Goal: Navigation & Orientation: Find specific page/section

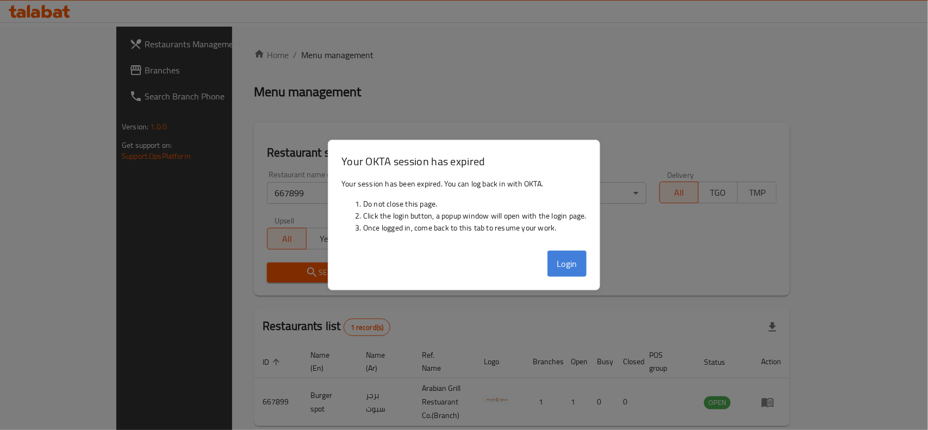
click at [571, 261] on button "Login" at bounding box center [566, 263] width 39 height 26
click at [563, 261] on div "Search" at bounding box center [521, 272] width 523 height 33
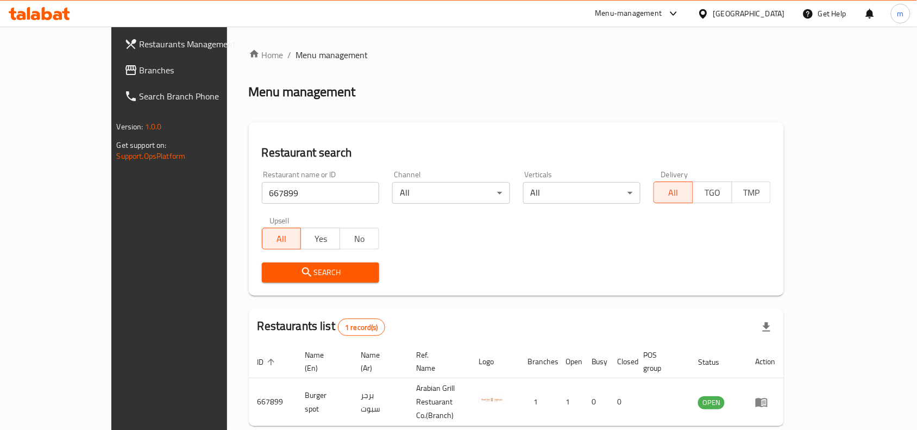
click at [140, 68] on span "Branches" at bounding box center [198, 70] width 116 height 13
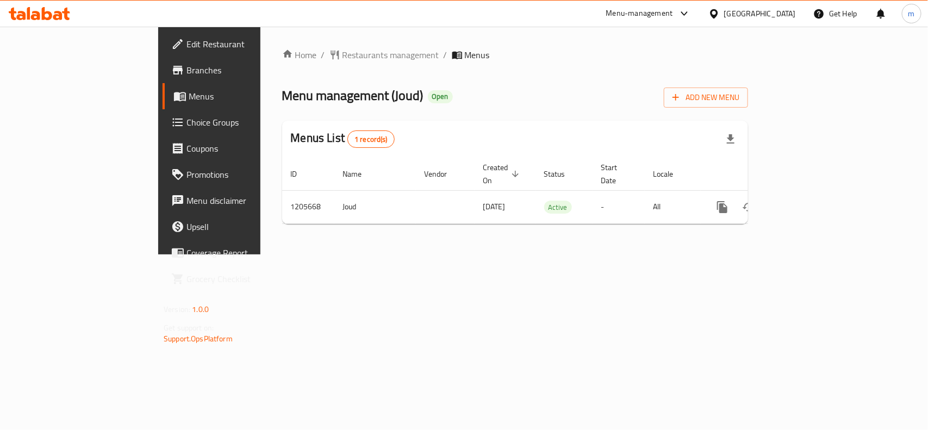
click at [759, 12] on div "[GEOGRAPHIC_DATA]" at bounding box center [760, 14] width 72 height 12
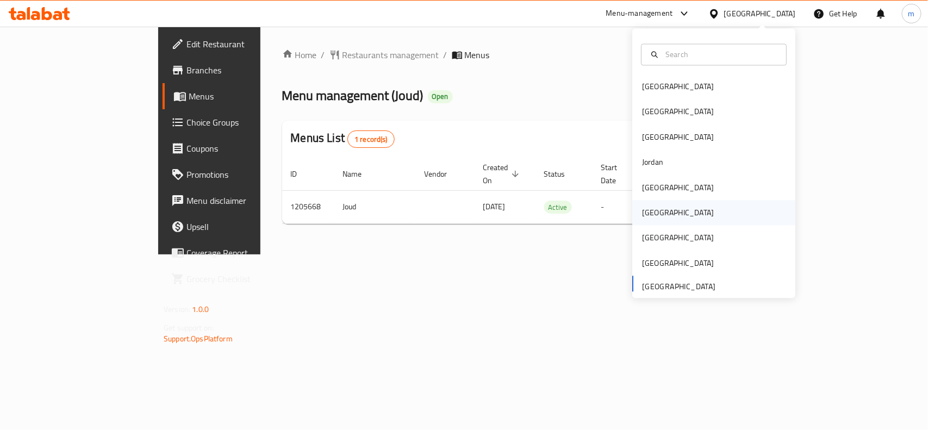
click at [657, 208] on div "Oman" at bounding box center [677, 213] width 89 height 25
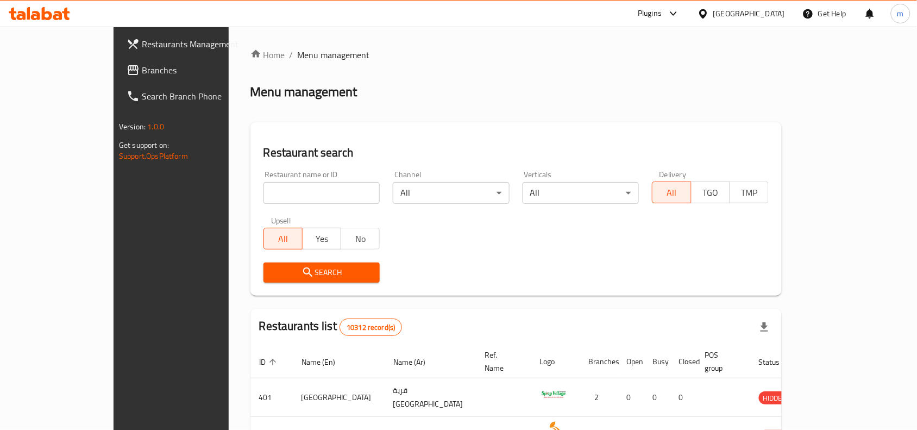
click at [142, 68] on span "Branches" at bounding box center [200, 70] width 116 height 13
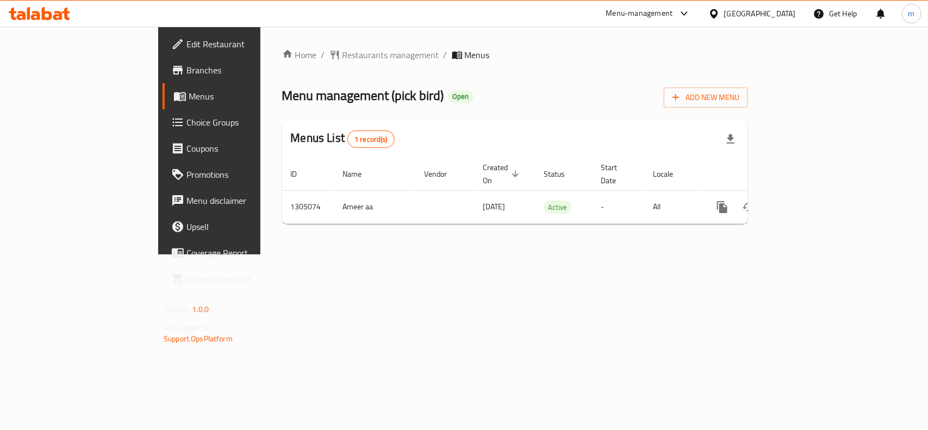
click at [776, 16] on div "[GEOGRAPHIC_DATA]" at bounding box center [760, 14] width 72 height 12
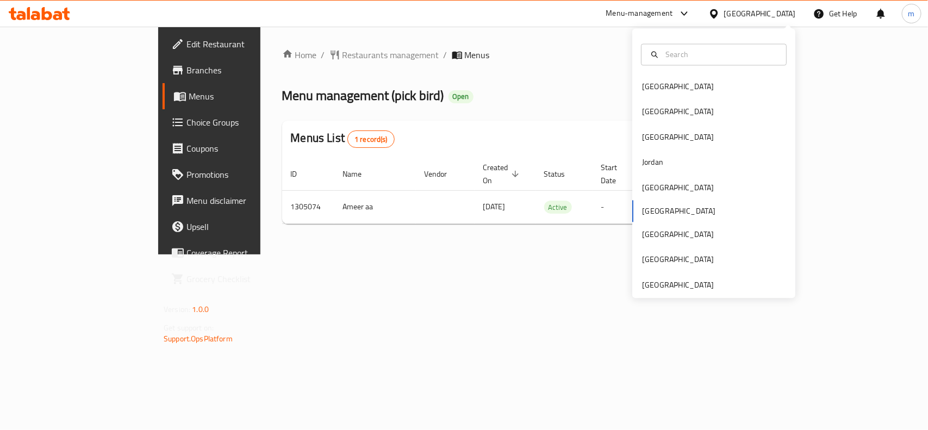
click at [645, 292] on div "Bahrain Egypt Iraq Jordan Kuwait Oman Qatar Saudi Arabia United Arab Emirates" at bounding box center [713, 164] width 163 height 270
click at [644, 283] on div "[GEOGRAPHIC_DATA]" at bounding box center [678, 285] width 72 height 12
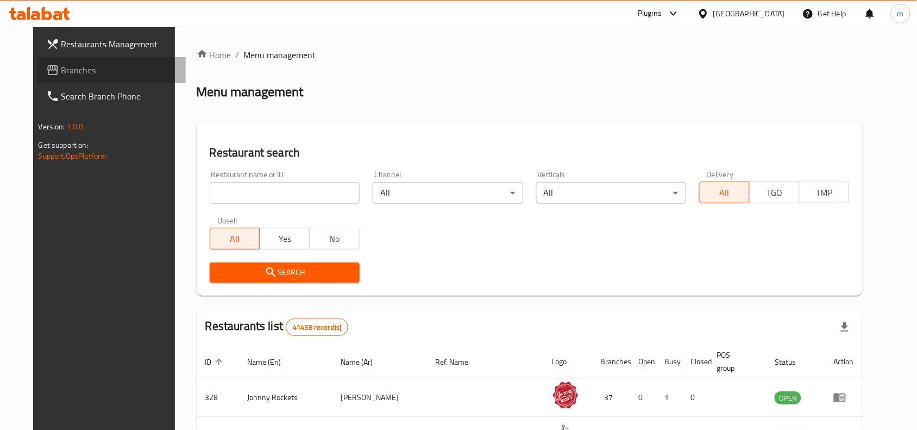
click at [74, 64] on span "Branches" at bounding box center [119, 70] width 116 height 13
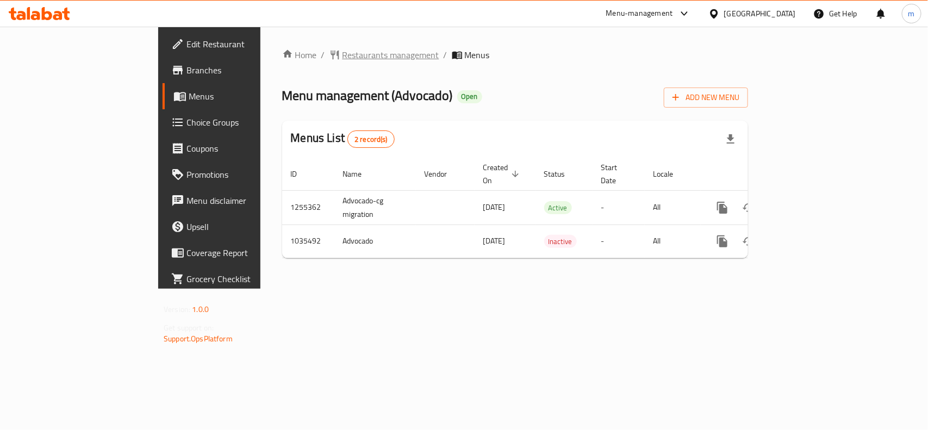
click at [342, 52] on span "Restaurants management" at bounding box center [390, 54] width 97 height 13
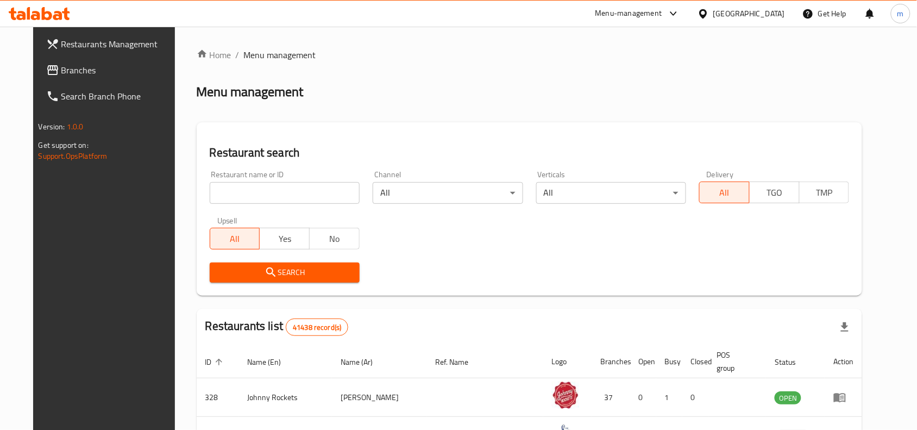
click at [41, 60] on link "Branches" at bounding box center [111, 70] width 149 height 26
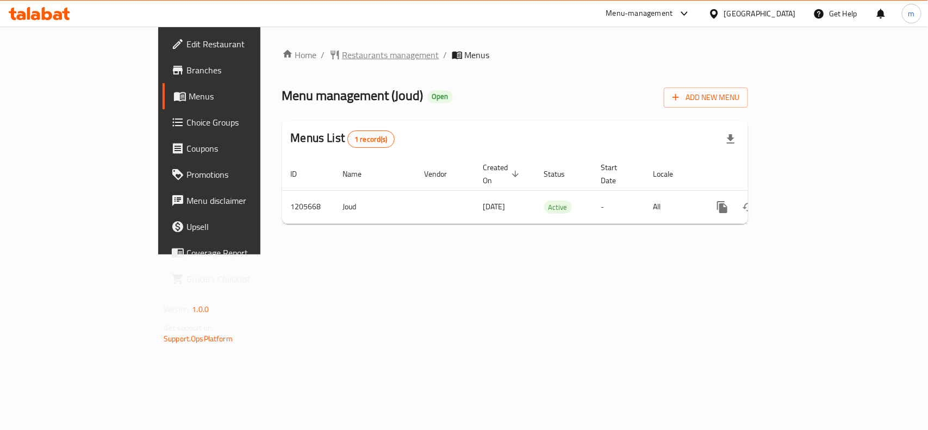
click at [342, 55] on span "Restaurants management" at bounding box center [390, 54] width 97 height 13
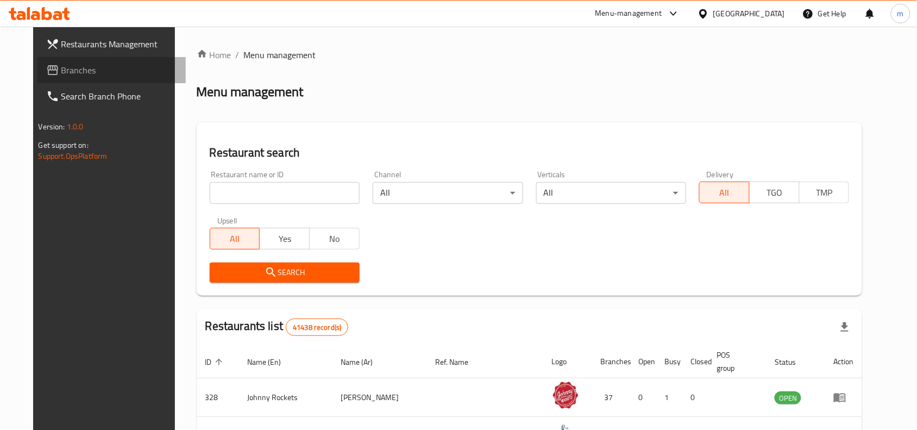
click at [61, 71] on span "Branches" at bounding box center [119, 70] width 116 height 13
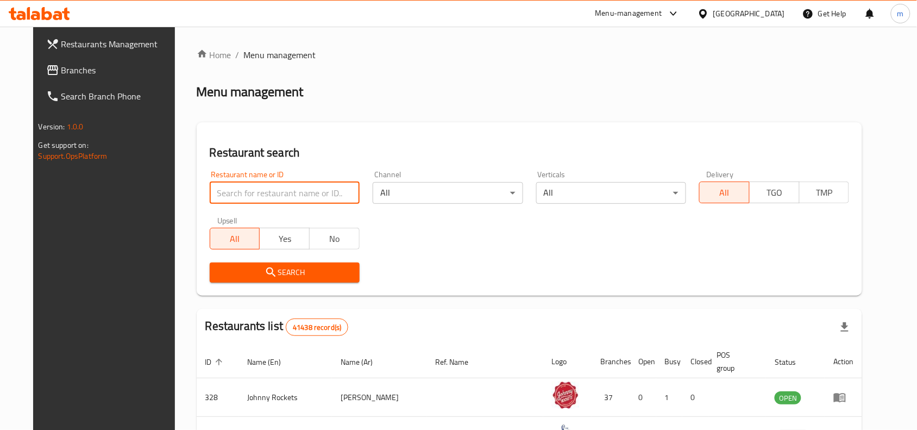
click at [241, 195] on input "search" at bounding box center [285, 193] width 150 height 22
paste input "714522"
type input "714522"
click at [61, 74] on span "Branches" at bounding box center [119, 70] width 116 height 13
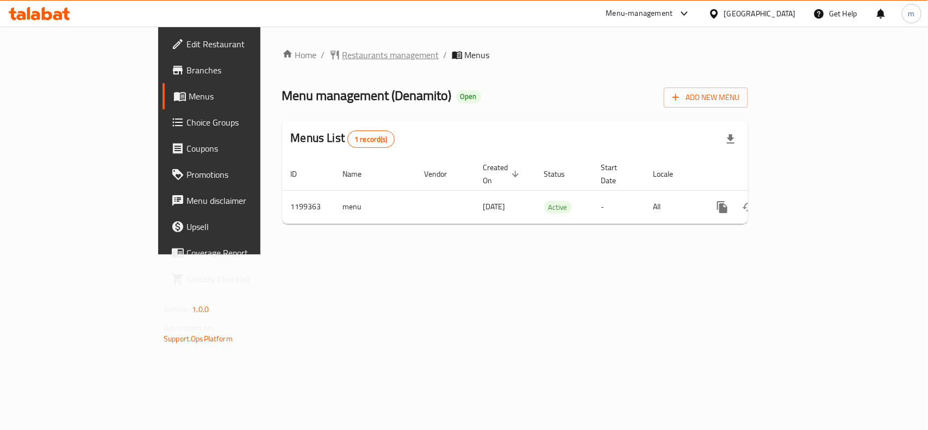
click at [342, 56] on span "Restaurants management" at bounding box center [390, 54] width 97 height 13
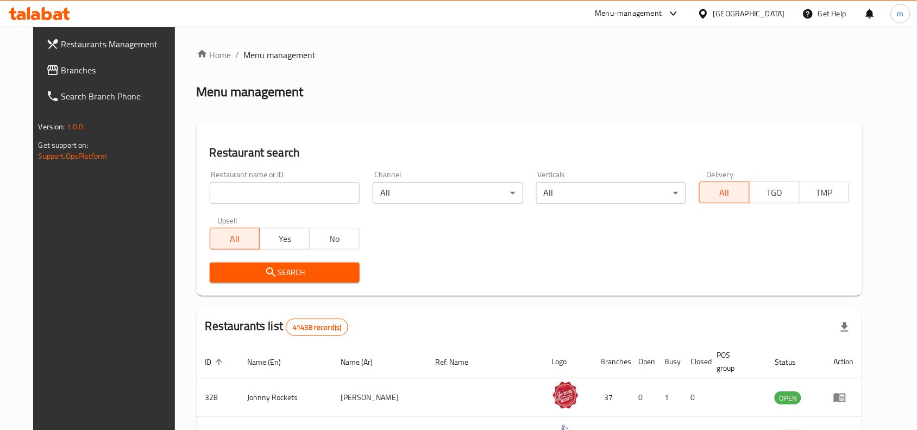
click at [65, 74] on span "Branches" at bounding box center [119, 70] width 116 height 13
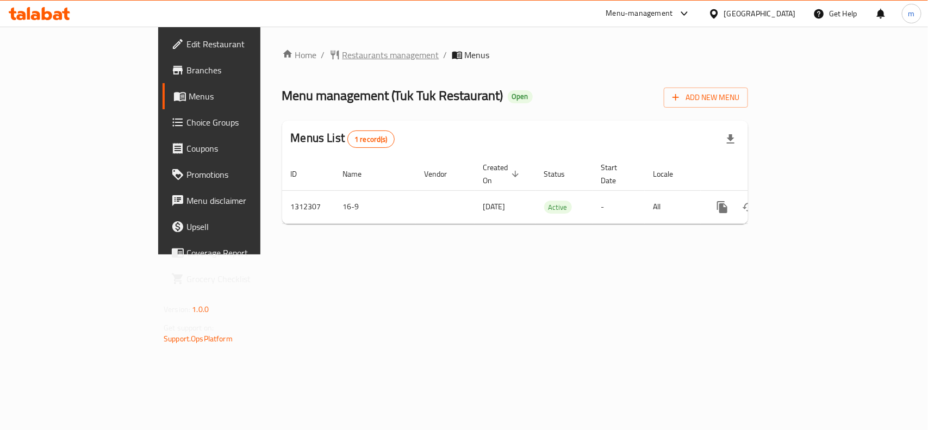
click at [342, 55] on span "Restaurants management" at bounding box center [390, 54] width 97 height 13
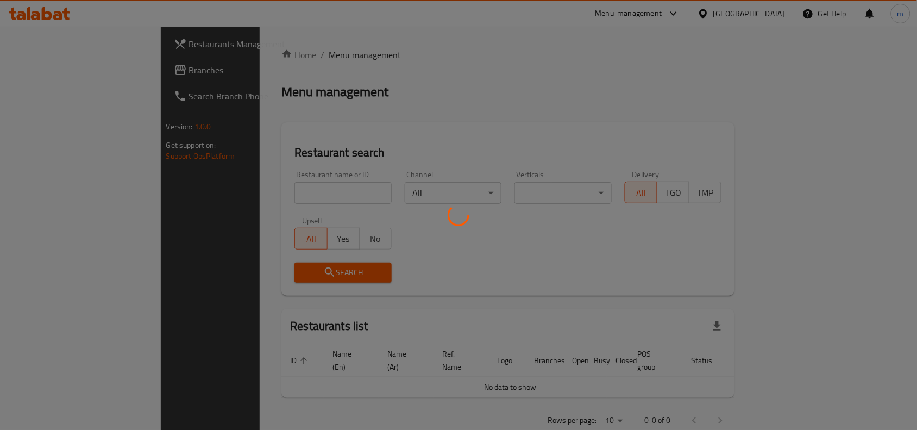
click at [264, 51] on div at bounding box center [458, 215] width 917 height 430
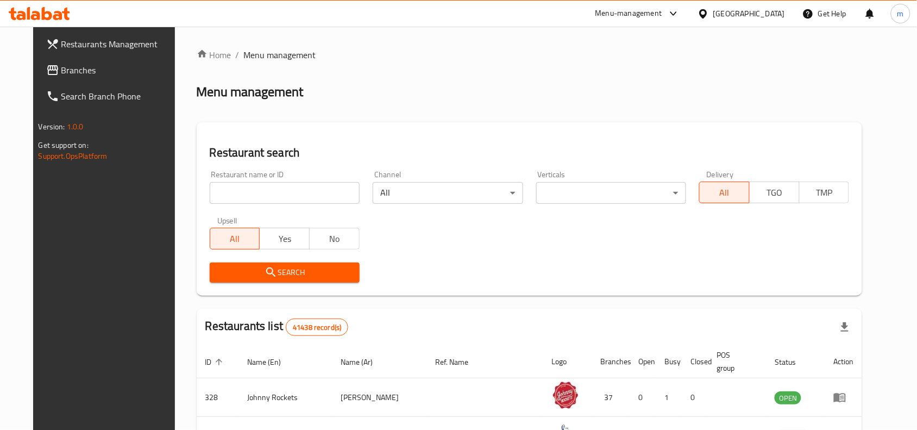
click at [61, 74] on span "Branches" at bounding box center [119, 70] width 116 height 13
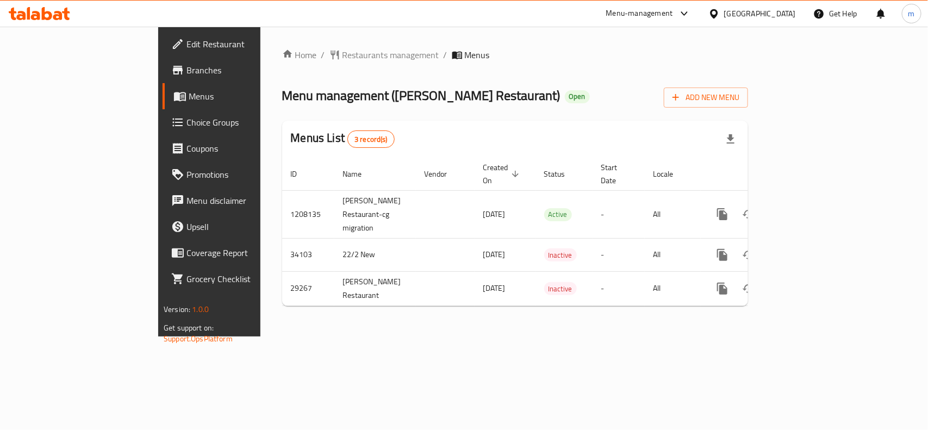
click at [771, 17] on div "[GEOGRAPHIC_DATA]" at bounding box center [760, 14] width 72 height 12
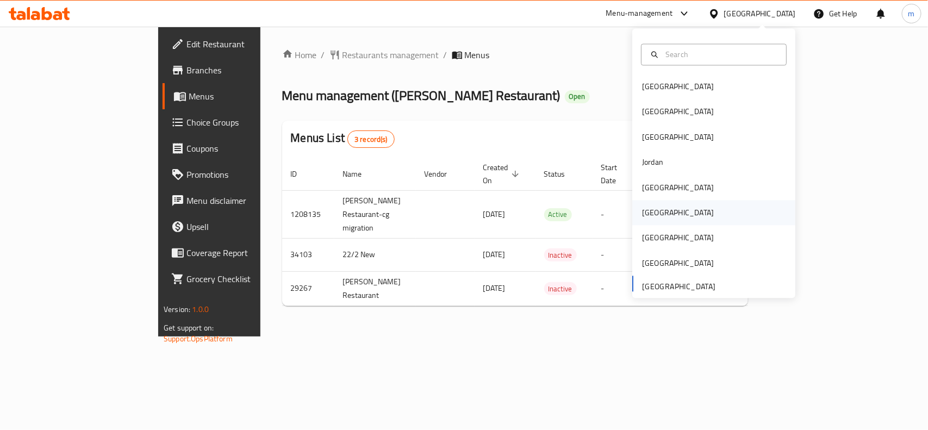
click at [642, 210] on div "[GEOGRAPHIC_DATA]" at bounding box center [678, 213] width 72 height 12
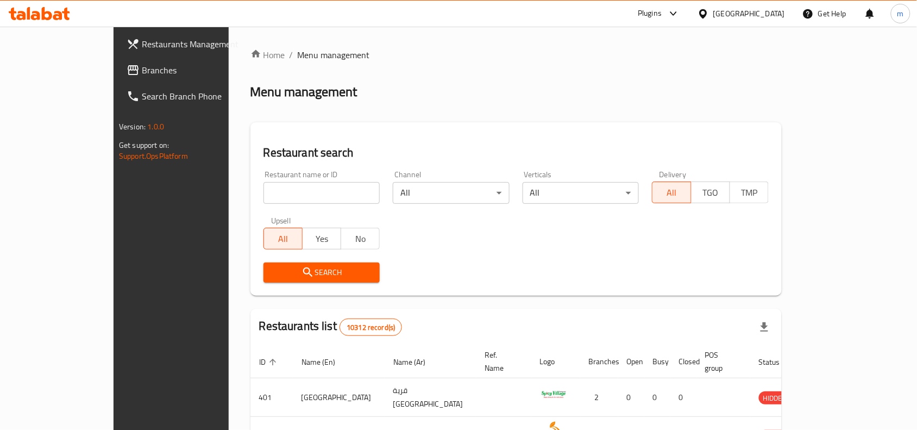
click at [142, 66] on span "Branches" at bounding box center [200, 70] width 116 height 13
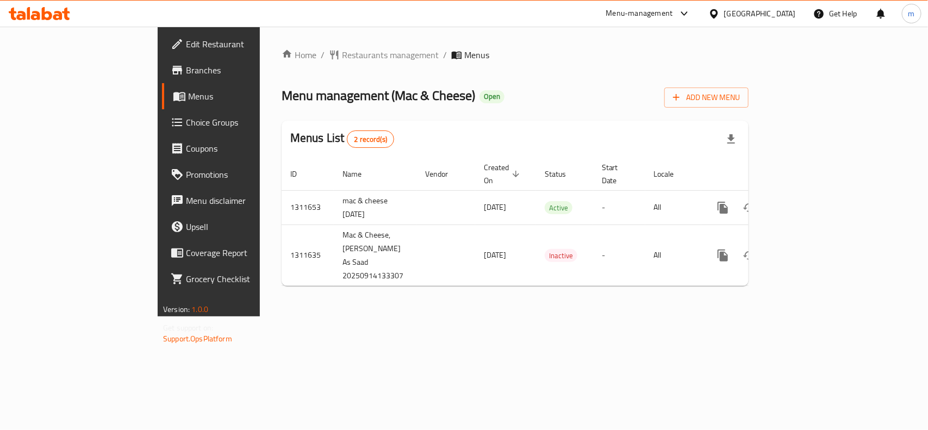
click at [724, 14] on div at bounding box center [716, 14] width 16 height 12
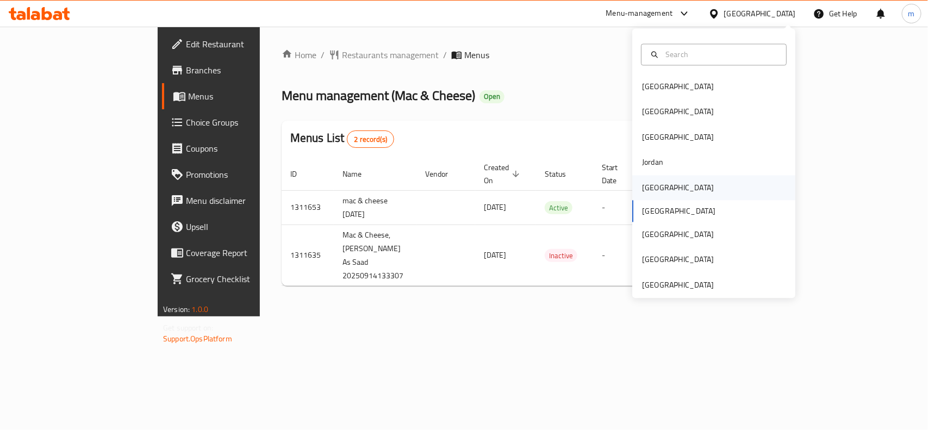
click at [653, 191] on div "[GEOGRAPHIC_DATA]" at bounding box center [678, 187] width 72 height 12
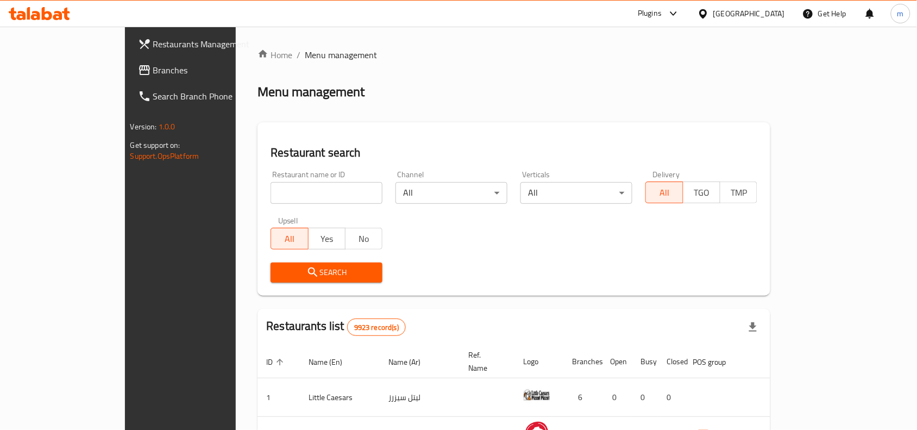
click at [153, 72] on span "Branches" at bounding box center [211, 70] width 116 height 13
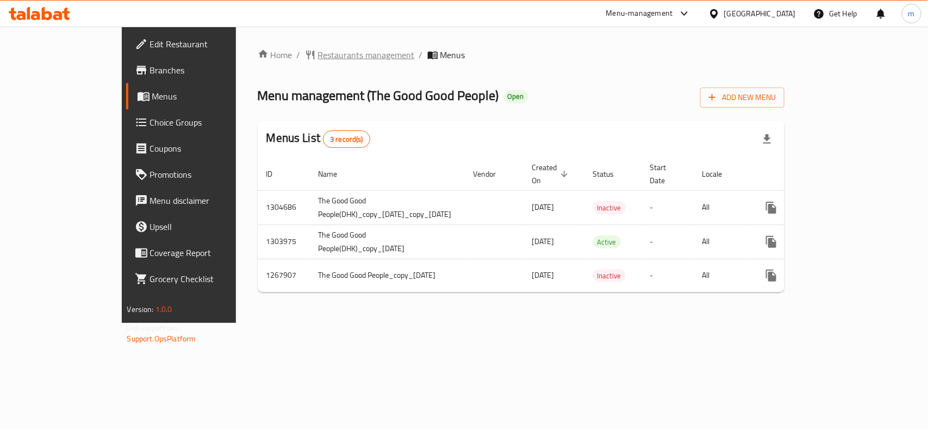
drag, startPoint x: 286, startPoint y: 45, endPoint x: 287, endPoint y: 51, distance: 6.1
click at [286, 46] on div "Home / Restaurants management / Menus Menu management ( The Good Good People ) …" at bounding box center [521, 175] width 571 height 296
click at [318, 53] on span "Restaurants management" at bounding box center [366, 54] width 97 height 13
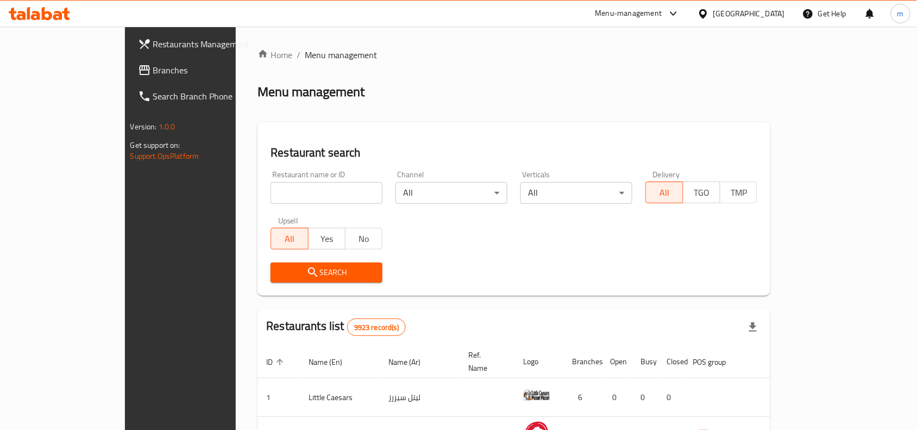
click at [271, 185] on input "search" at bounding box center [327, 193] width 112 height 22
paste input "683494"
type input "683494"
click button "Search" at bounding box center [327, 272] width 112 height 20
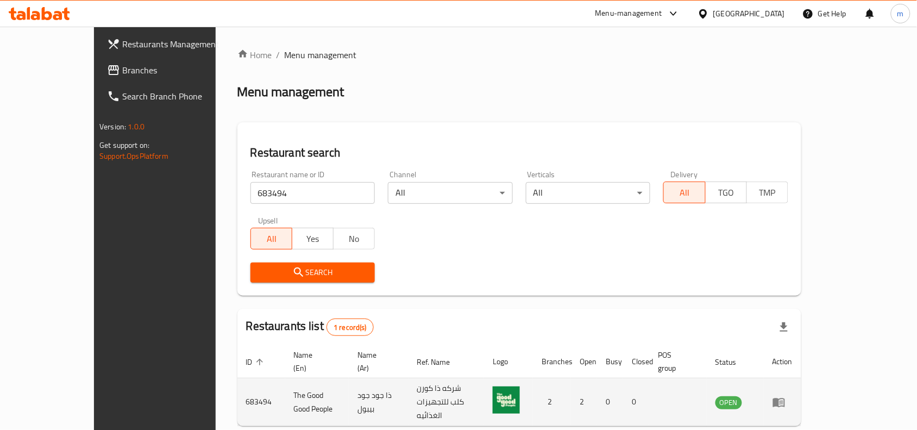
drag, startPoint x: 555, startPoint y: 386, endPoint x: 566, endPoint y: 386, distance: 10.9
click at [533, 386] on td "enhanced table" at bounding box center [508, 402] width 49 height 48
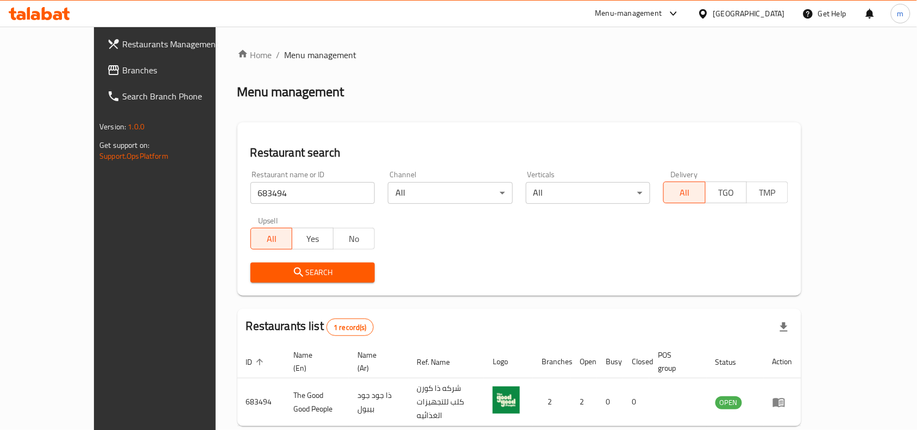
click at [763, 17] on div "[GEOGRAPHIC_DATA]" at bounding box center [749, 14] width 72 height 12
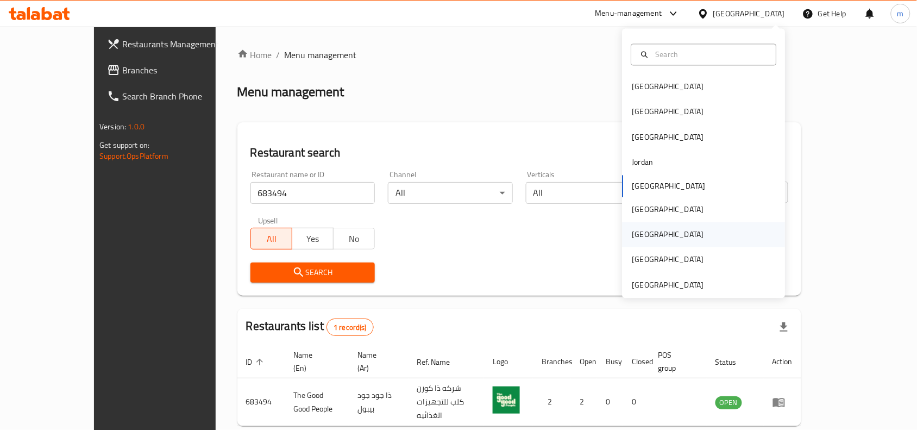
click at [635, 237] on div "[GEOGRAPHIC_DATA]" at bounding box center [668, 235] width 72 height 12
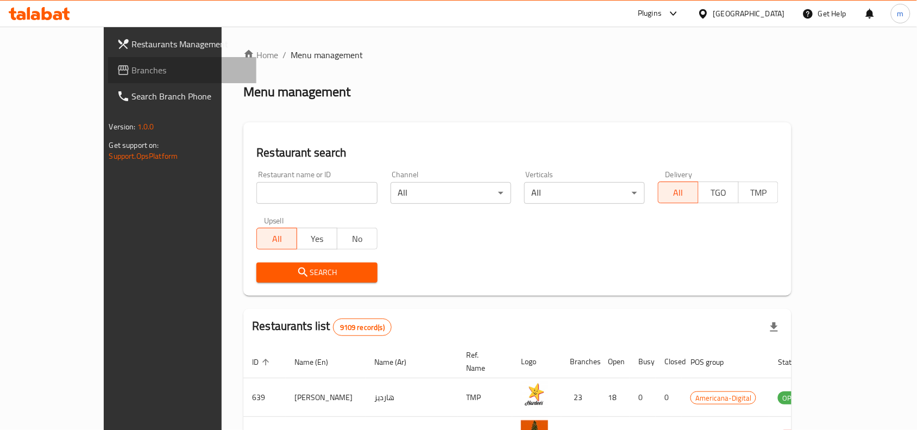
click at [132, 66] on span "Branches" at bounding box center [190, 70] width 116 height 13
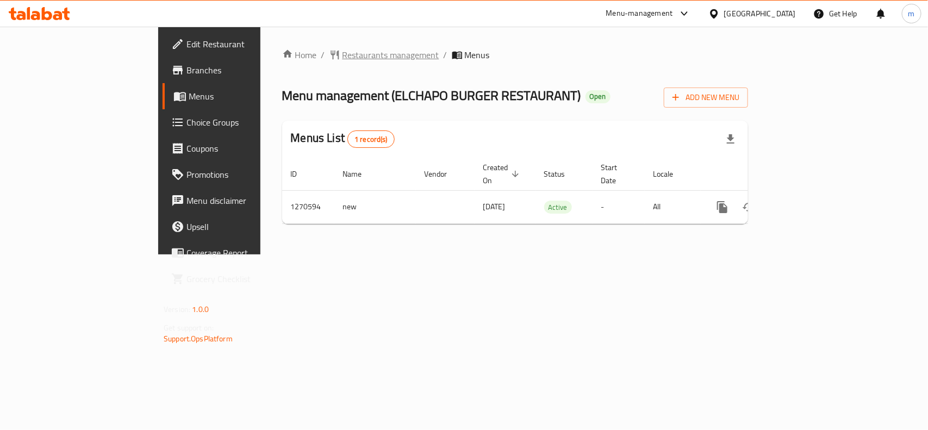
click at [342, 57] on span "Restaurants management" at bounding box center [390, 54] width 97 height 13
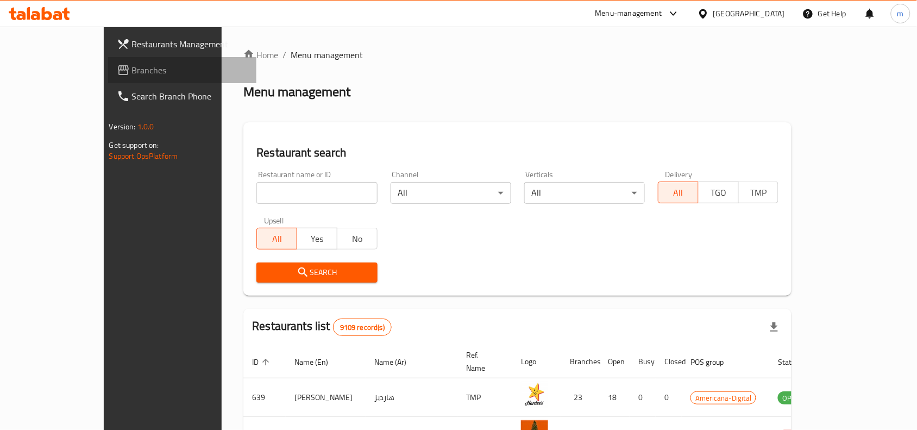
click at [132, 64] on span "Branches" at bounding box center [190, 70] width 116 height 13
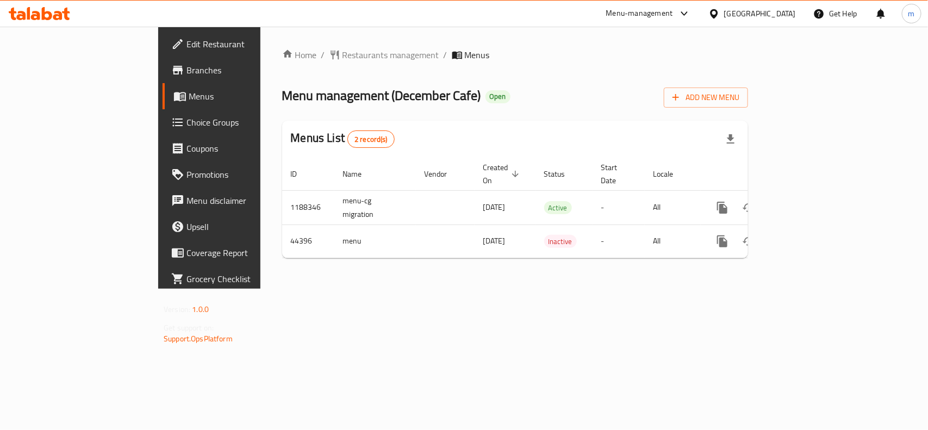
click at [717, 10] on icon at bounding box center [714, 13] width 8 height 9
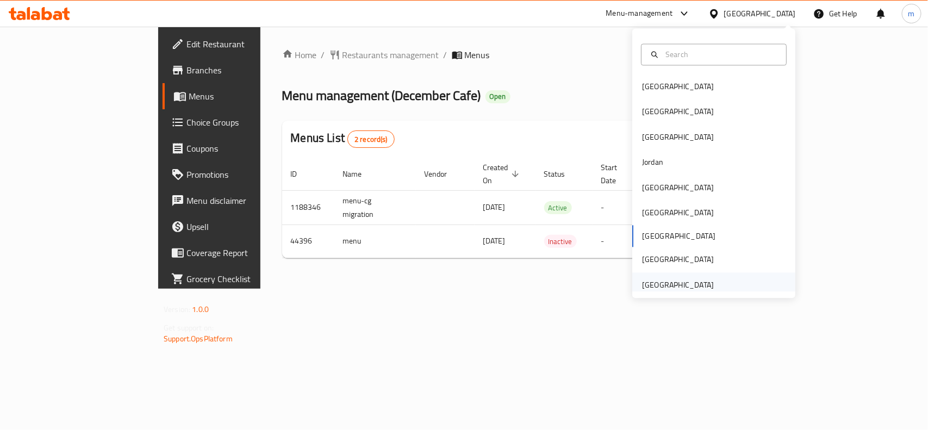
click at [670, 279] on div "[GEOGRAPHIC_DATA]" at bounding box center [678, 285] width 72 height 12
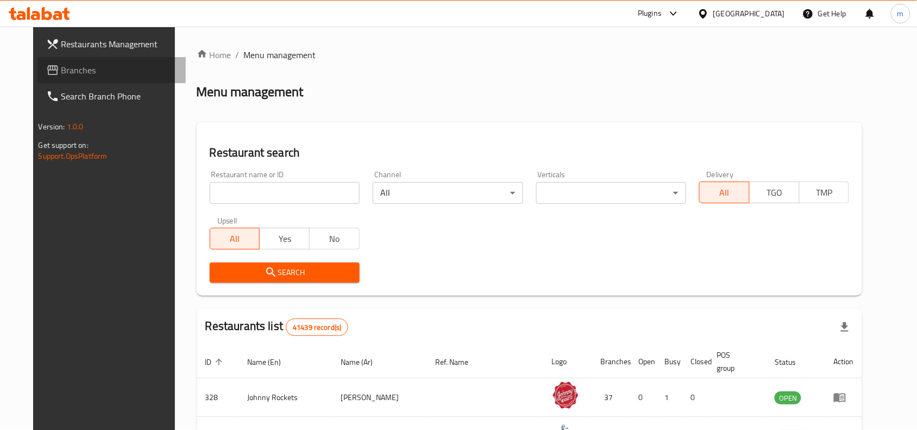
click at [61, 71] on span "Branches" at bounding box center [119, 70] width 116 height 13
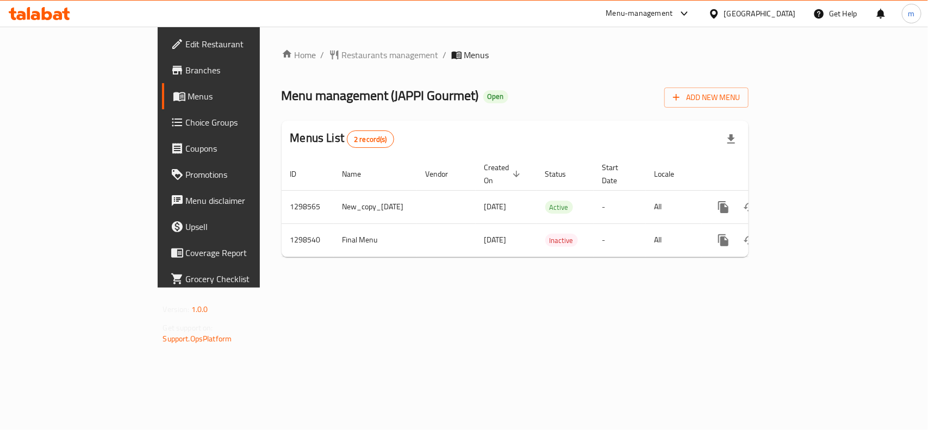
click at [732, 16] on div "[GEOGRAPHIC_DATA]" at bounding box center [760, 14] width 72 height 12
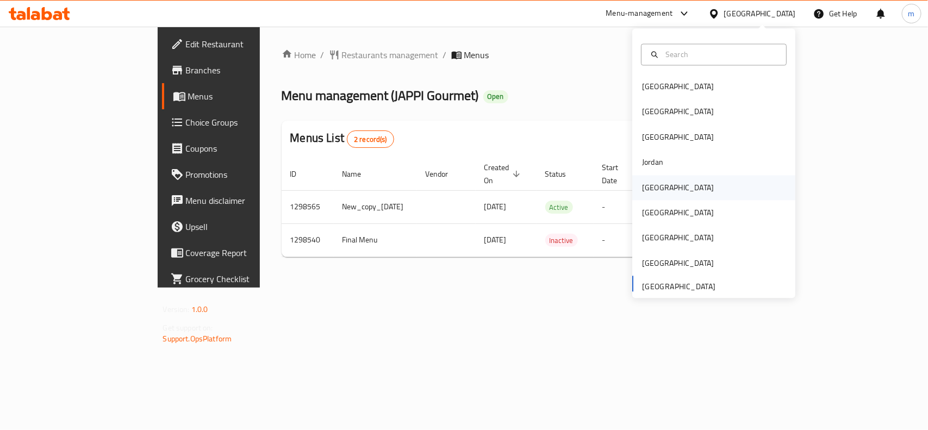
click at [653, 190] on div "[GEOGRAPHIC_DATA]" at bounding box center [678, 187] width 72 height 12
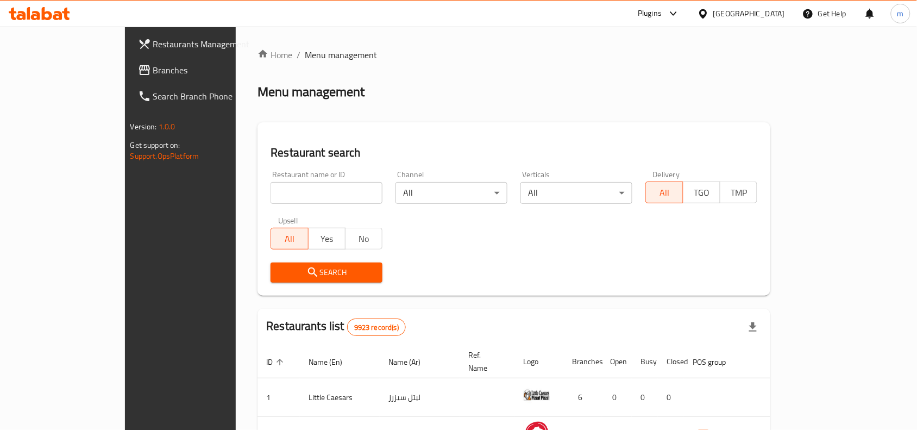
click at [139, 70] on icon at bounding box center [144, 70] width 11 height 10
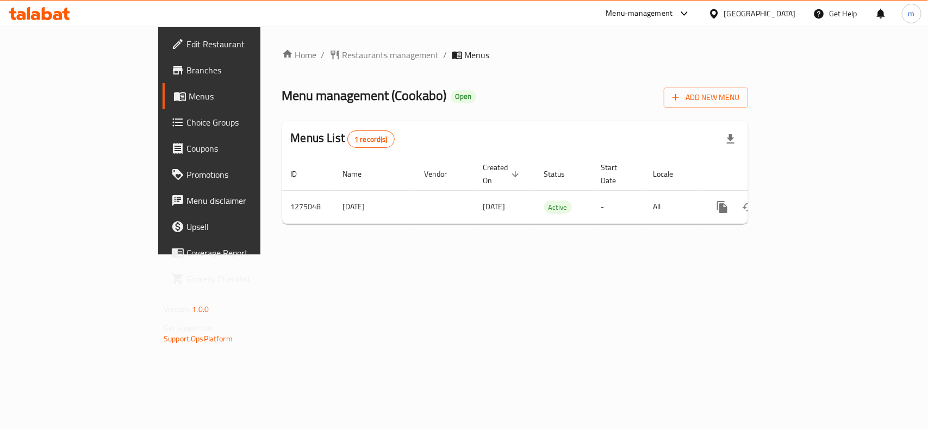
click at [717, 14] on icon at bounding box center [714, 13] width 8 height 9
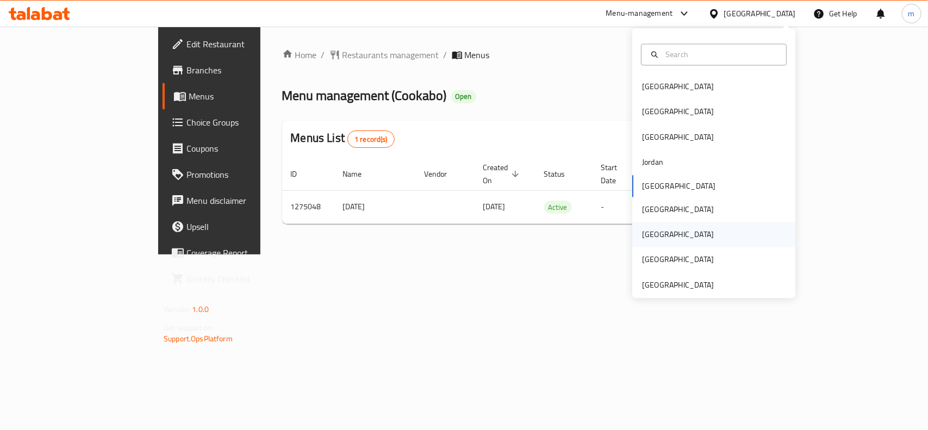
click at [633, 242] on div "[GEOGRAPHIC_DATA]" at bounding box center [677, 234] width 89 height 25
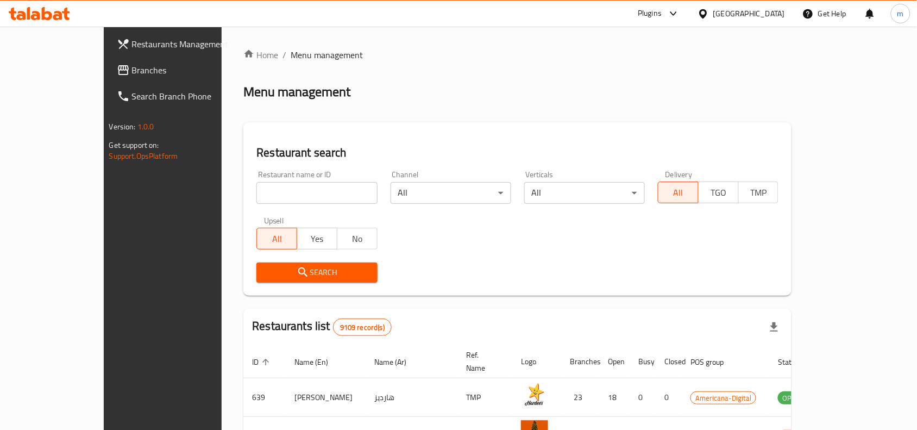
click at [132, 74] on span "Branches" at bounding box center [190, 70] width 116 height 13
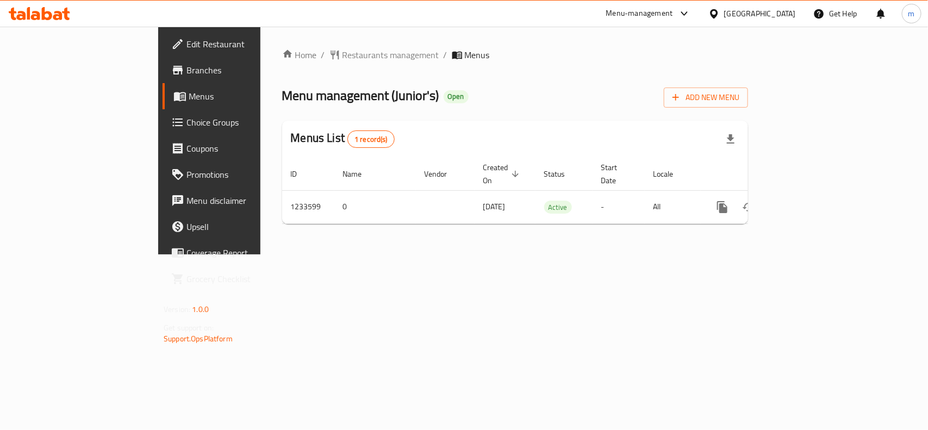
click at [719, 18] on icon at bounding box center [713, 13] width 11 height 11
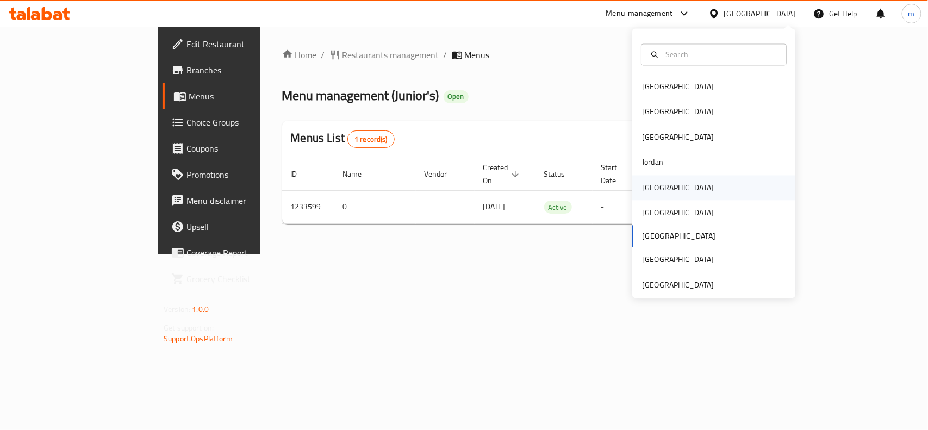
click at [647, 191] on div "[GEOGRAPHIC_DATA]" at bounding box center [678, 187] width 72 height 12
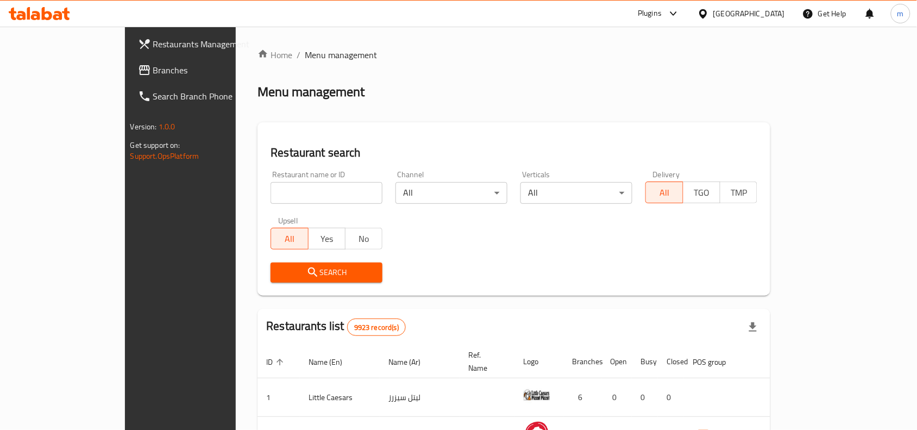
click at [153, 72] on span "Branches" at bounding box center [211, 70] width 116 height 13
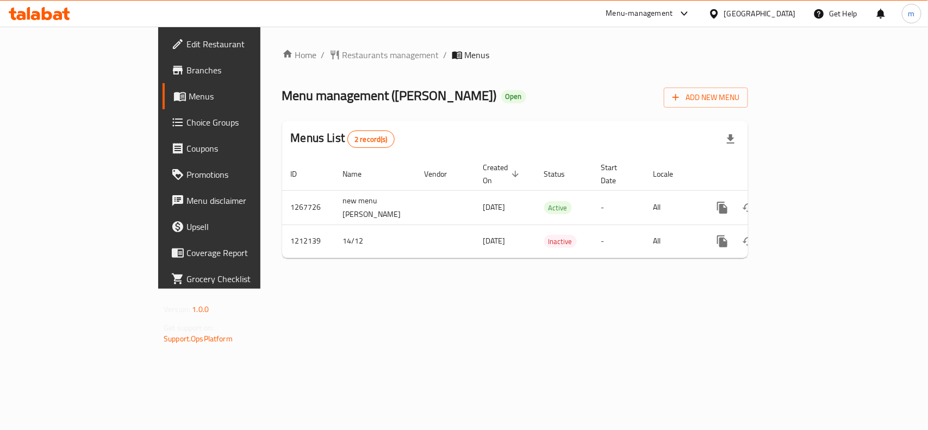
click at [717, 15] on icon at bounding box center [714, 13] width 8 height 9
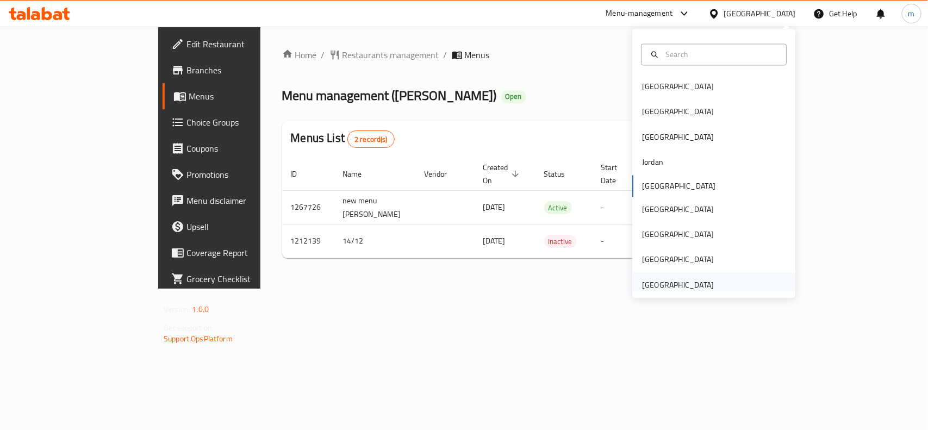
click at [683, 284] on div "[GEOGRAPHIC_DATA]" at bounding box center [678, 285] width 72 height 12
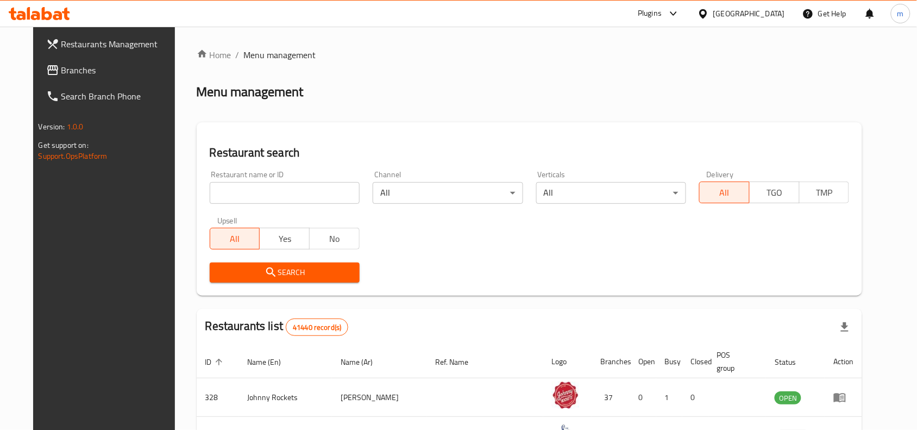
click at [61, 64] on span "Branches" at bounding box center [119, 70] width 116 height 13
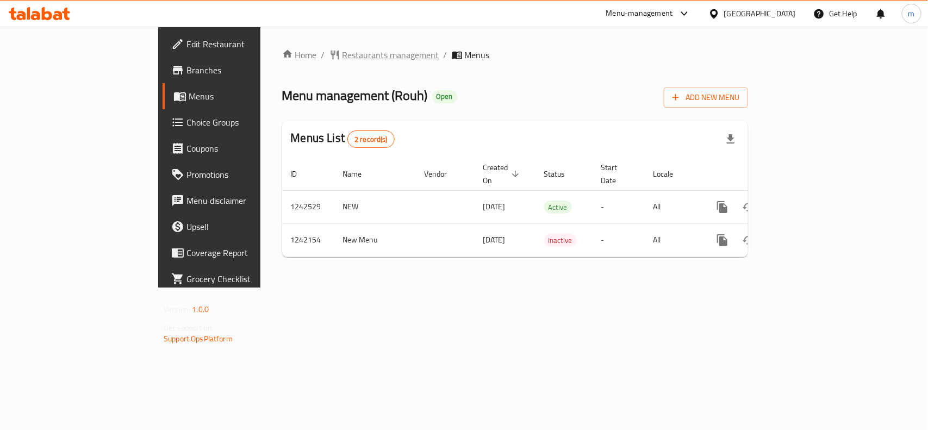
click at [342, 52] on span "Restaurants management" at bounding box center [390, 54] width 97 height 13
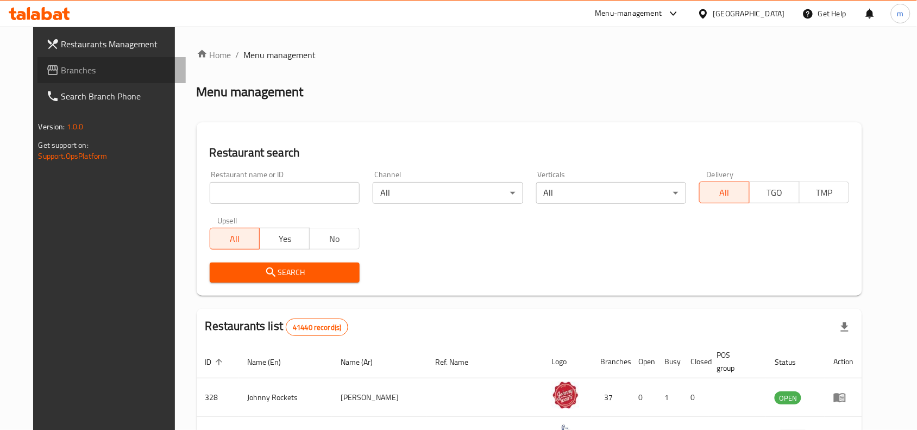
click at [61, 68] on span "Branches" at bounding box center [119, 70] width 116 height 13
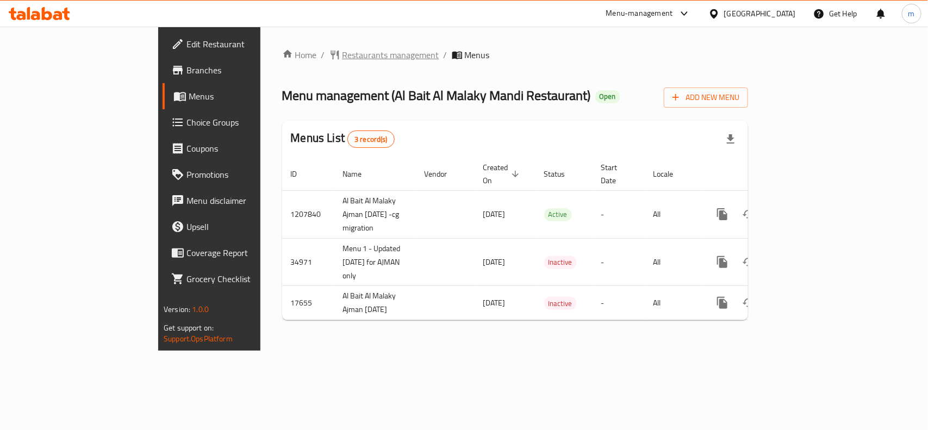
click at [342, 55] on span "Restaurants management" at bounding box center [390, 54] width 97 height 13
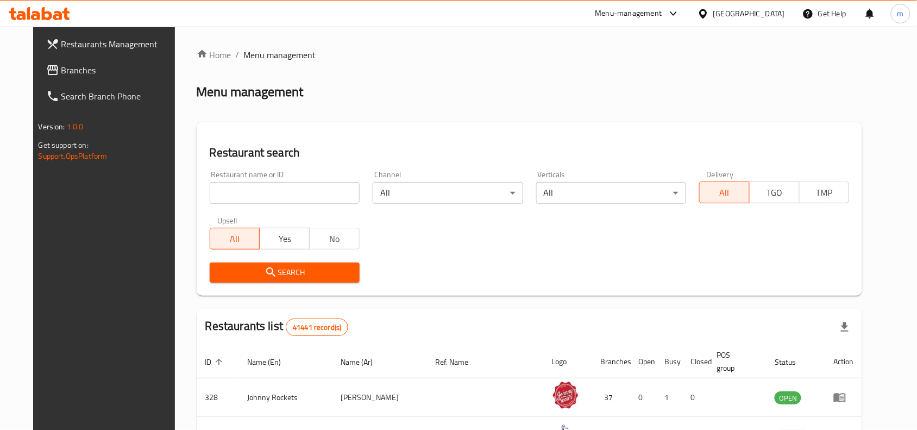
click at [245, 194] on input "search" at bounding box center [285, 193] width 150 height 22
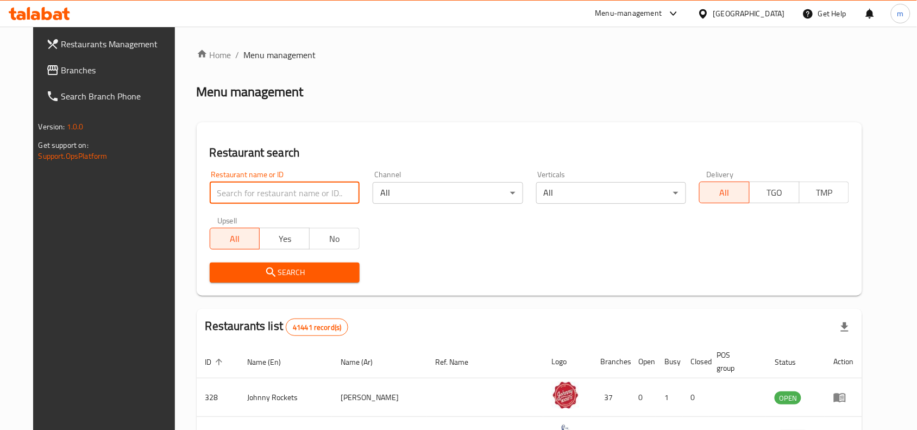
paste input "6980"
type input "6980"
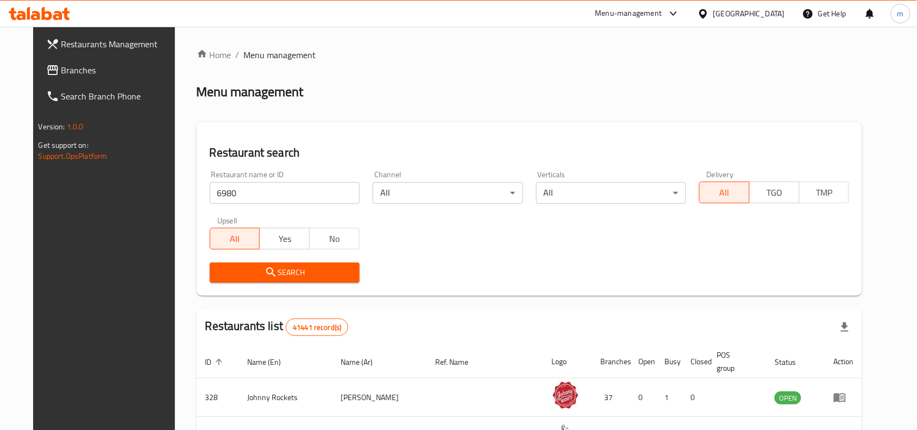
drag, startPoint x: 208, startPoint y: 269, endPoint x: 199, endPoint y: 265, distance: 9.7
click at [218, 269] on span "Search" at bounding box center [284, 273] width 133 height 14
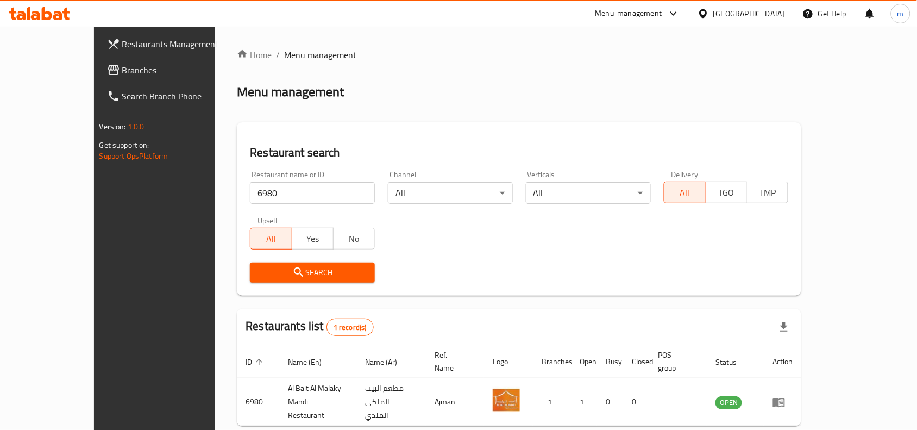
click at [762, 12] on div "[GEOGRAPHIC_DATA]" at bounding box center [749, 14] width 72 height 12
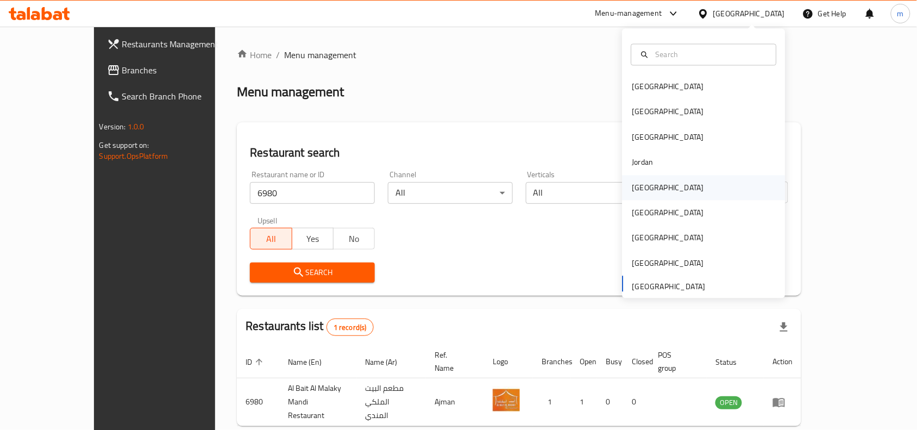
click at [634, 185] on div "[GEOGRAPHIC_DATA]" at bounding box center [668, 187] width 72 height 12
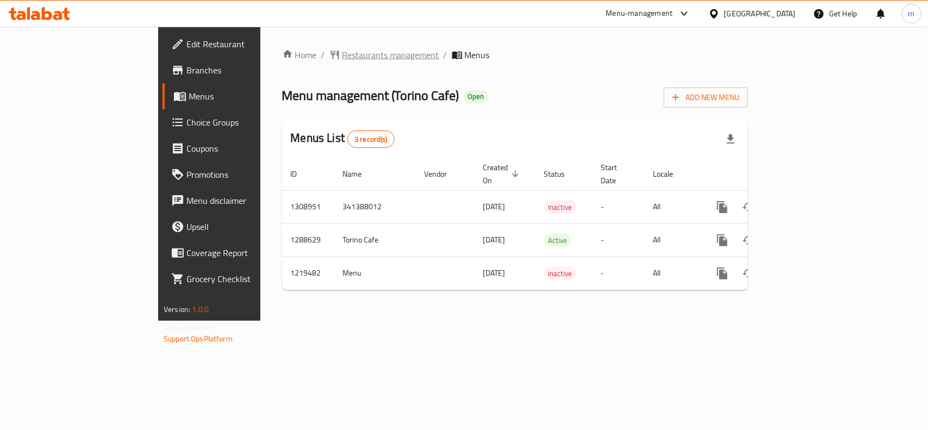
click at [342, 53] on span "Restaurants management" at bounding box center [390, 54] width 97 height 13
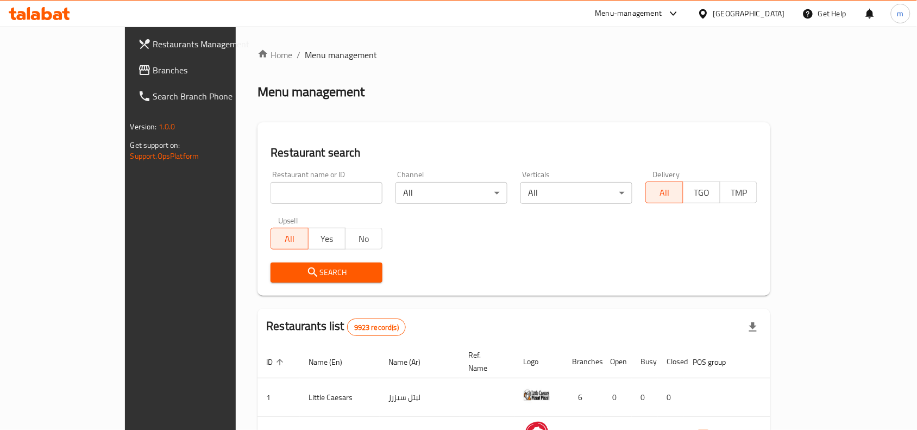
click at [129, 61] on link "Branches" at bounding box center [203, 70] width 149 height 26
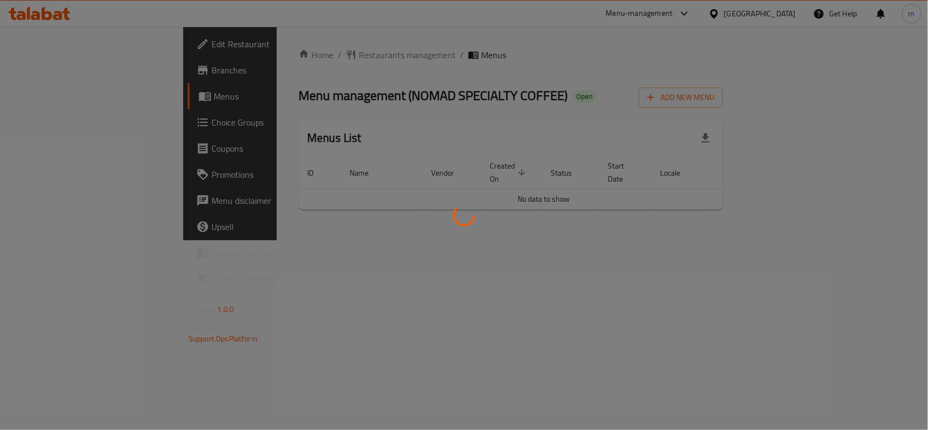
click at [446, 43] on div at bounding box center [464, 215] width 928 height 430
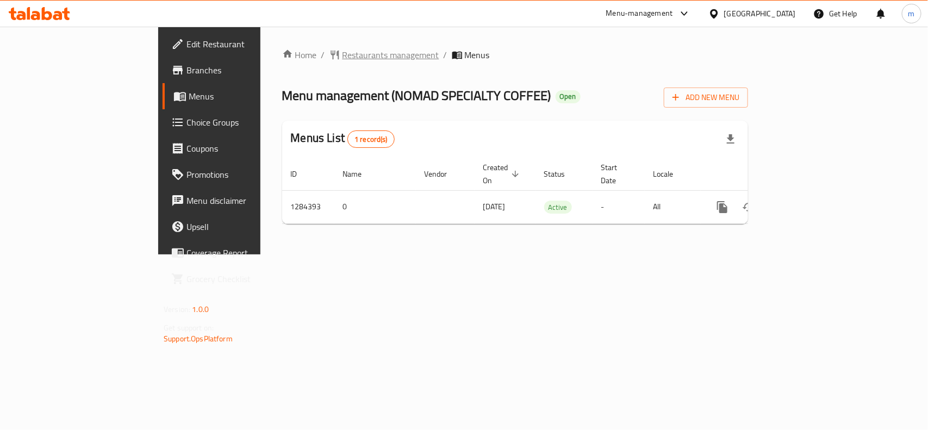
click at [342, 57] on span "Restaurants management" at bounding box center [390, 54] width 97 height 13
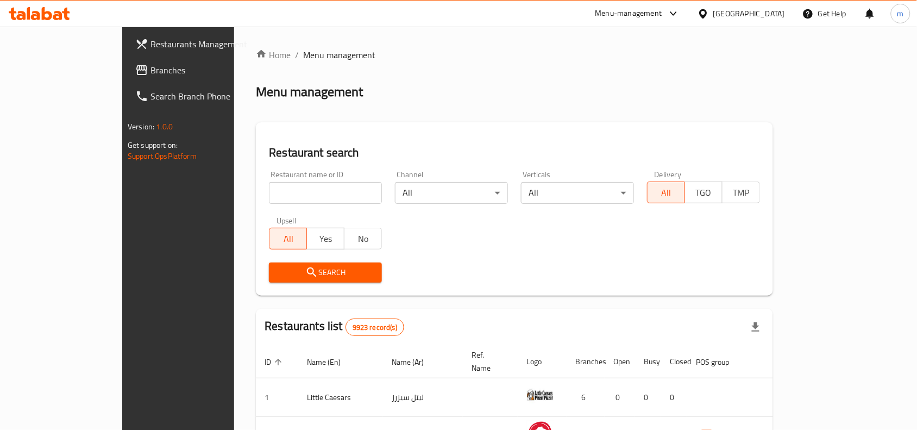
click at [269, 180] on div "Restaurant name or ID Restaurant name or ID" at bounding box center [325, 187] width 113 height 33
click at [269, 185] on input "search" at bounding box center [325, 193] width 113 height 22
paste input "695641"
type input "695641"
click button "Search" at bounding box center [325, 272] width 113 height 20
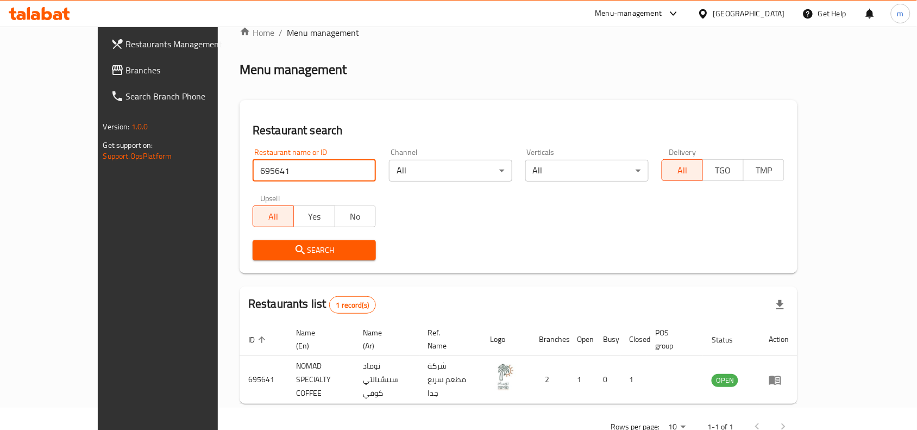
scroll to position [34, 0]
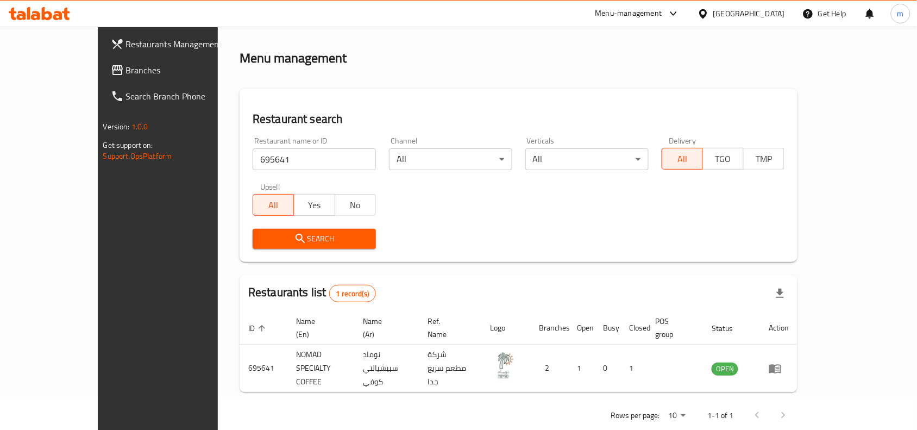
click at [709, 14] on icon at bounding box center [703, 13] width 11 height 11
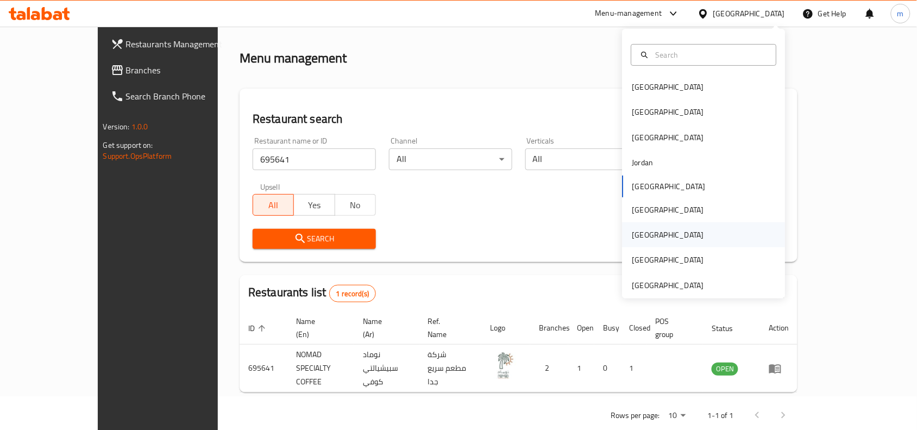
click at [632, 231] on div "Qatar" at bounding box center [668, 235] width 72 height 12
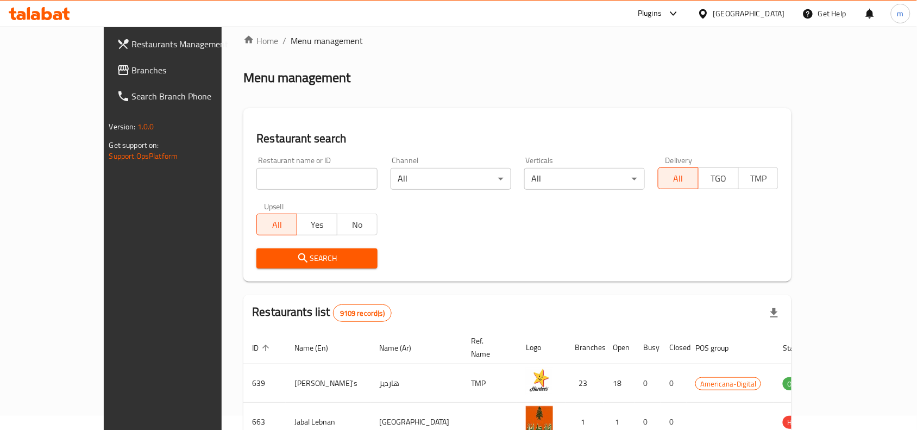
scroll to position [34, 0]
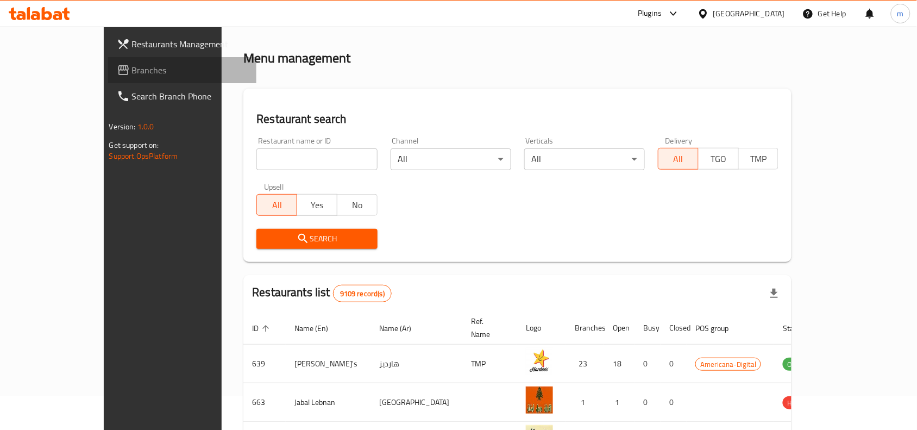
click at [132, 72] on span "Branches" at bounding box center [190, 70] width 116 height 13
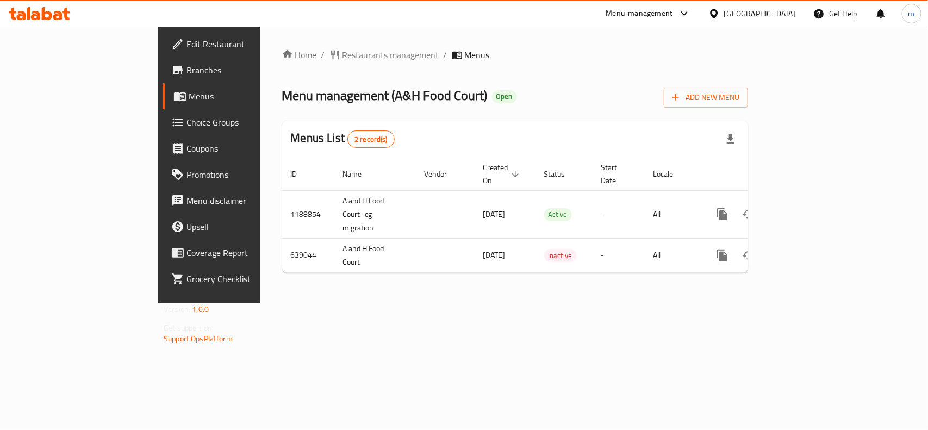
click at [342, 58] on span "Restaurants management" at bounding box center [390, 54] width 97 height 13
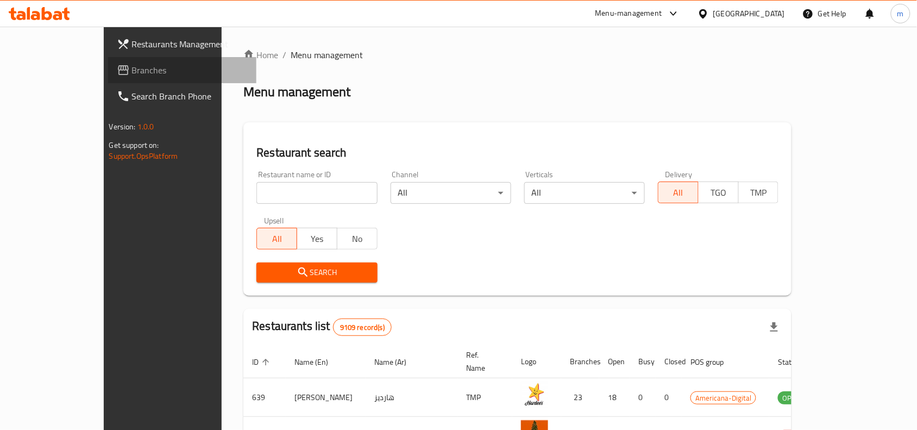
click at [132, 72] on span "Branches" at bounding box center [190, 70] width 116 height 13
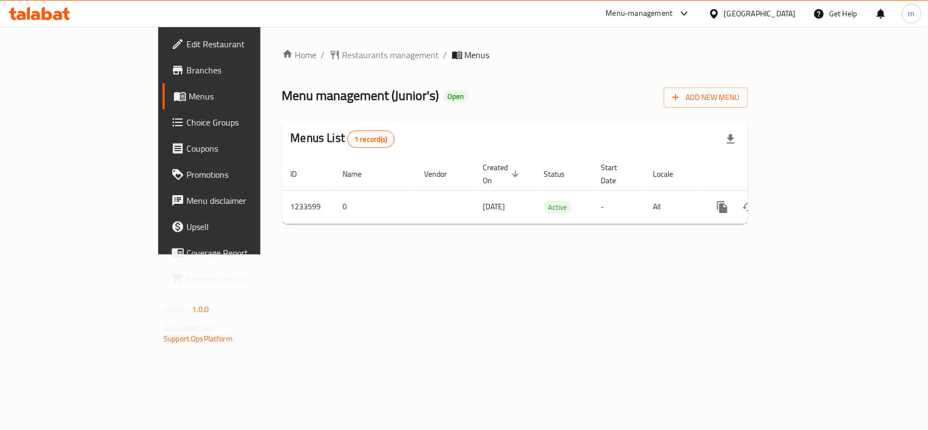
click at [717, 14] on icon at bounding box center [714, 13] width 8 height 9
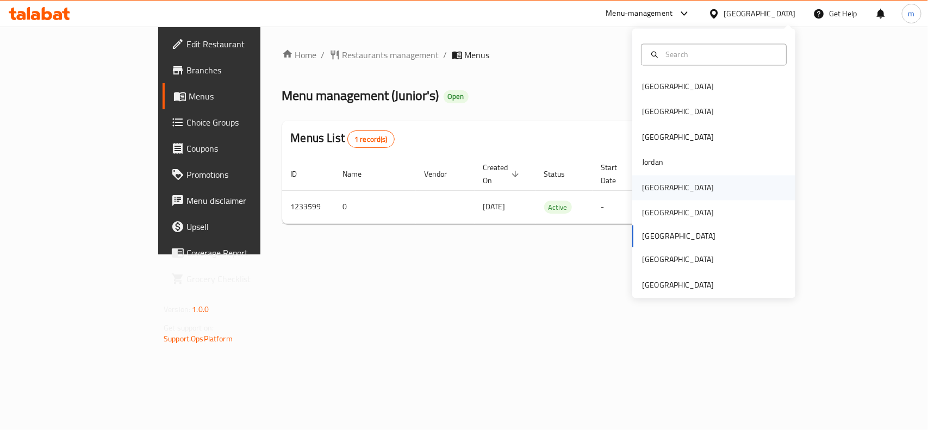
click at [652, 190] on div "[GEOGRAPHIC_DATA]" at bounding box center [678, 187] width 72 height 12
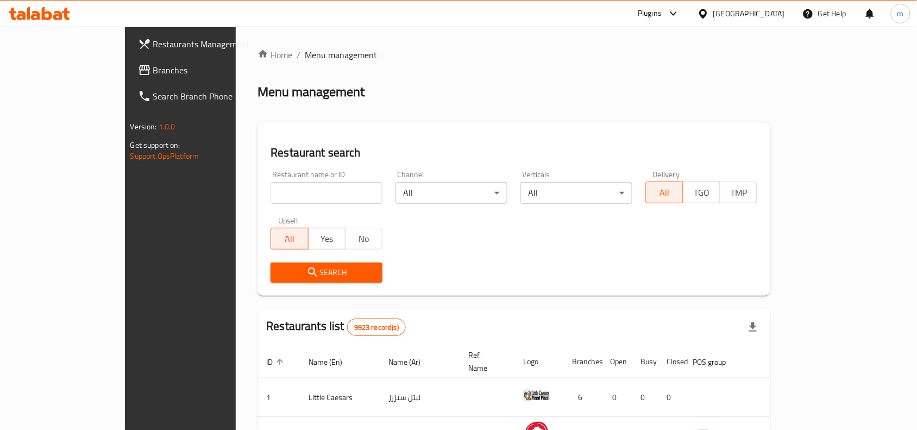
click at [153, 64] on span "Branches" at bounding box center [211, 70] width 116 height 13
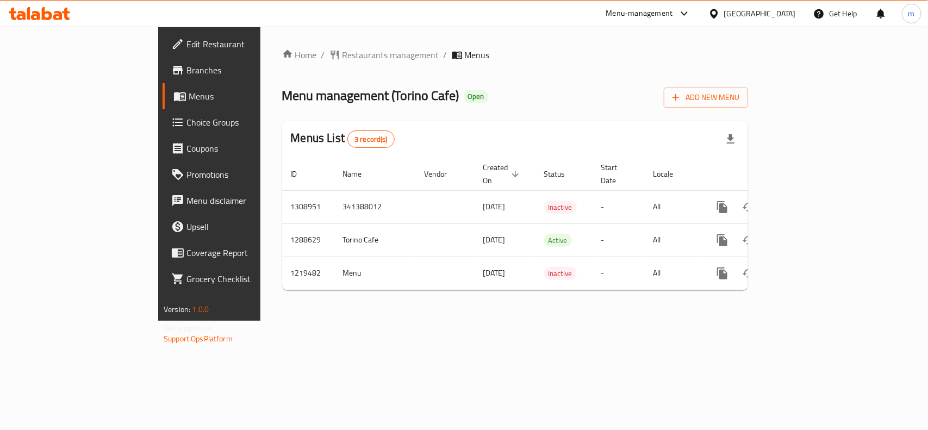
click at [784, 12] on div "[GEOGRAPHIC_DATA]" at bounding box center [760, 14] width 72 height 12
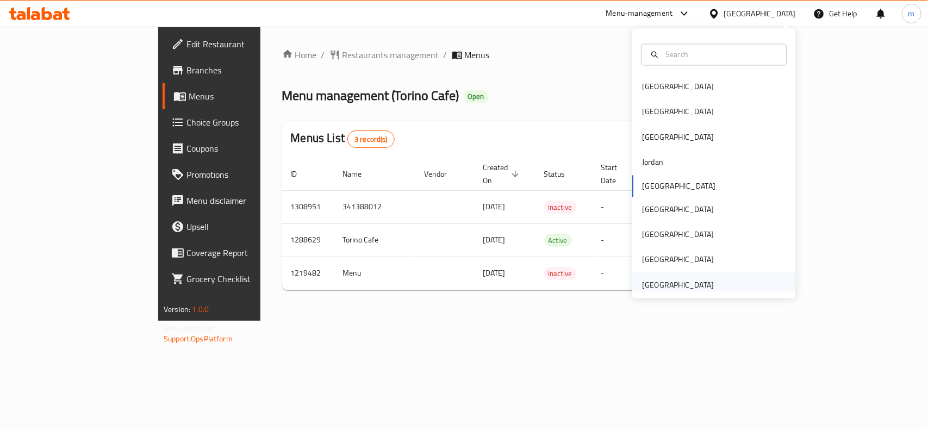
click at [688, 287] on div "[GEOGRAPHIC_DATA]" at bounding box center [678, 285] width 72 height 12
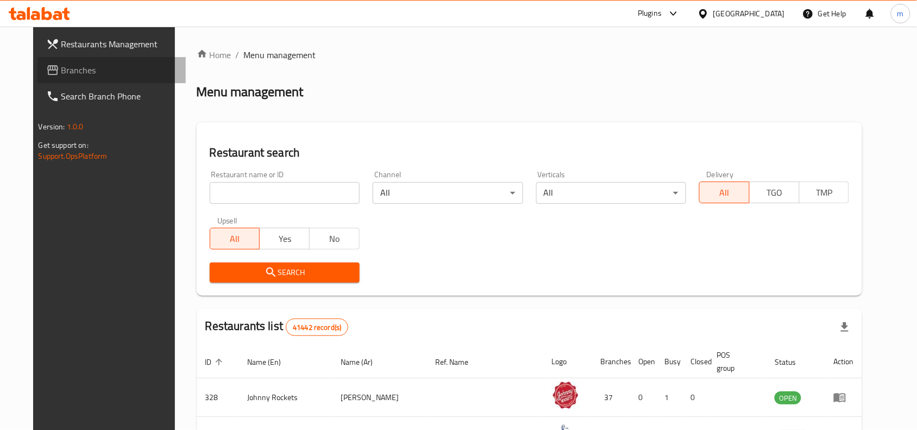
click at [70, 64] on span "Branches" at bounding box center [119, 70] width 116 height 13
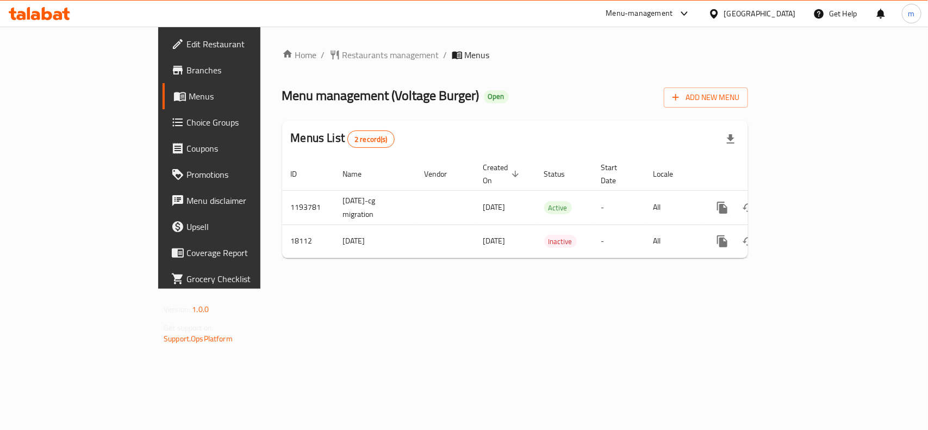
click at [746, 12] on div "[GEOGRAPHIC_DATA]" at bounding box center [760, 14] width 72 height 12
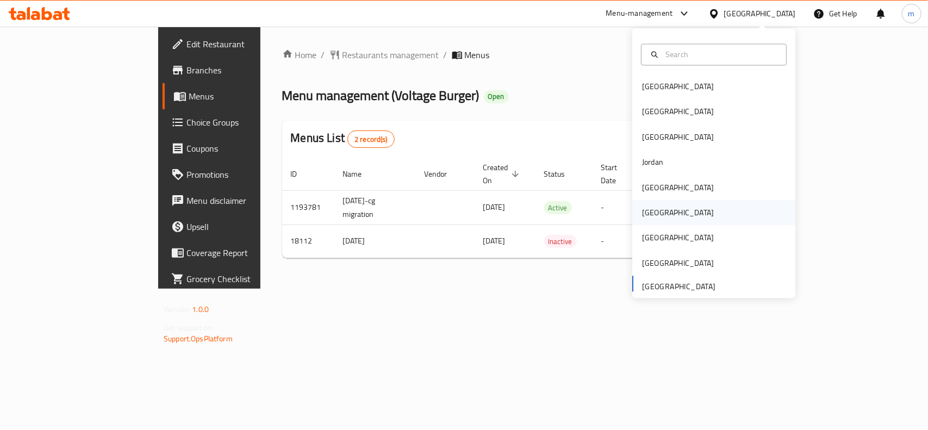
click at [643, 207] on div "[GEOGRAPHIC_DATA]" at bounding box center [678, 213] width 72 height 12
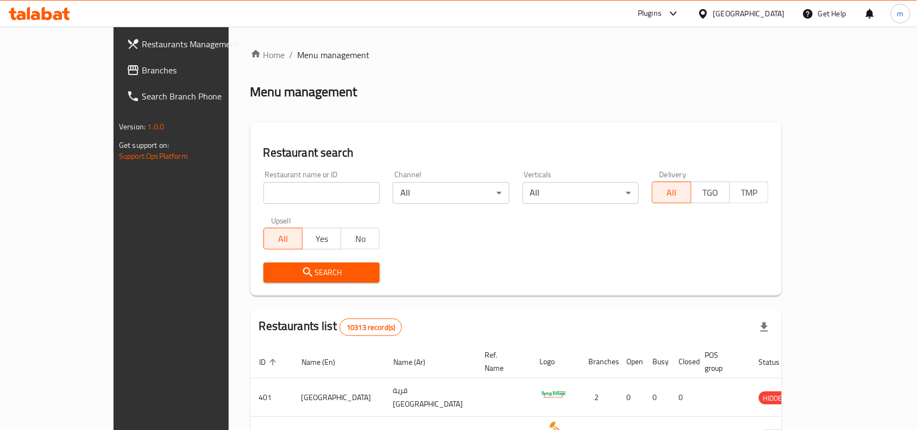
click at [118, 60] on link "Branches" at bounding box center [192, 70] width 149 height 26
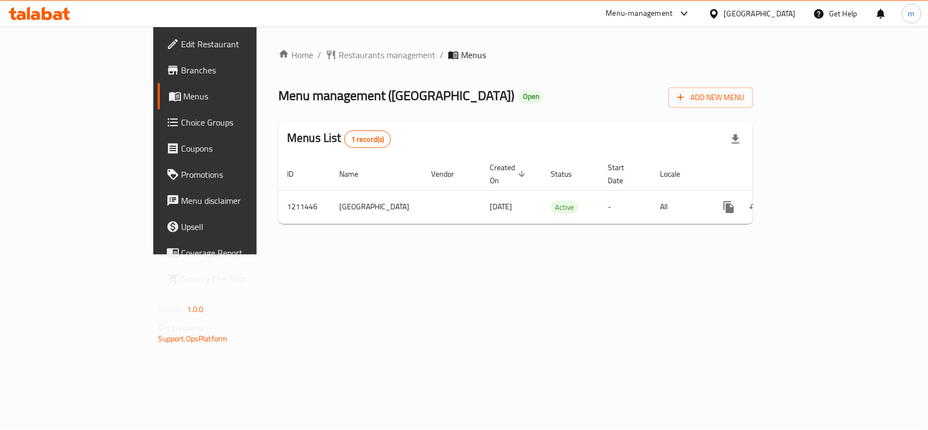
click at [724, 15] on div at bounding box center [716, 14] width 16 height 12
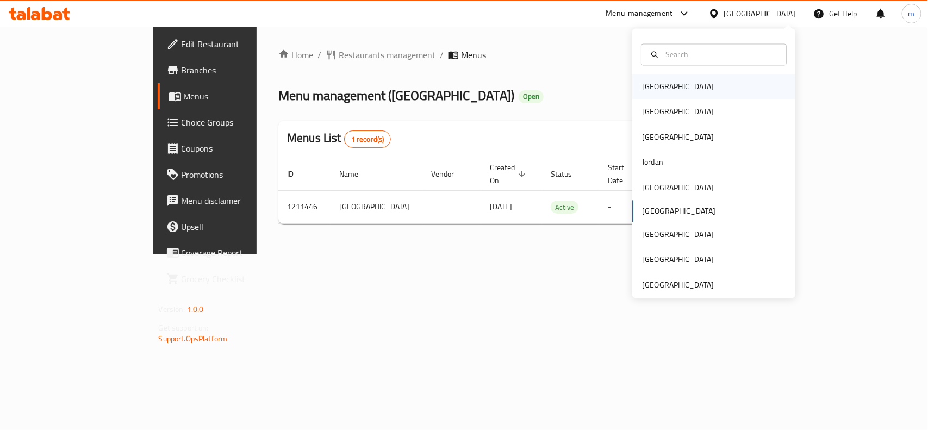
click at [656, 87] on div "[GEOGRAPHIC_DATA]" at bounding box center [678, 87] width 72 height 12
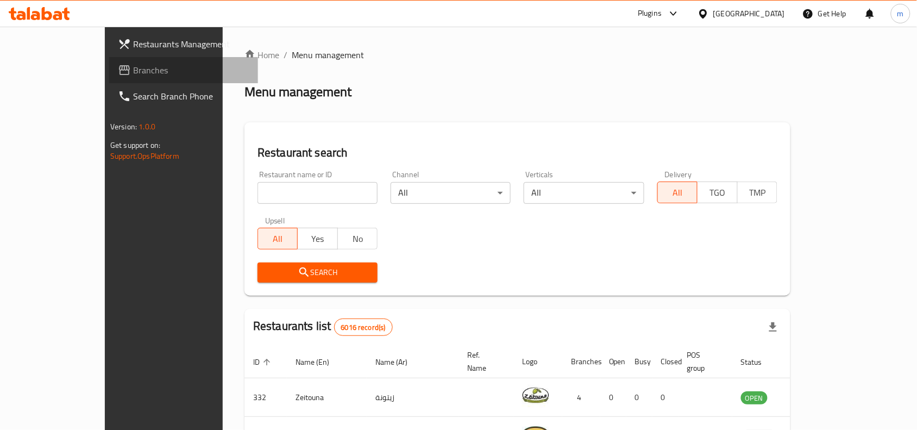
click at [109, 57] on link "Branches" at bounding box center [183, 70] width 149 height 26
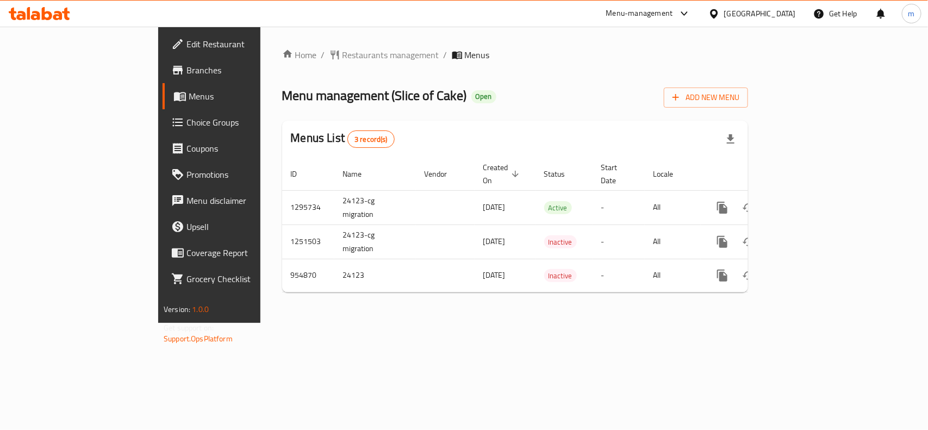
click at [773, 17] on div "[GEOGRAPHIC_DATA]" at bounding box center [760, 14] width 72 height 12
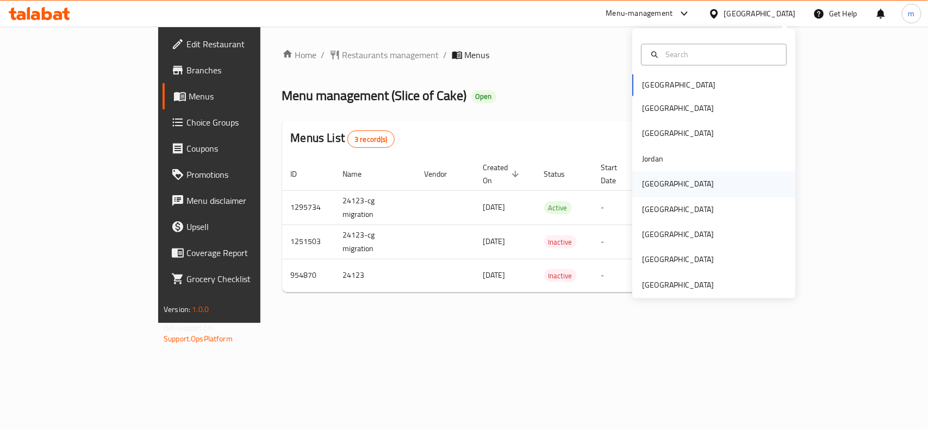
click at [662, 185] on div "[GEOGRAPHIC_DATA]" at bounding box center [677, 184] width 89 height 25
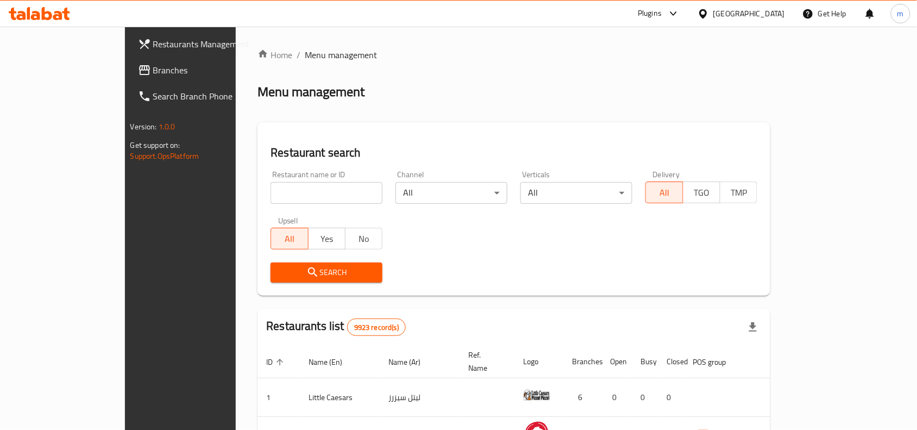
click at [153, 66] on span "Branches" at bounding box center [211, 70] width 116 height 13
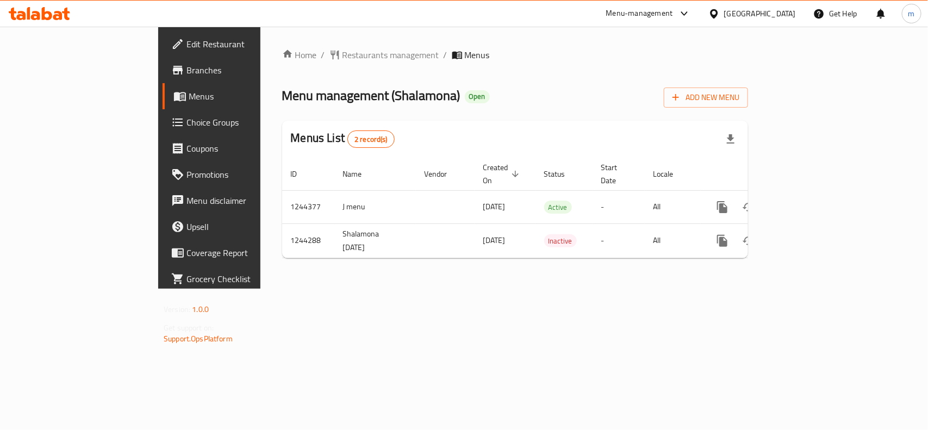
click at [717, 14] on icon at bounding box center [714, 13] width 8 height 9
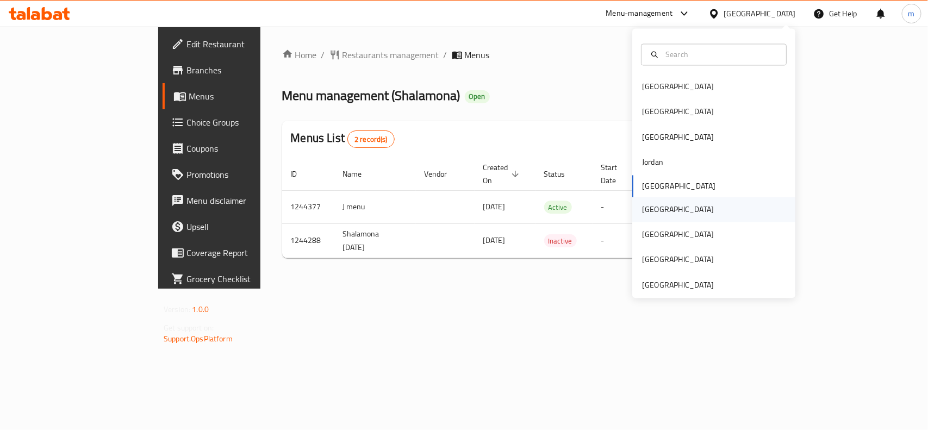
click at [642, 214] on div "[GEOGRAPHIC_DATA]" at bounding box center [678, 209] width 72 height 12
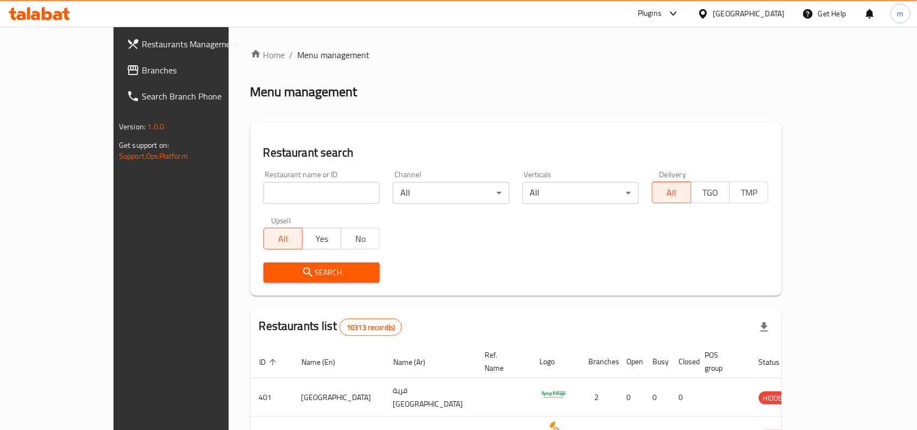
click at [142, 69] on span "Branches" at bounding box center [200, 70] width 116 height 13
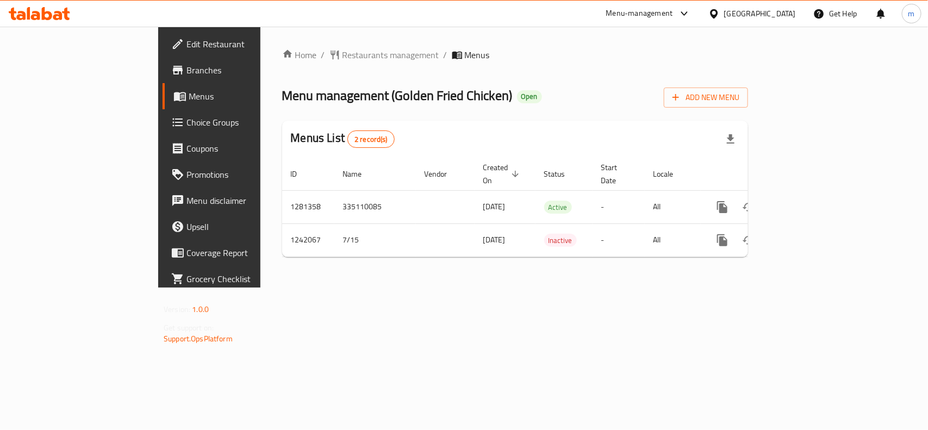
click at [719, 15] on icon at bounding box center [713, 13] width 11 height 11
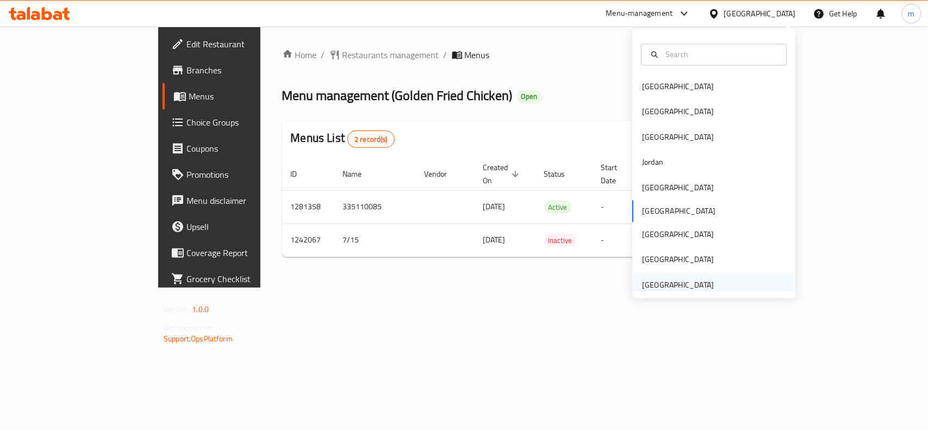
click at [642, 283] on div "[GEOGRAPHIC_DATA]" at bounding box center [678, 285] width 72 height 12
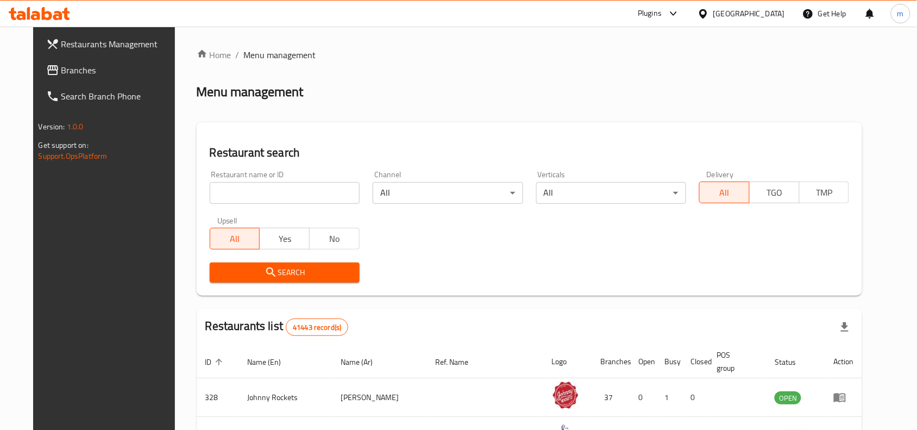
click at [61, 75] on span "Branches" at bounding box center [119, 70] width 116 height 13
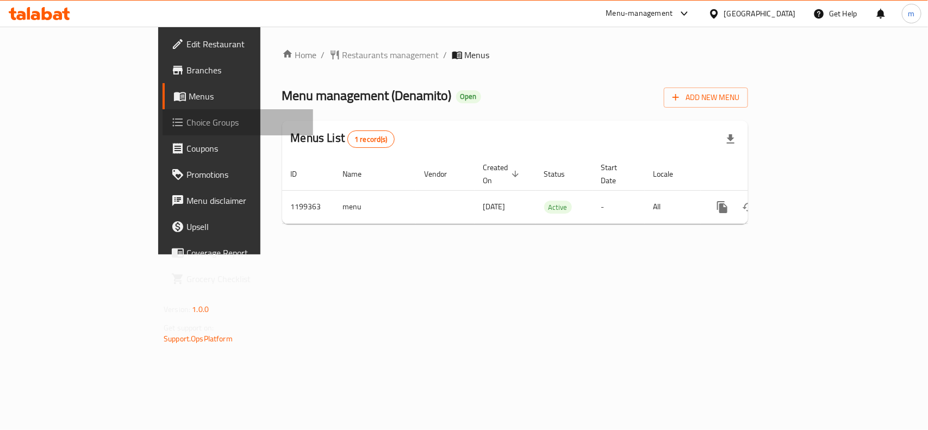
click at [186, 116] on span "Choice Groups" at bounding box center [245, 122] width 118 height 13
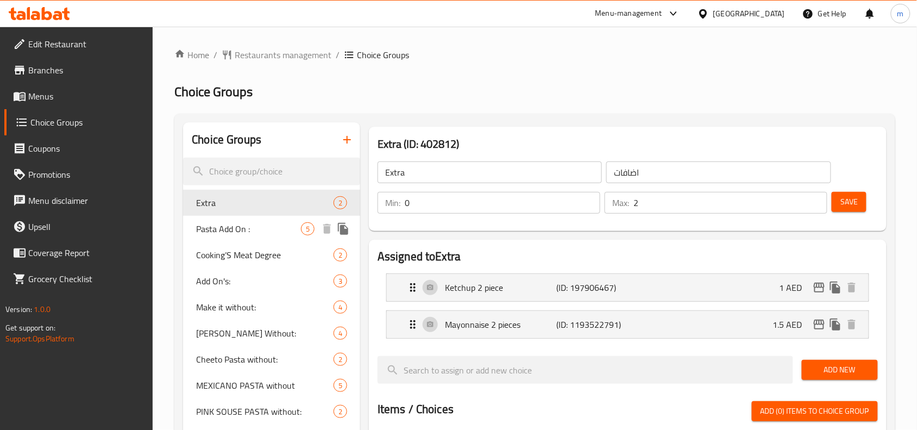
click at [208, 229] on span "Pasta Add On :" at bounding box center [248, 228] width 105 height 13
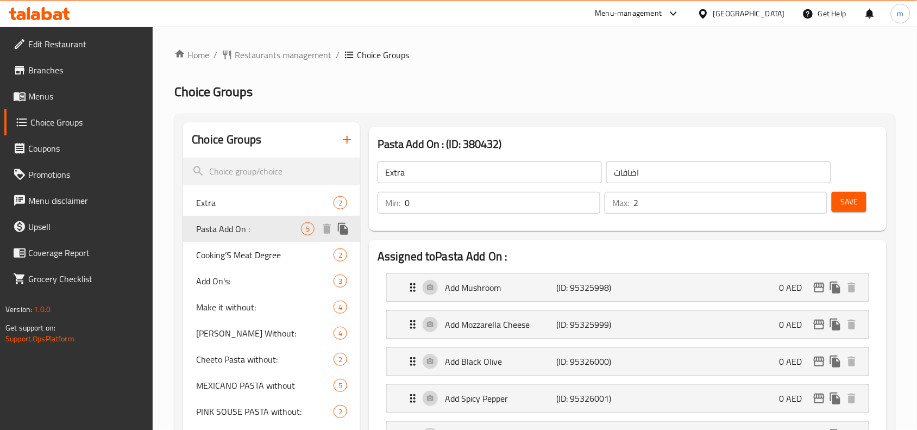
type input "Pasta Add On :"
type input "اضافات الباستا :"
type input "5"
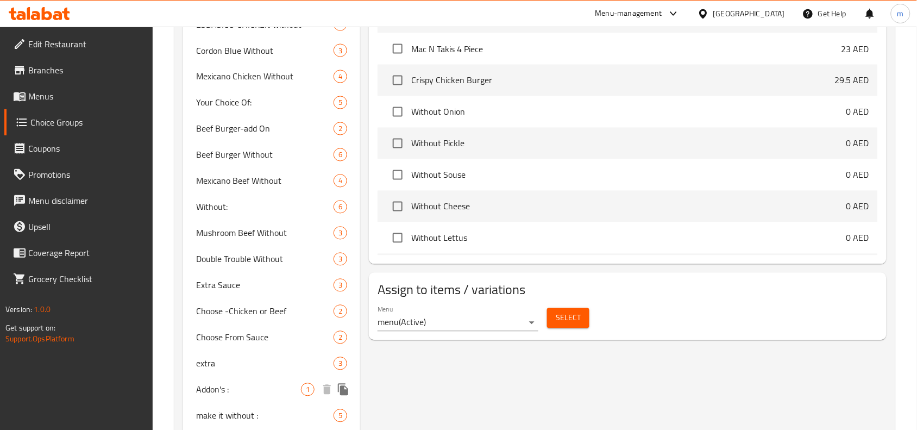
scroll to position [679, 0]
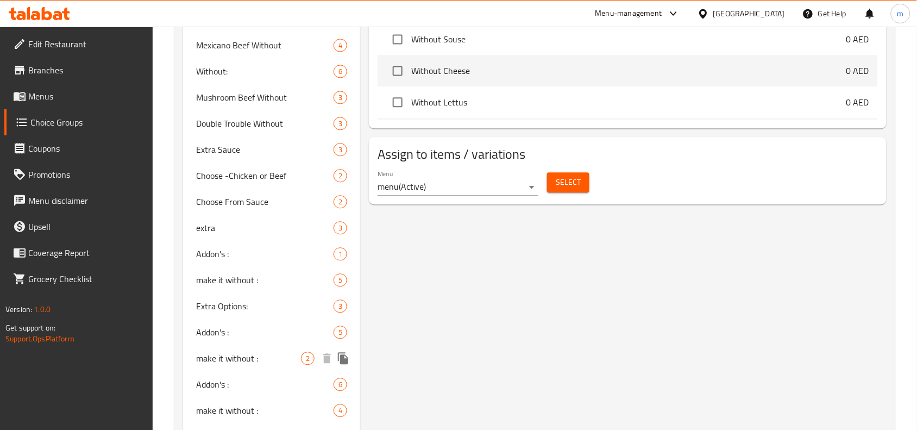
click at [236, 352] on span "make it without :" at bounding box center [248, 358] width 105 height 13
type input "make it without :"
type input "إجعلها بدون:"
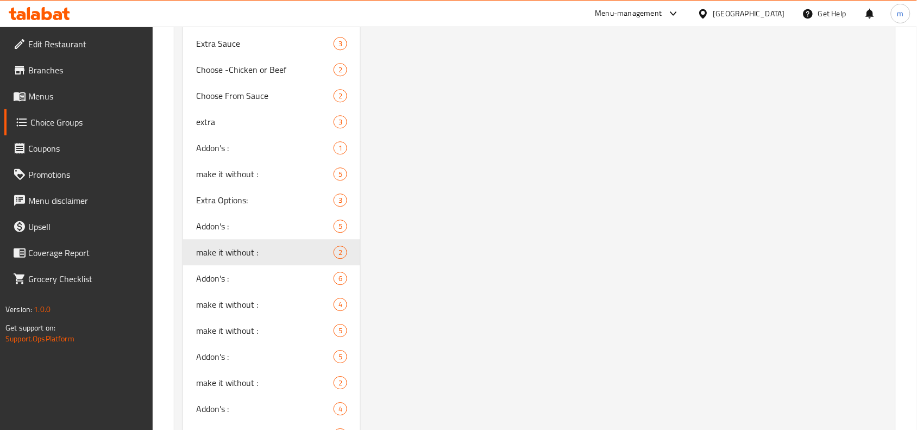
scroll to position [747, 0]
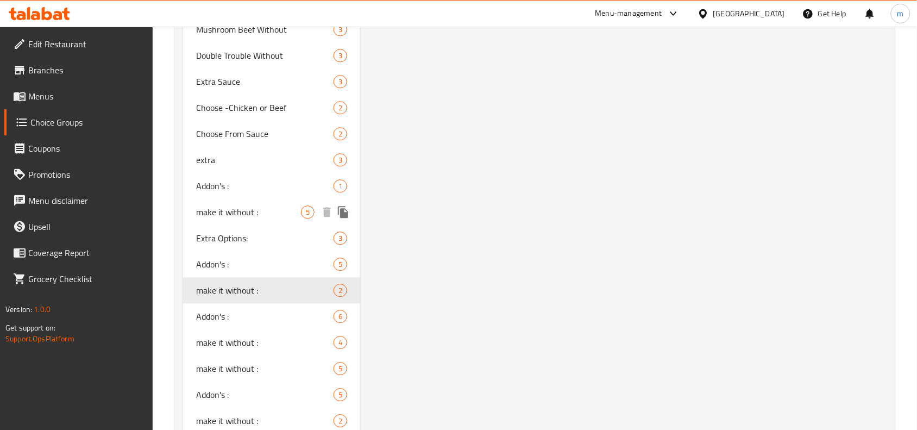
click at [227, 205] on span "make it without :" at bounding box center [248, 211] width 105 height 13
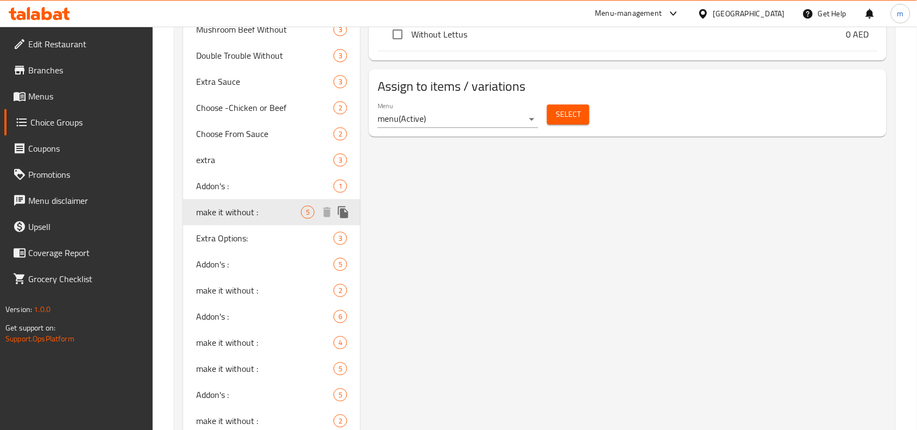
type input "5"
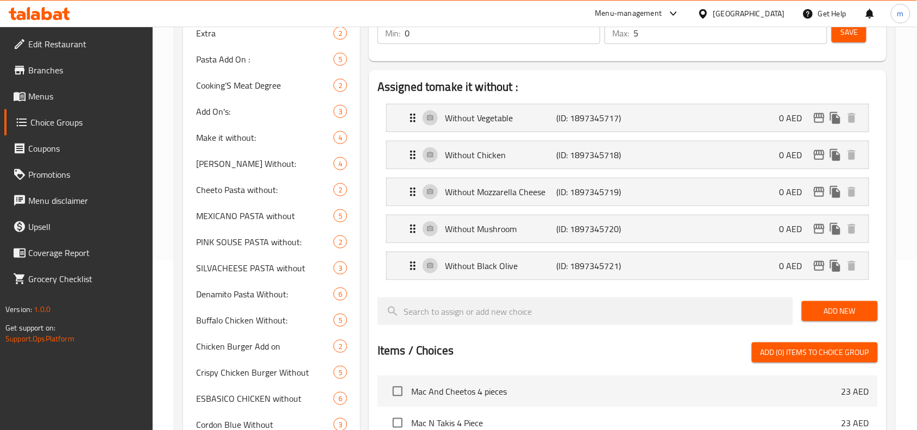
scroll to position [136, 0]
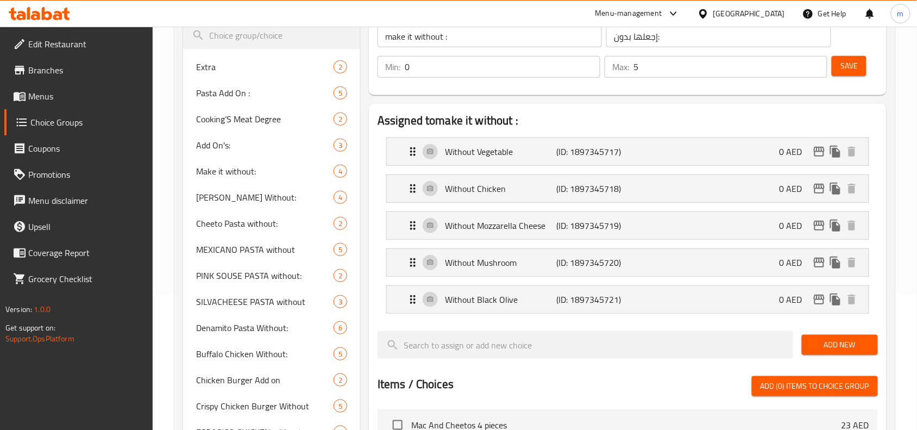
click at [739, 14] on div "[GEOGRAPHIC_DATA]" at bounding box center [749, 14] width 72 height 12
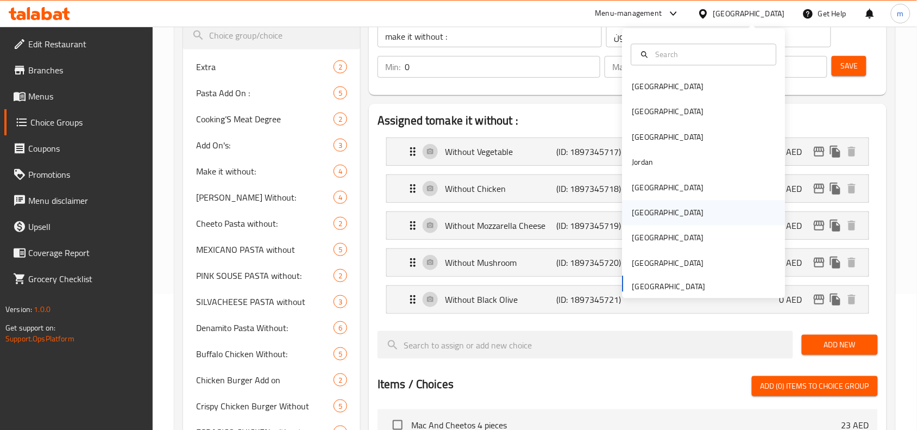
click at [640, 207] on div "[GEOGRAPHIC_DATA]" at bounding box center [668, 213] width 72 height 12
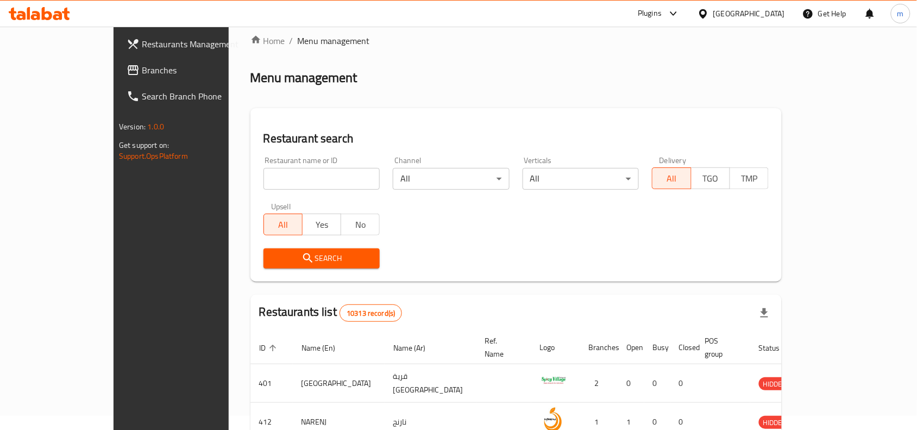
scroll to position [136, 0]
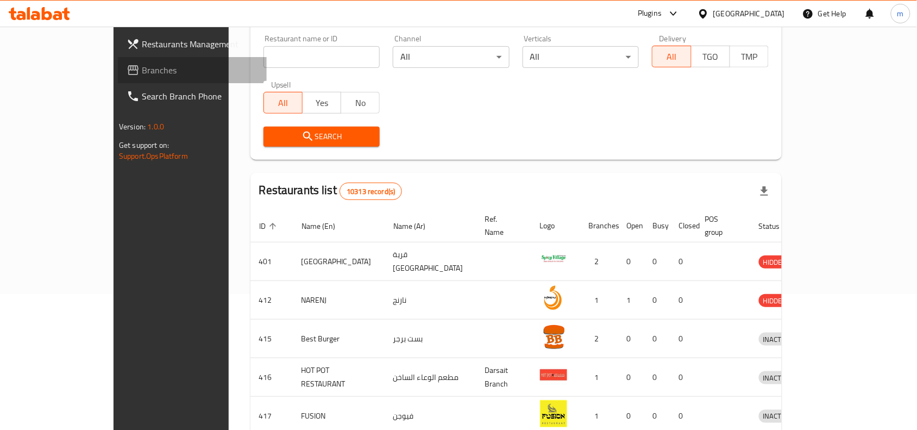
click at [142, 66] on span "Branches" at bounding box center [200, 70] width 116 height 13
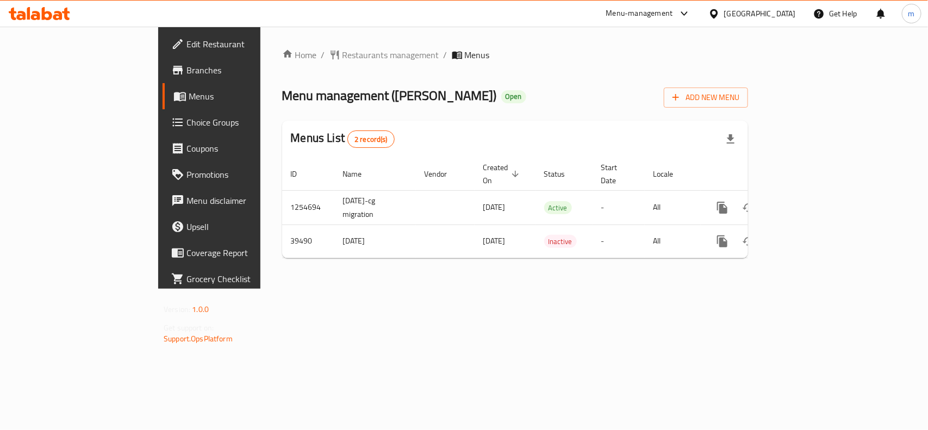
click at [719, 10] on icon at bounding box center [713, 13] width 11 height 11
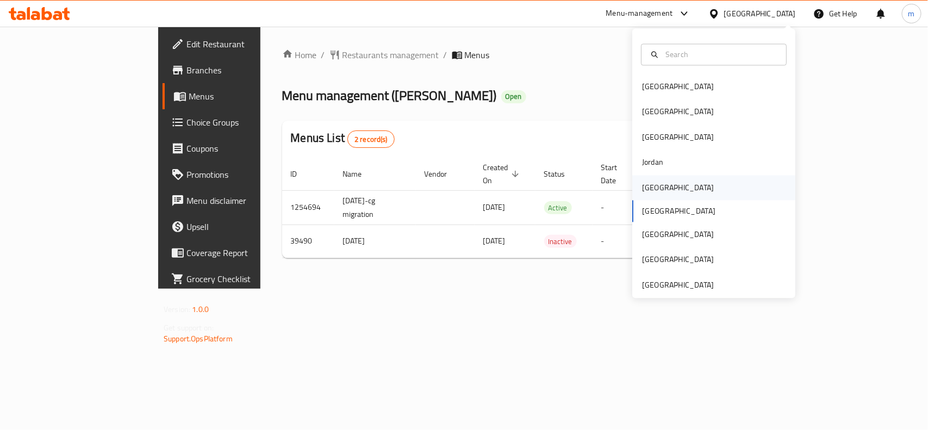
click at [655, 185] on div "[GEOGRAPHIC_DATA]" at bounding box center [677, 187] width 89 height 25
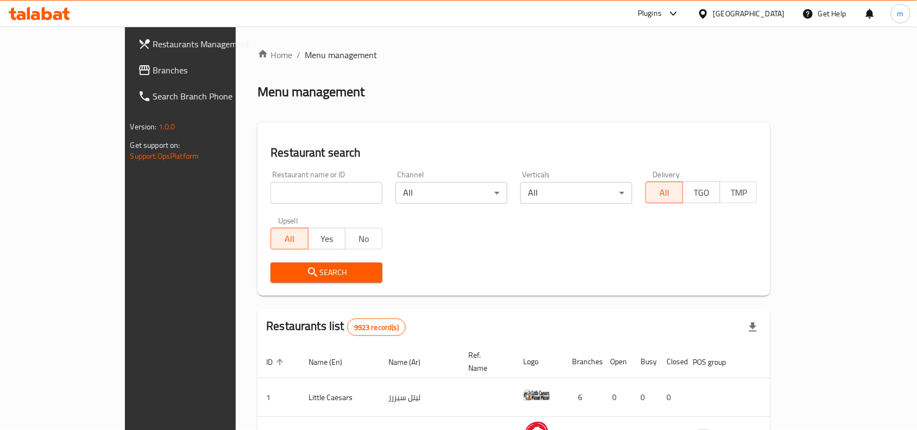
click at [153, 72] on span "Branches" at bounding box center [211, 70] width 116 height 13
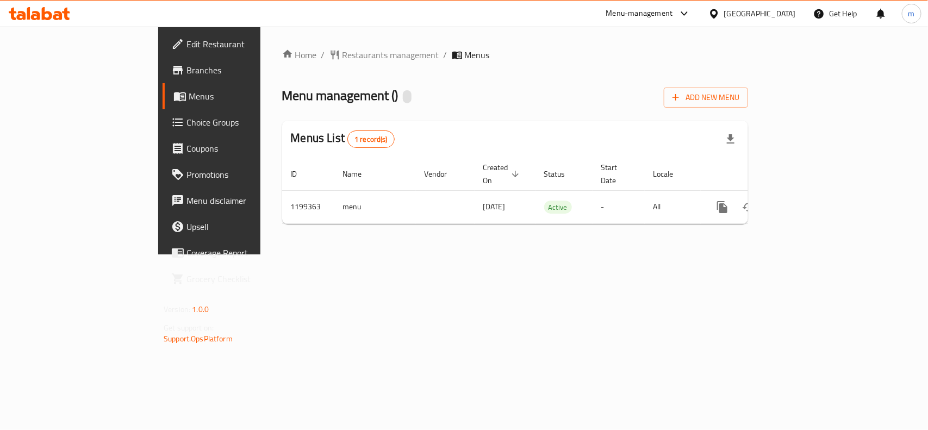
click at [186, 122] on span "Choice Groups" at bounding box center [245, 122] width 118 height 13
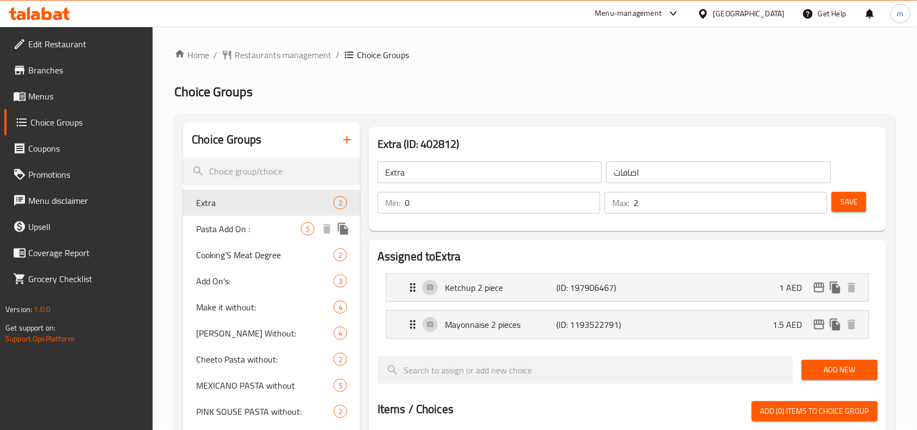
drag, startPoint x: 253, startPoint y: 240, endPoint x: 22, endPoint y: 240, distance: 230.4
click at [253, 240] on div "Pasta Add On : 5" at bounding box center [271, 229] width 177 height 26
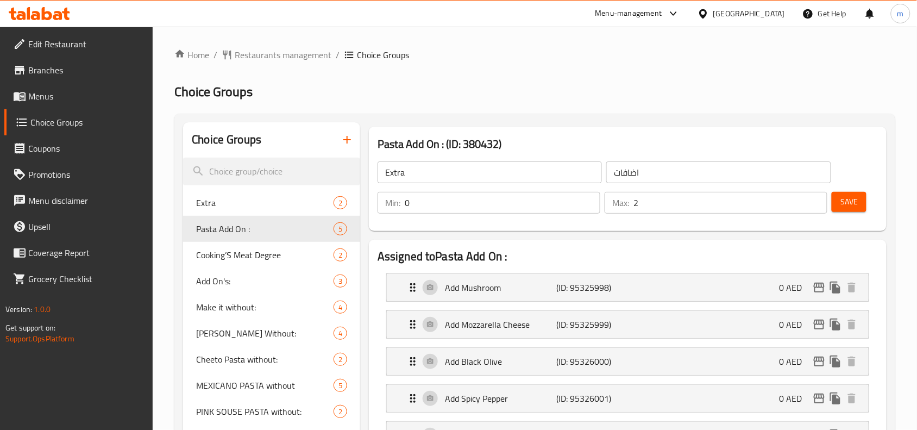
type input "Pasta Add On :"
type input "اضافات الباستا :"
type input "5"
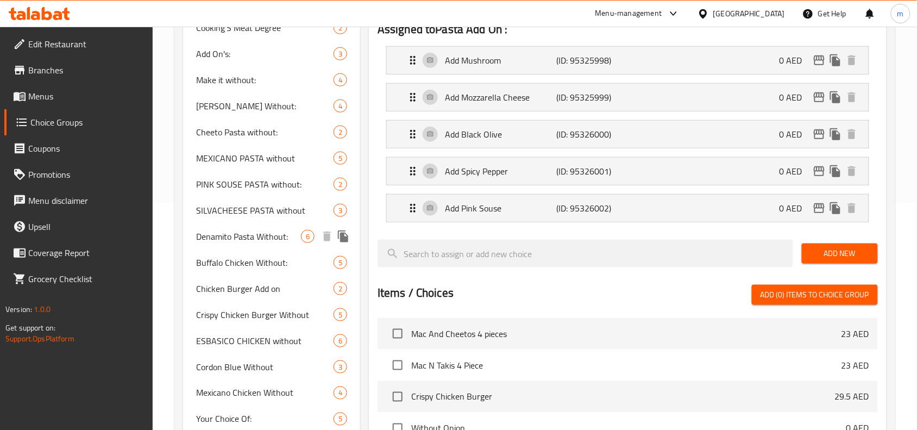
scroll to position [204, 0]
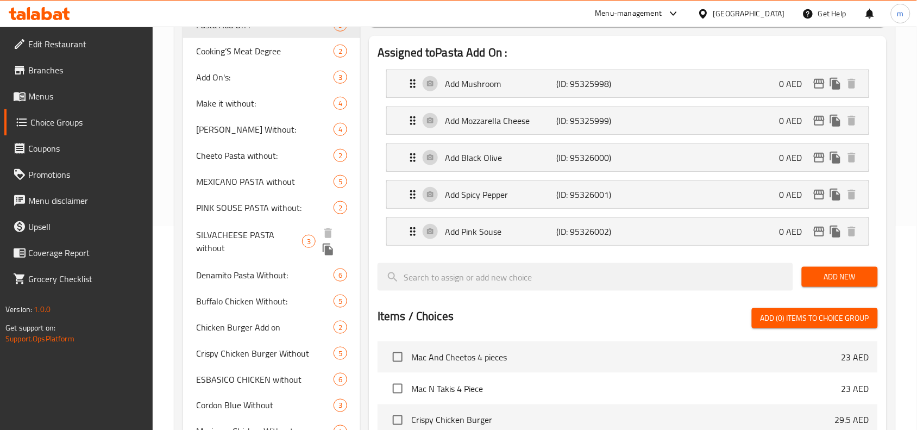
click at [243, 237] on span "SILVACHEESE PASTA without" at bounding box center [248, 241] width 105 height 26
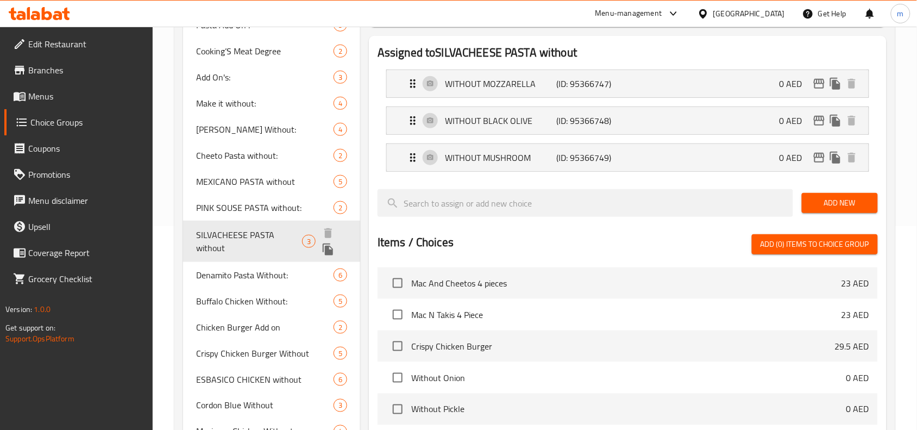
type input "SILVACHEESE PASTA without"
type input "سيلفا تشيز باستا بدون"
type input "3"
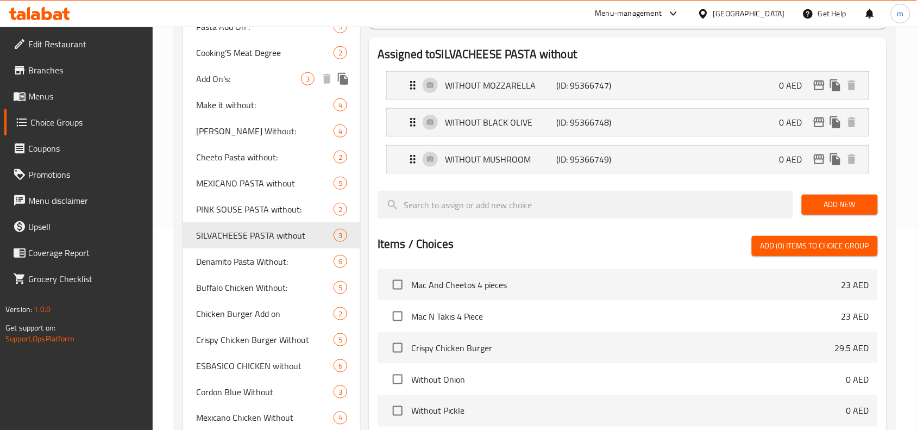
scroll to position [68, 0]
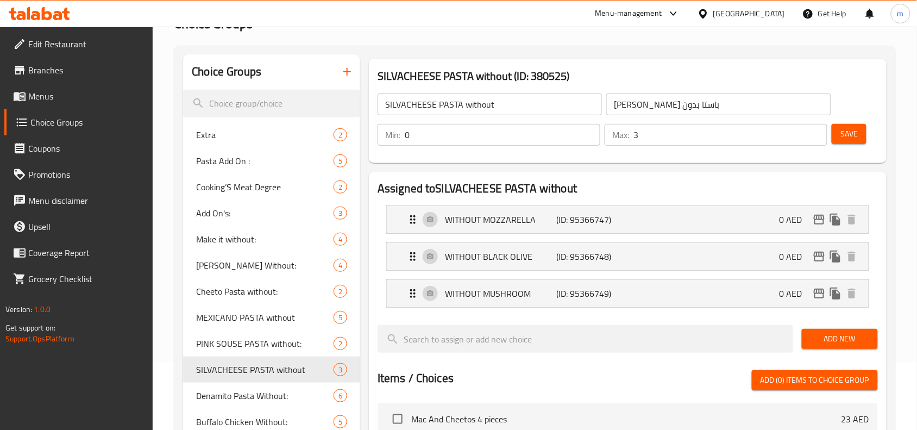
click at [753, 14] on div "[GEOGRAPHIC_DATA]" at bounding box center [749, 14] width 72 height 12
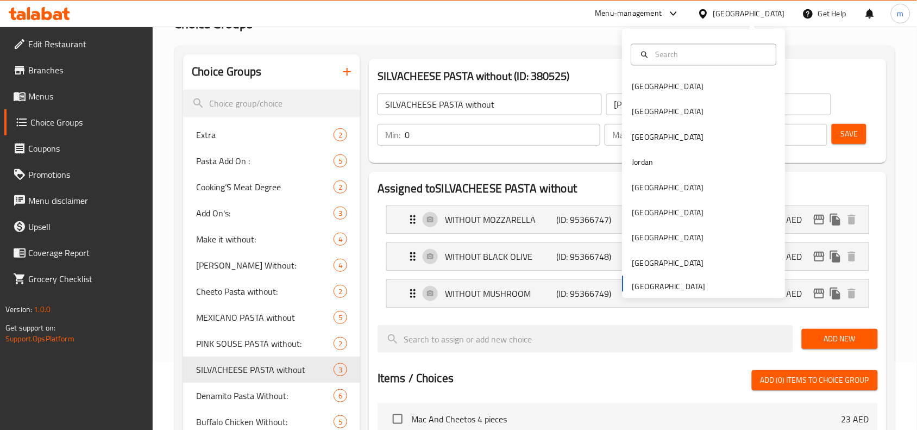
click at [48, 11] on icon at bounding box center [47, 13] width 10 height 13
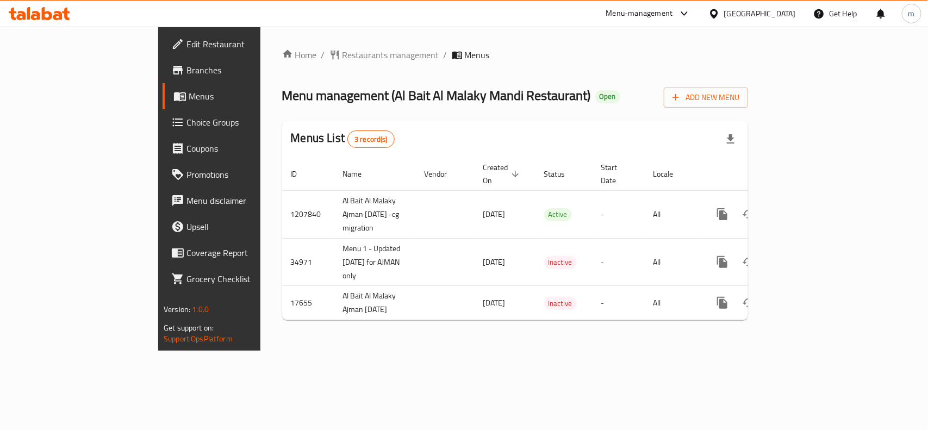
click at [726, 11] on div "[GEOGRAPHIC_DATA]" at bounding box center [760, 14] width 72 height 12
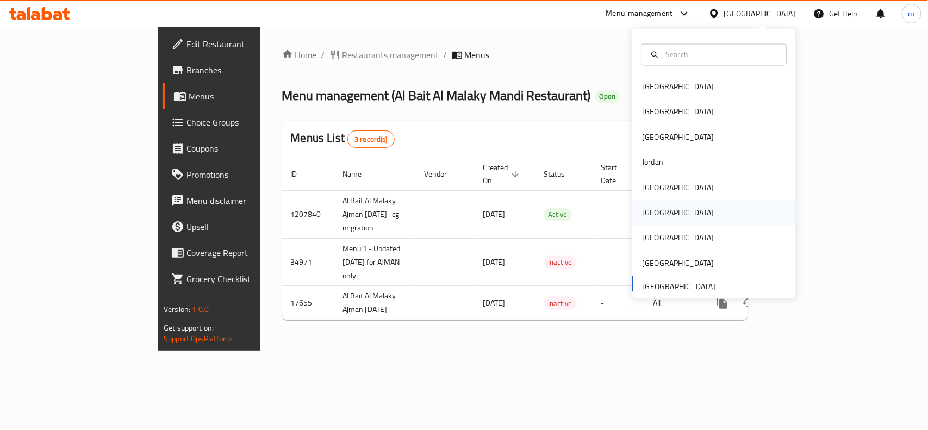
click at [645, 218] on div "[GEOGRAPHIC_DATA]" at bounding box center [678, 213] width 72 height 12
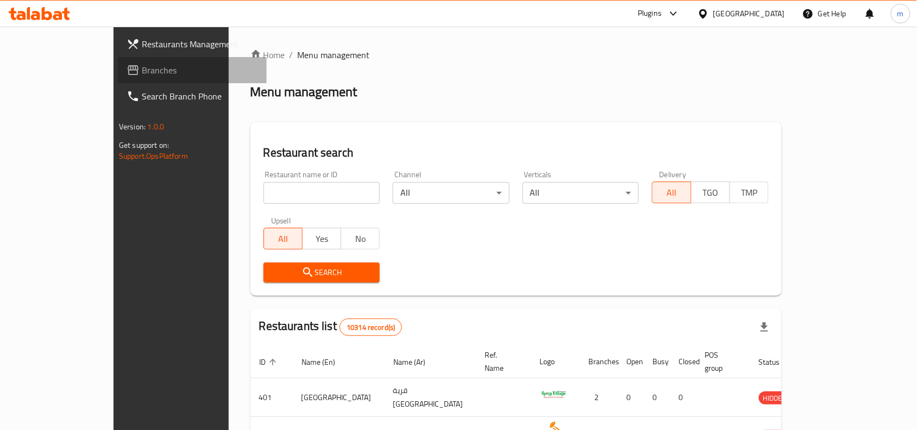
click at [142, 73] on span "Branches" at bounding box center [200, 70] width 116 height 13
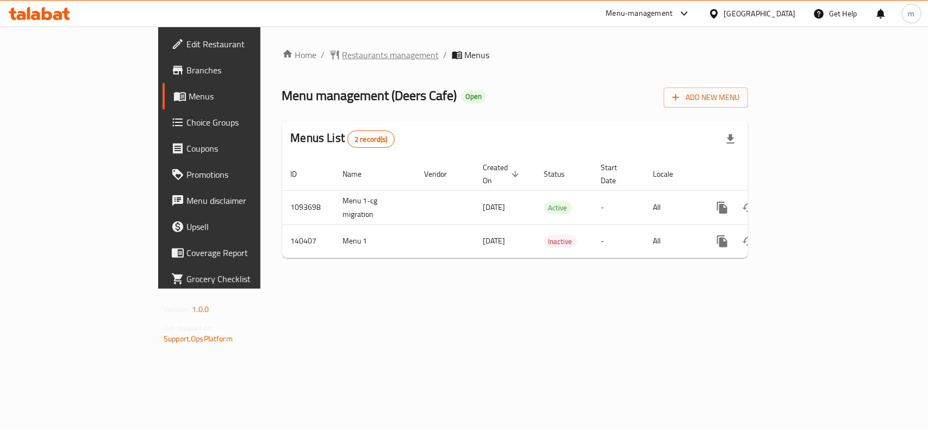
click at [342, 49] on span "Restaurants management" at bounding box center [390, 54] width 97 height 13
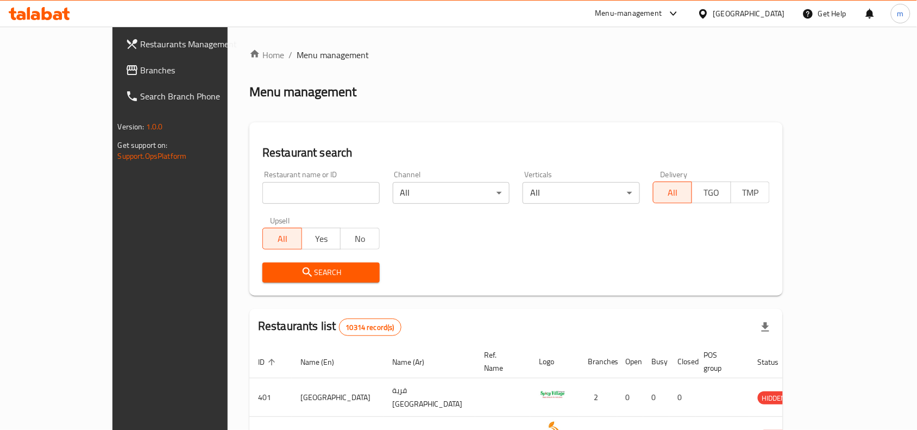
click at [287, 195] on input "search" at bounding box center [320, 193] width 117 height 22
paste input "612073"
type input "612073"
click button "Search" at bounding box center [320, 272] width 117 height 20
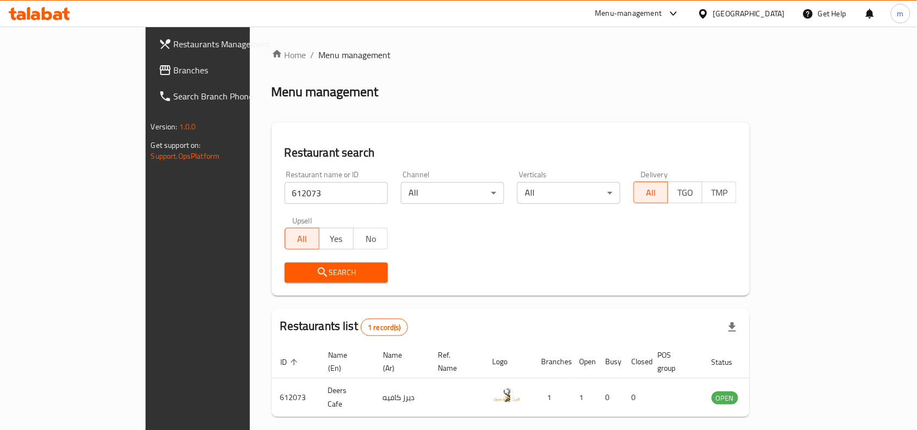
click at [709, 14] on icon at bounding box center [703, 13] width 11 height 11
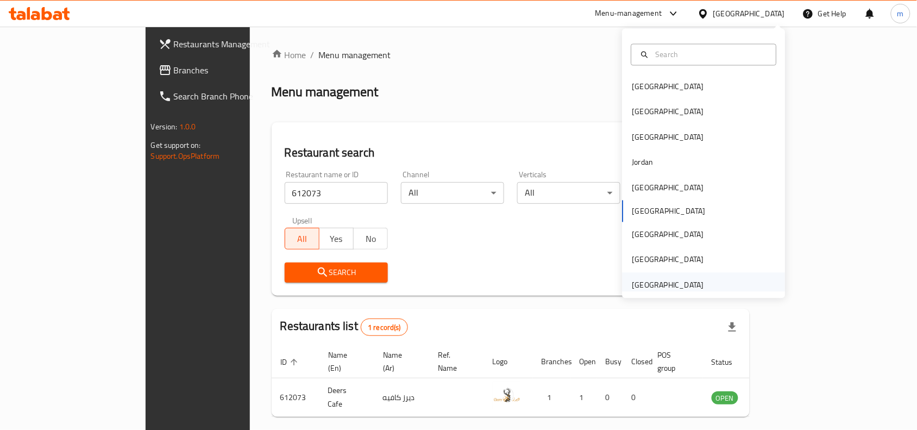
click at [634, 286] on div "[GEOGRAPHIC_DATA]" at bounding box center [668, 285] width 72 height 12
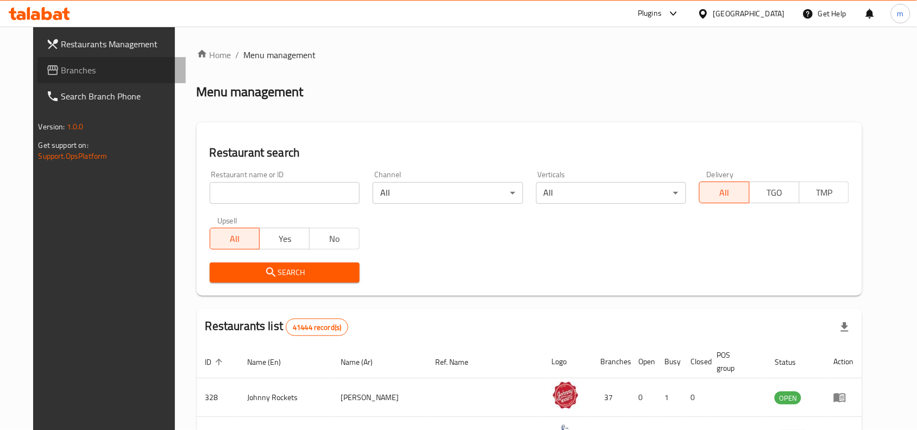
click at [61, 64] on span "Branches" at bounding box center [119, 70] width 116 height 13
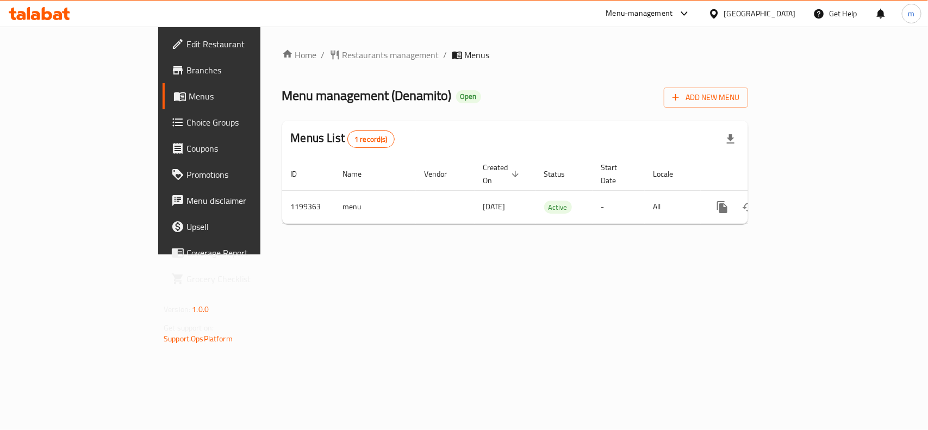
click at [750, 15] on div "[GEOGRAPHIC_DATA]" at bounding box center [760, 14] width 72 height 12
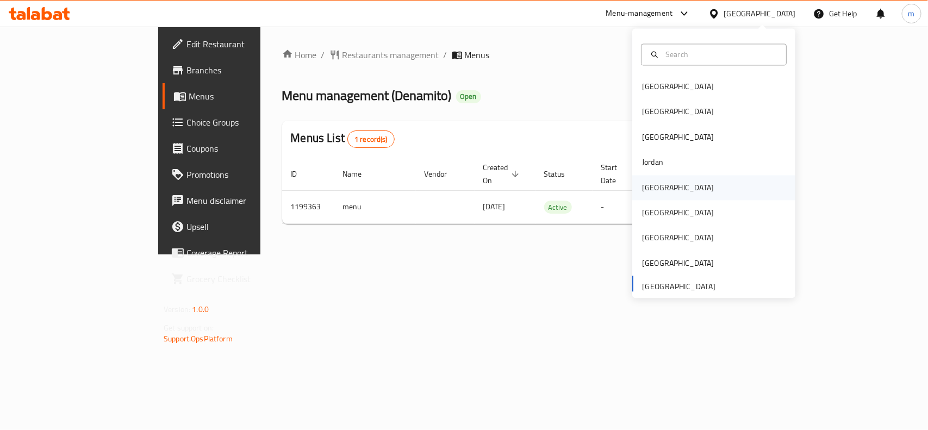
click at [642, 186] on div "[GEOGRAPHIC_DATA]" at bounding box center [678, 187] width 72 height 12
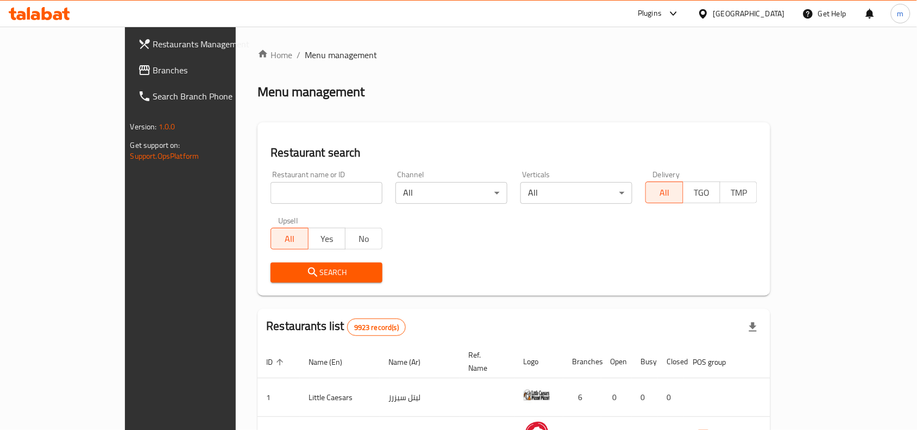
click at [153, 69] on span "Branches" at bounding box center [211, 70] width 116 height 13
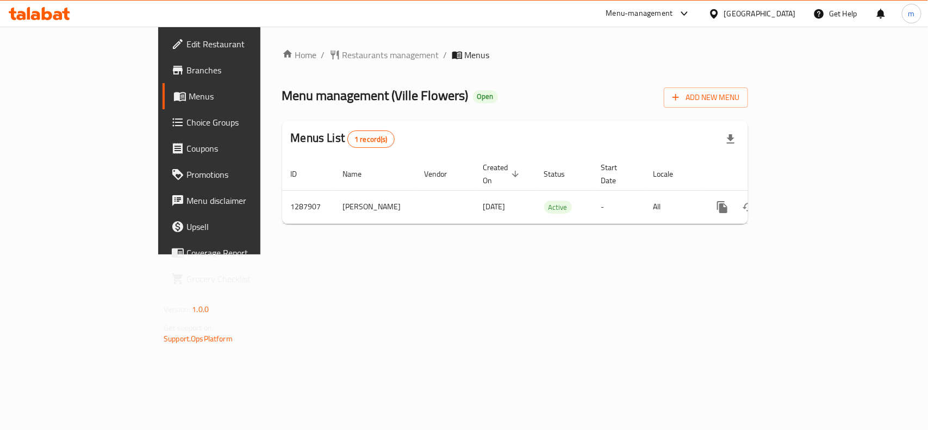
click at [780, 12] on div "Kuwait" at bounding box center [760, 14] width 72 height 12
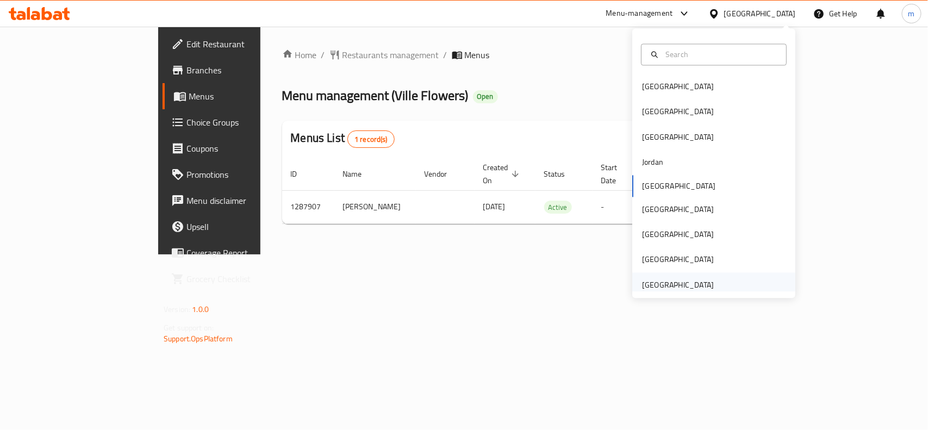
click at [683, 283] on div "[GEOGRAPHIC_DATA]" at bounding box center [678, 285] width 72 height 12
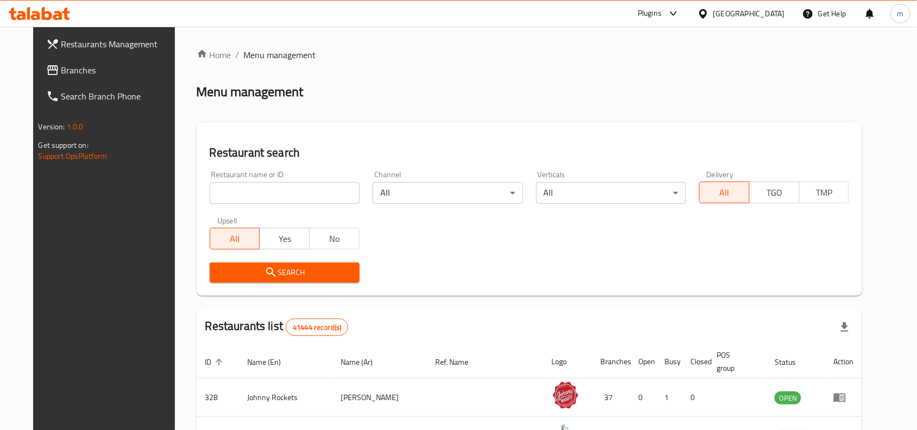
click at [61, 69] on span "Branches" at bounding box center [119, 70] width 116 height 13
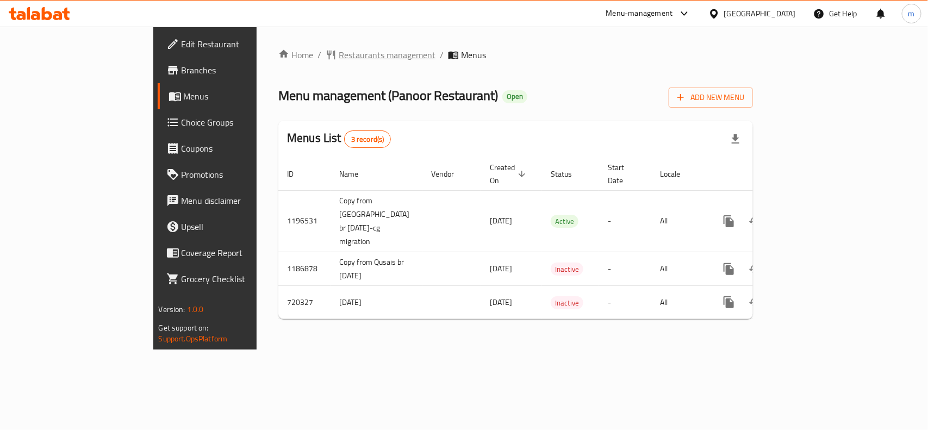
click at [339, 56] on span "Restaurants management" at bounding box center [387, 54] width 97 height 13
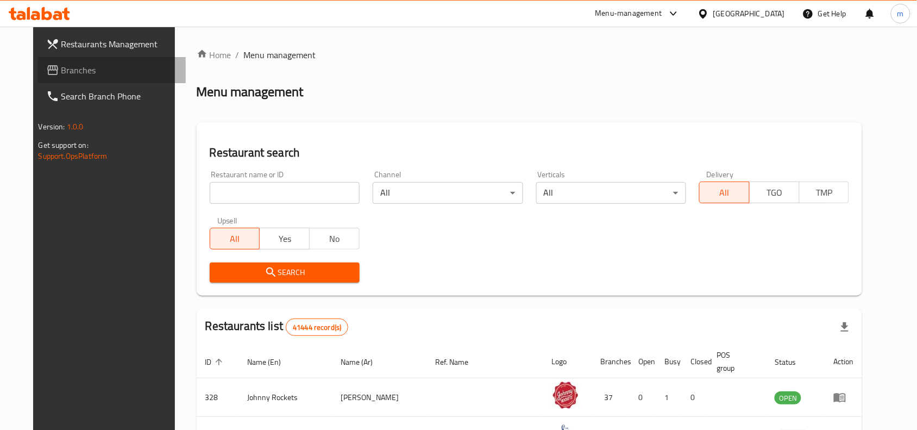
click at [61, 72] on span "Branches" at bounding box center [119, 70] width 116 height 13
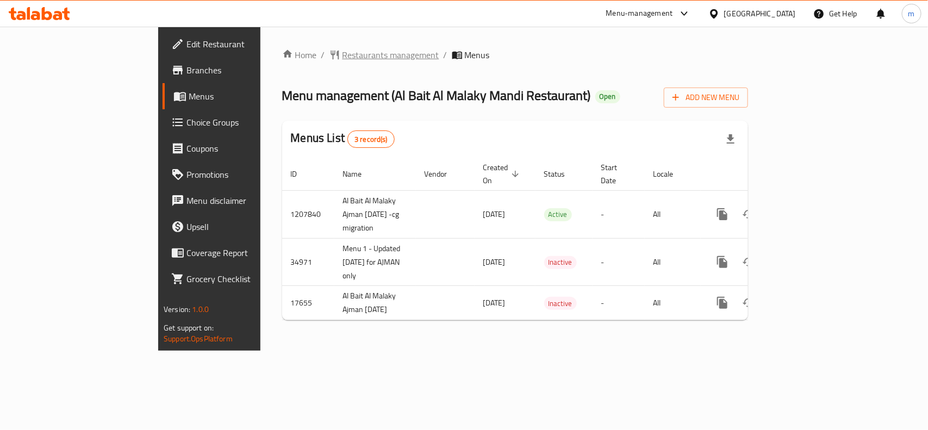
click at [269, 42] on div "Home / Restaurants management / Menus Menu management ( Al Bait Al Malaky Mandi…" at bounding box center [514, 189] width 509 height 324
click at [342, 59] on span "Restaurants management" at bounding box center [390, 54] width 97 height 13
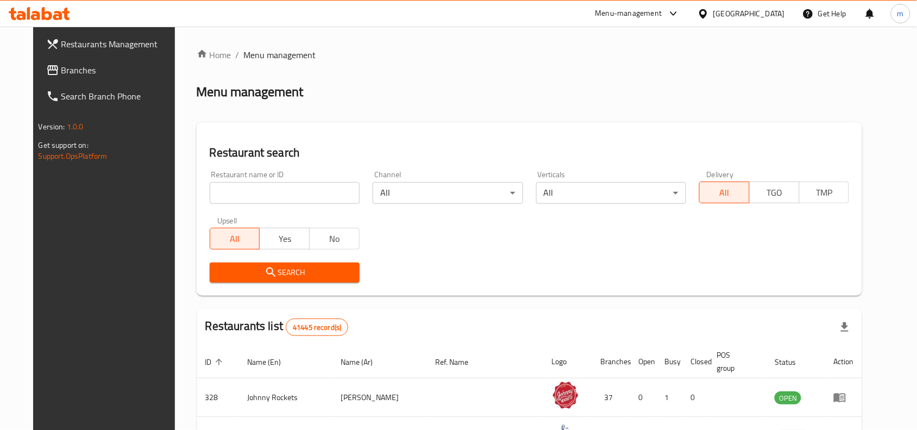
click at [61, 69] on span "Branches" at bounding box center [119, 70] width 116 height 13
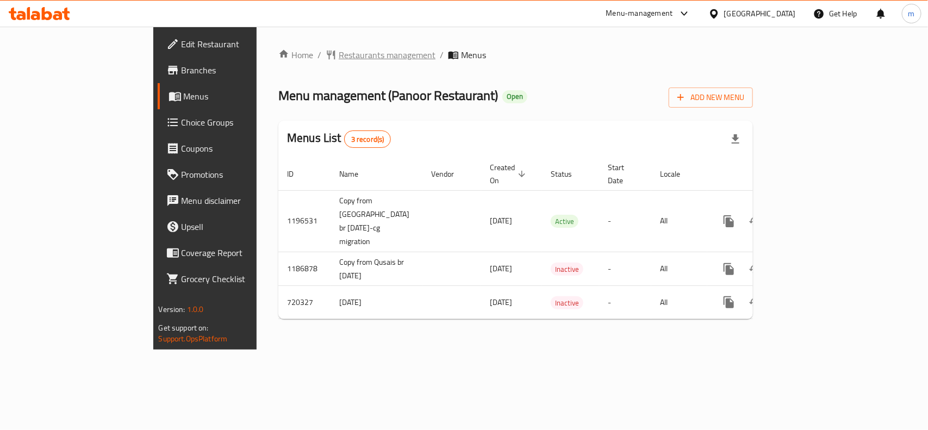
click at [339, 55] on span "Restaurants management" at bounding box center [387, 54] width 97 height 13
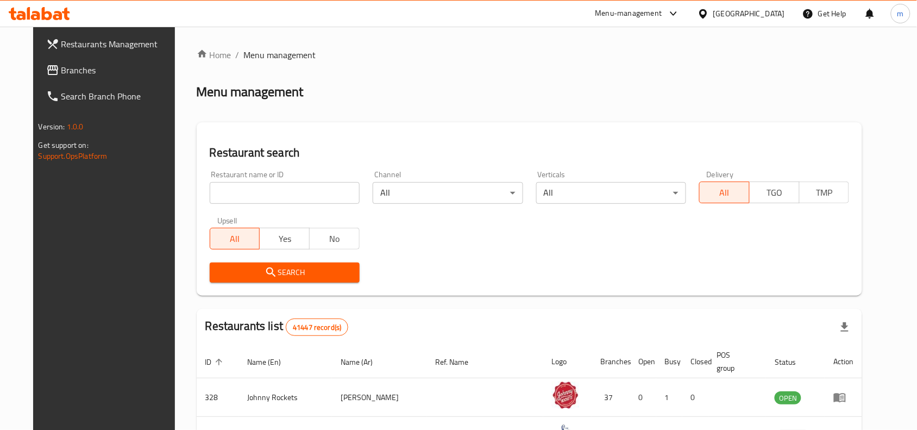
click at [46, 73] on icon at bounding box center [52, 70] width 13 height 13
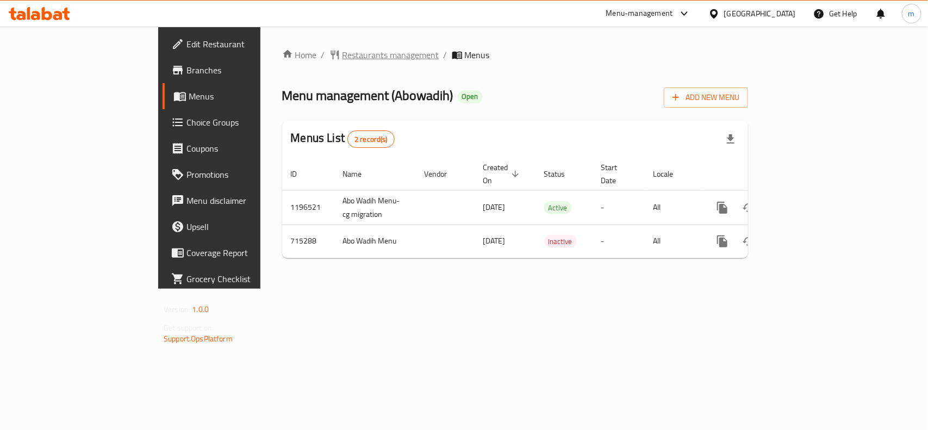
click at [342, 53] on span "Restaurants management" at bounding box center [390, 54] width 97 height 13
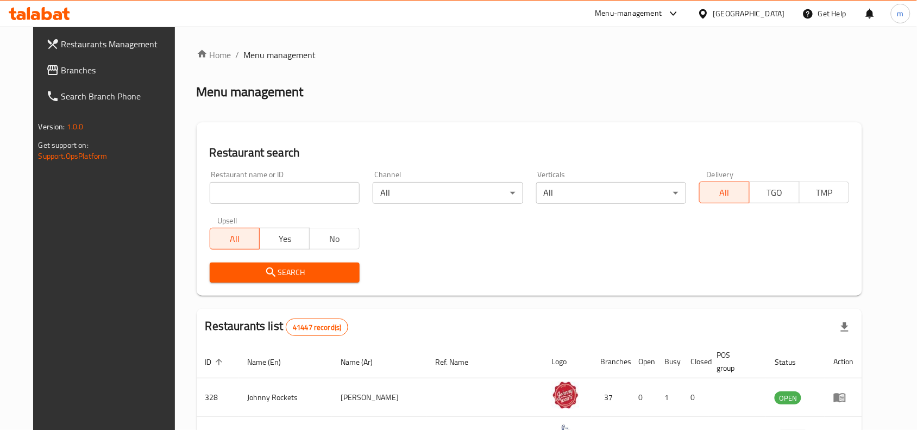
click at [229, 186] on input "search" at bounding box center [285, 193] width 150 height 22
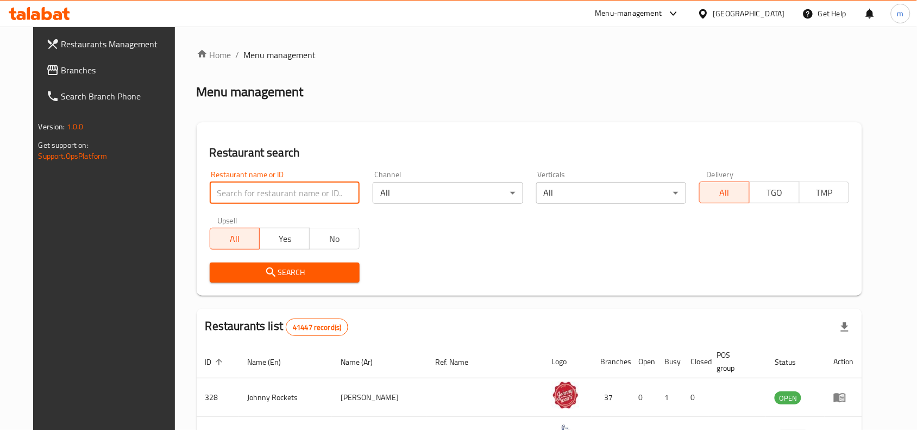
paste input "645526"
type input "645526"
click button "Search" at bounding box center [285, 272] width 150 height 20
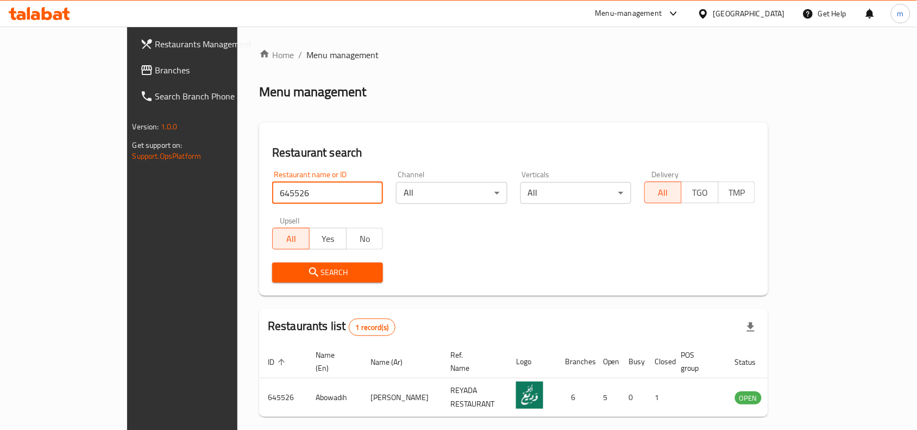
scroll to position [34, 0]
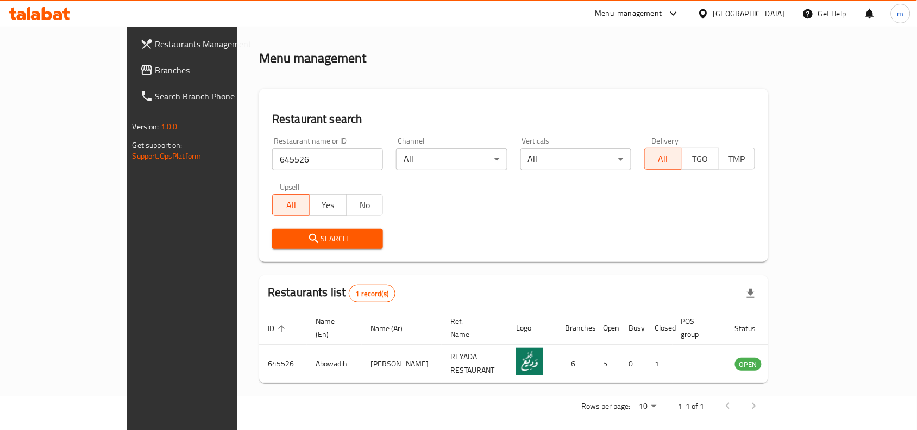
click at [140, 72] on icon at bounding box center [146, 70] width 13 height 13
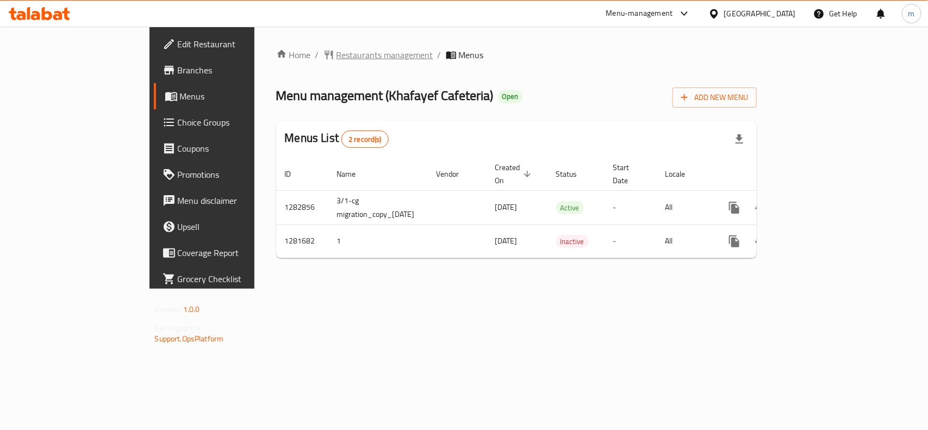
click at [336, 58] on span "Restaurants management" at bounding box center [384, 54] width 97 height 13
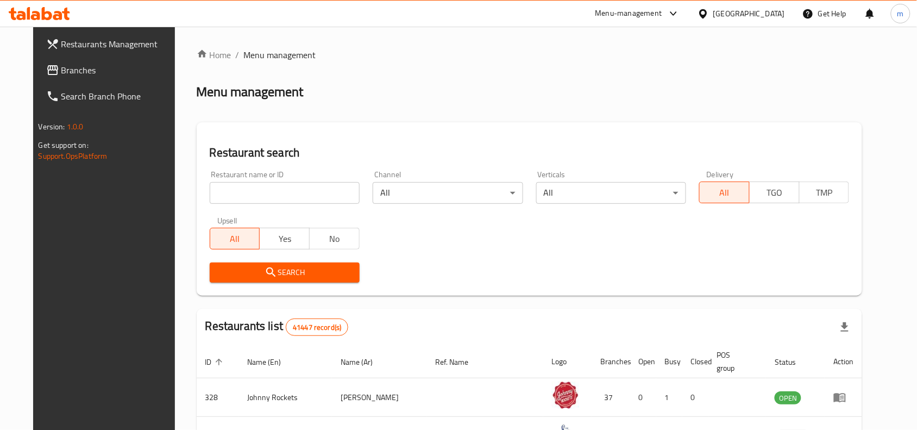
click at [61, 74] on span "Branches" at bounding box center [119, 70] width 116 height 13
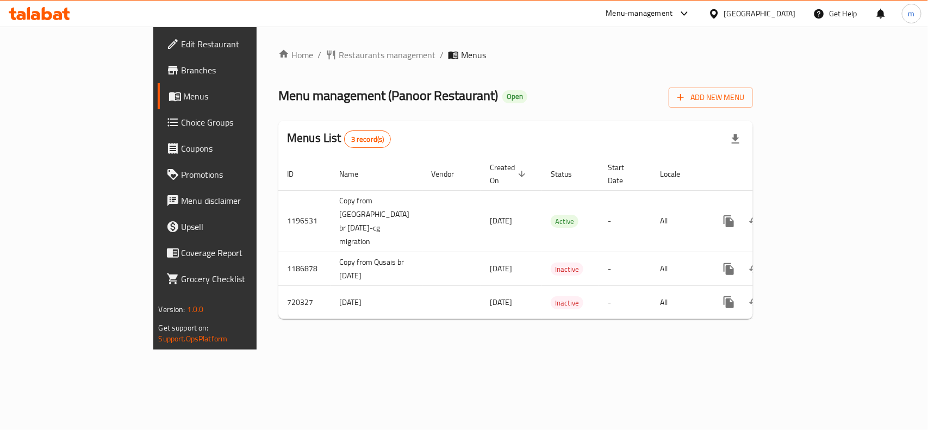
drag, startPoint x: 745, startPoint y: 12, endPoint x: 735, endPoint y: 24, distance: 15.4
click at [745, 12] on div "[GEOGRAPHIC_DATA]" at bounding box center [760, 14] width 72 height 12
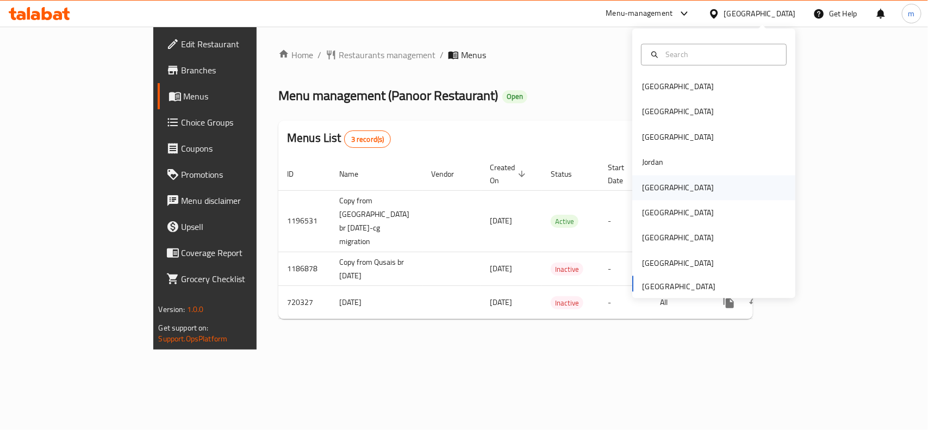
click at [653, 188] on div "[GEOGRAPHIC_DATA]" at bounding box center [678, 187] width 72 height 12
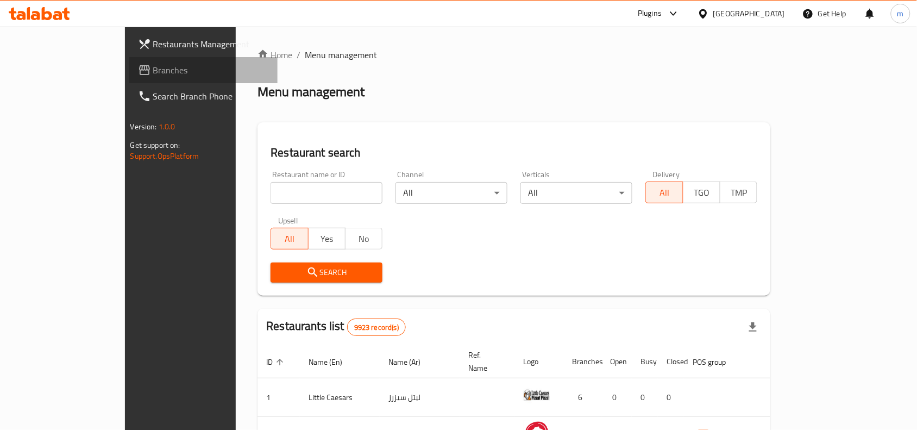
click at [153, 72] on span "Branches" at bounding box center [211, 70] width 116 height 13
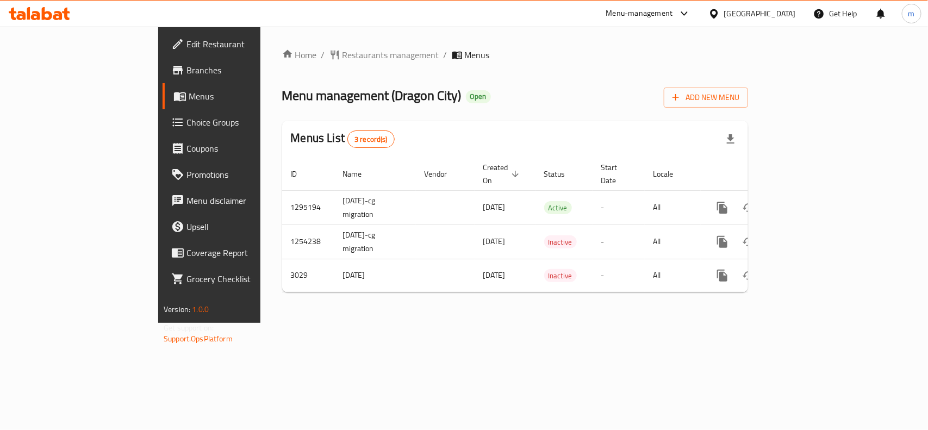
click at [717, 16] on icon at bounding box center [714, 13] width 8 height 9
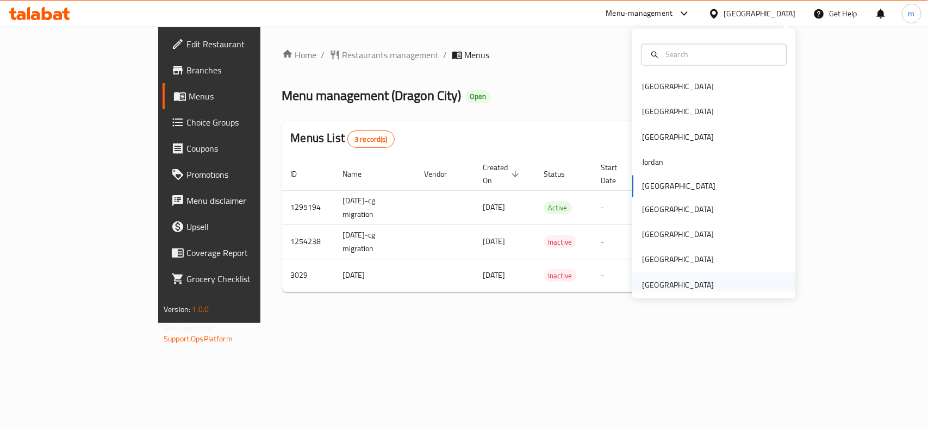
click at [672, 281] on div "[GEOGRAPHIC_DATA]" at bounding box center [678, 285] width 72 height 12
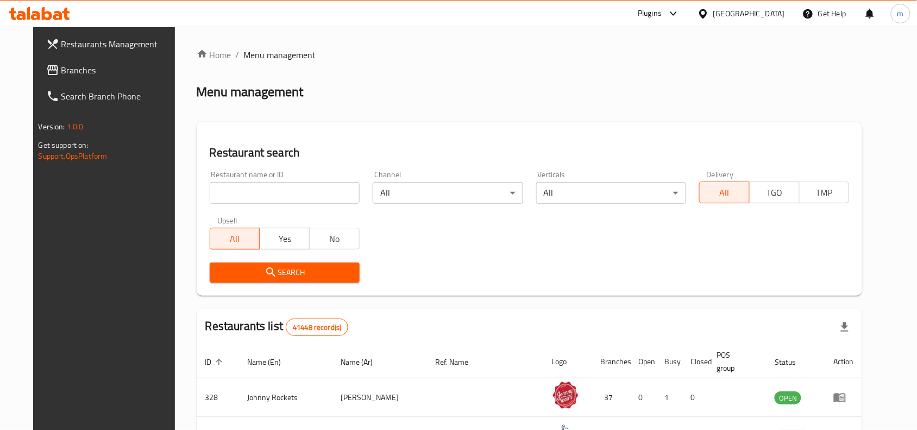
drag, startPoint x: 64, startPoint y: 64, endPoint x: 74, endPoint y: 63, distance: 10.4
click at [64, 64] on span "Branches" at bounding box center [119, 70] width 116 height 13
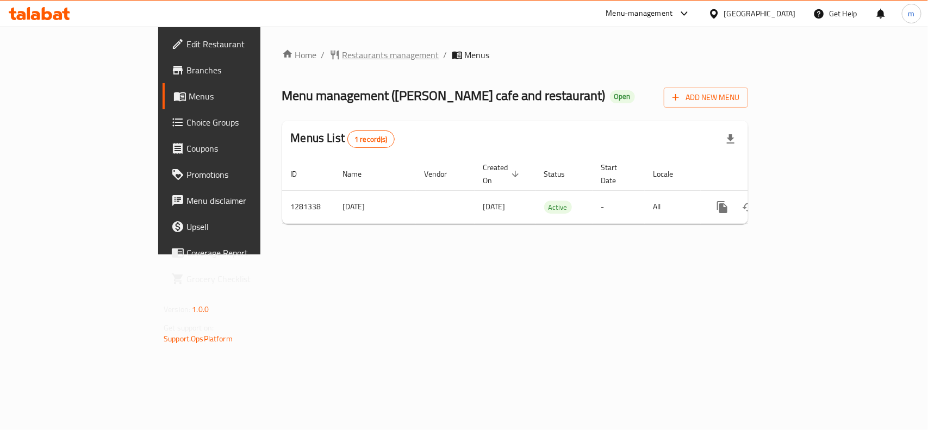
click at [342, 55] on span "Restaurants management" at bounding box center [390, 54] width 97 height 13
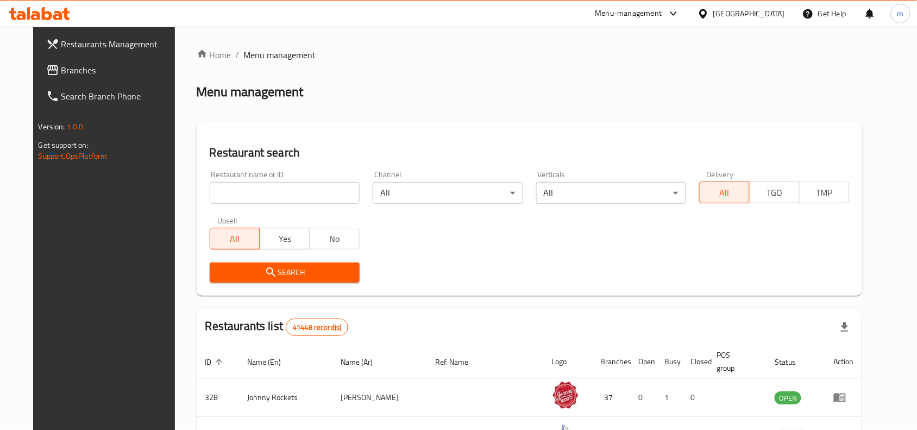
drag, startPoint x: 98, startPoint y: 71, endPoint x: 116, endPoint y: 62, distance: 19.4
click at [98, 71] on span "Branches" at bounding box center [119, 70] width 116 height 13
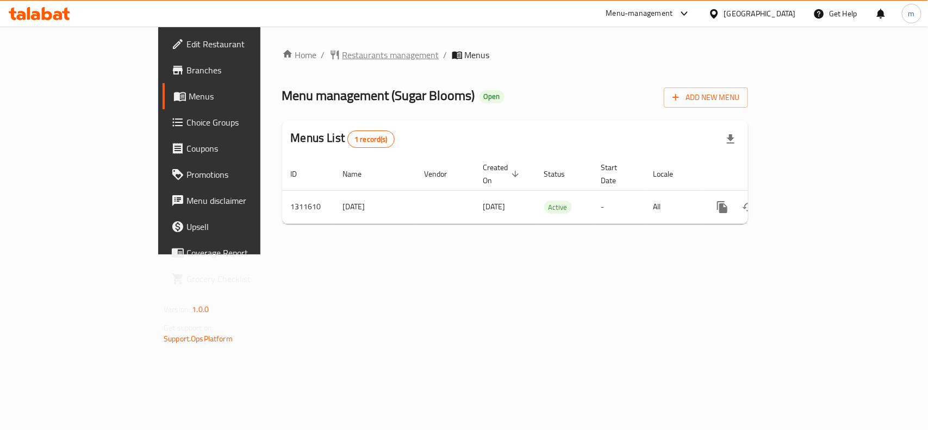
click at [342, 52] on span "Restaurants management" at bounding box center [390, 54] width 97 height 13
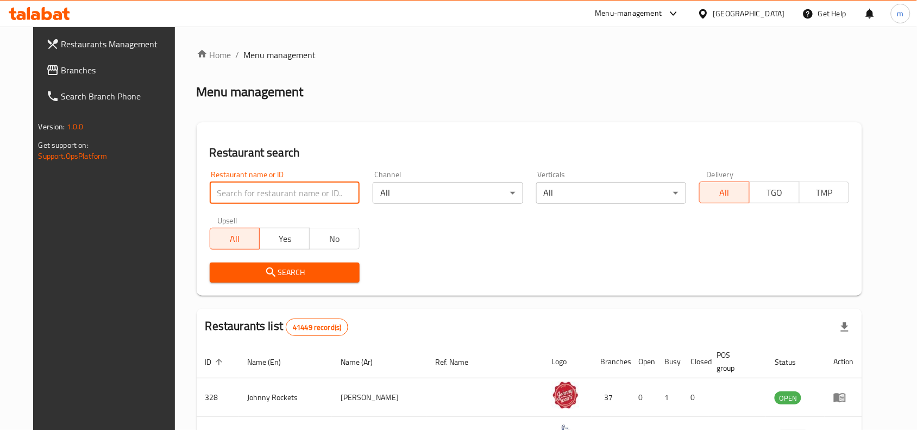
click at [234, 193] on input "search" at bounding box center [285, 193] width 150 height 22
paste input "705758"
type input "705758"
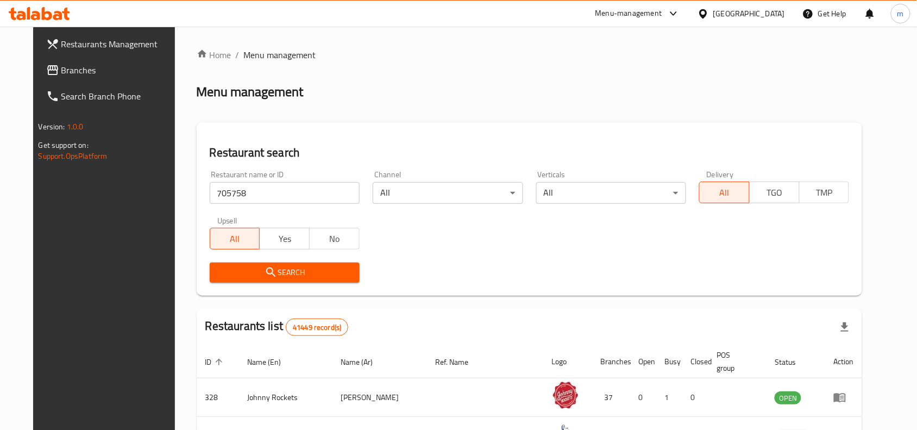
click at [228, 267] on span "Search" at bounding box center [284, 273] width 133 height 14
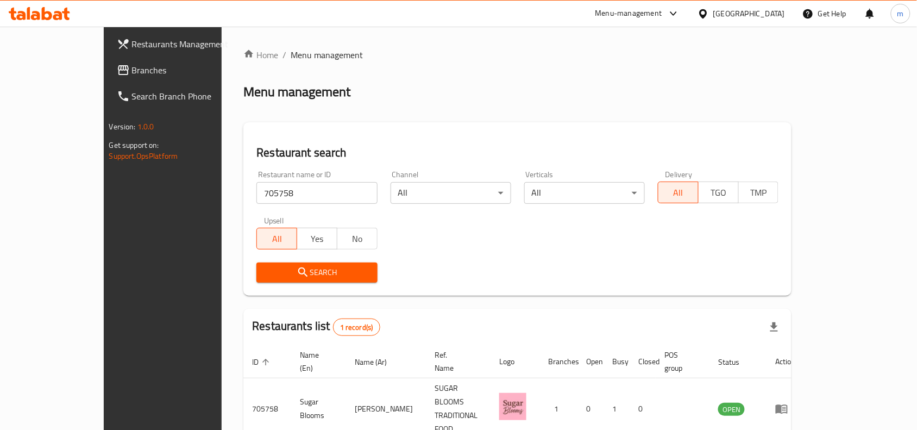
click at [732, 12] on div "[GEOGRAPHIC_DATA]" at bounding box center [749, 14] width 72 height 12
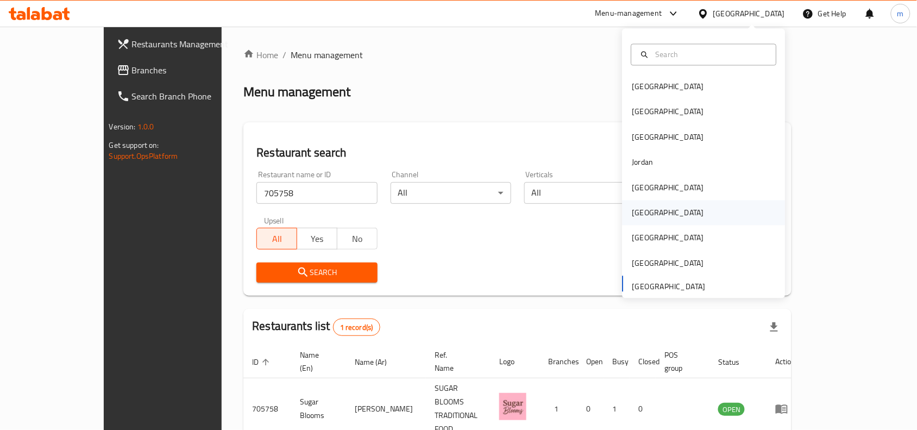
click at [640, 221] on div "[GEOGRAPHIC_DATA]" at bounding box center [668, 213] width 89 height 25
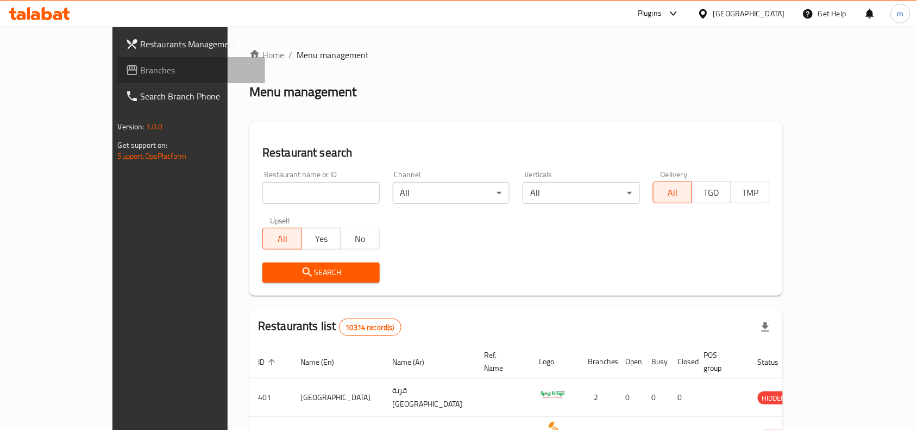
click at [141, 64] on span "Branches" at bounding box center [199, 70] width 116 height 13
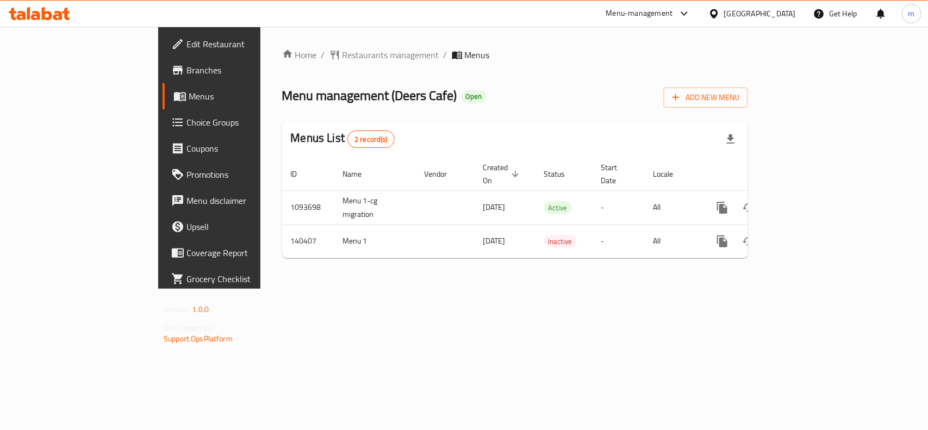
click at [778, 12] on div "[GEOGRAPHIC_DATA]" at bounding box center [760, 14] width 72 height 12
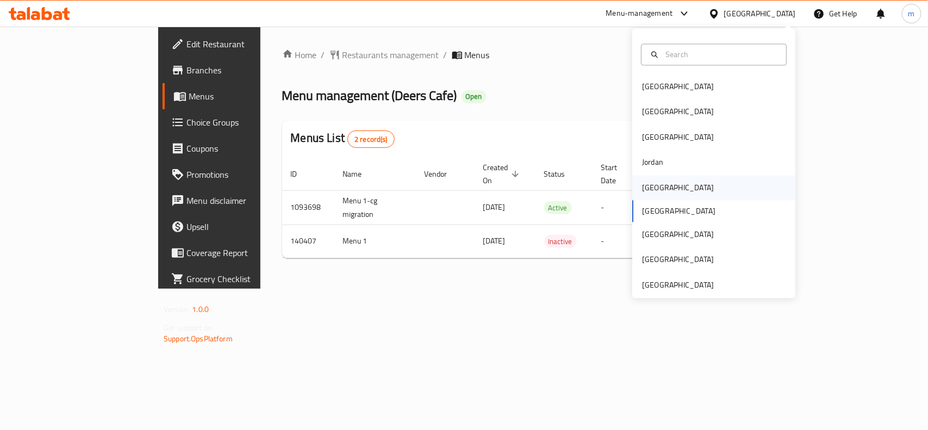
click at [654, 187] on div "[GEOGRAPHIC_DATA]" at bounding box center [678, 187] width 72 height 12
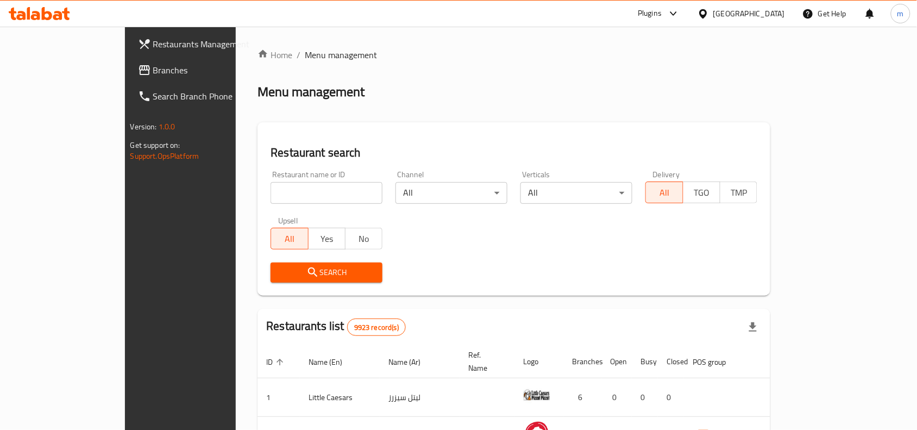
click at [153, 69] on span "Branches" at bounding box center [211, 70] width 116 height 13
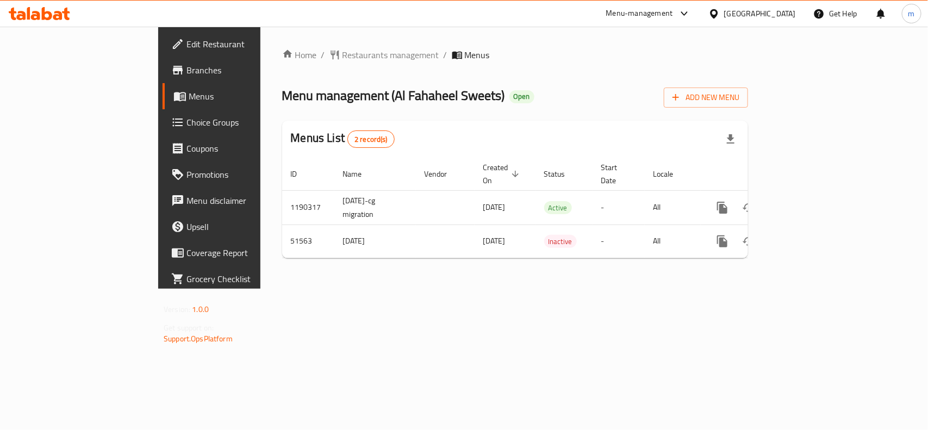
click at [717, 12] on icon at bounding box center [714, 13] width 8 height 9
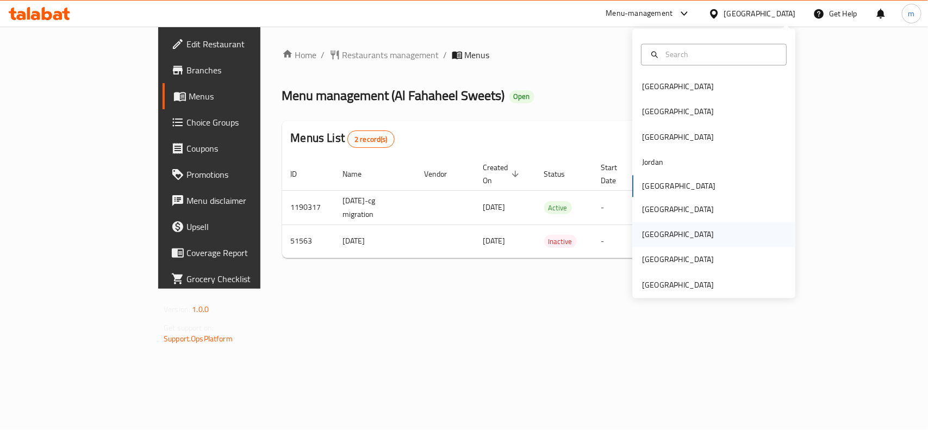
click at [642, 234] on div "[GEOGRAPHIC_DATA]" at bounding box center [678, 235] width 72 height 12
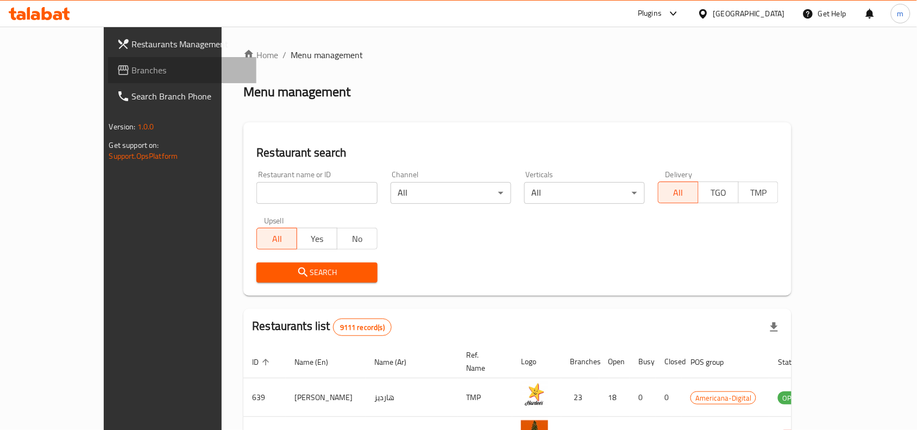
click at [132, 72] on span "Branches" at bounding box center [190, 70] width 116 height 13
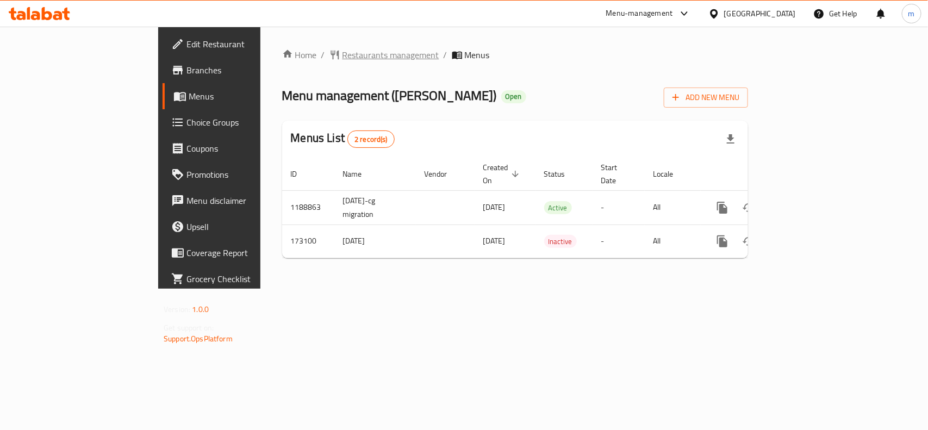
click at [342, 55] on span "Restaurants management" at bounding box center [390, 54] width 97 height 13
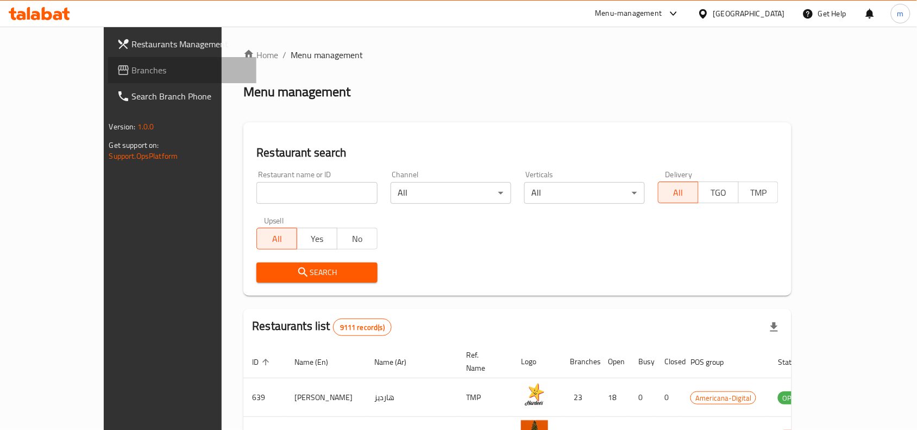
click at [132, 76] on span "Branches" at bounding box center [190, 70] width 116 height 13
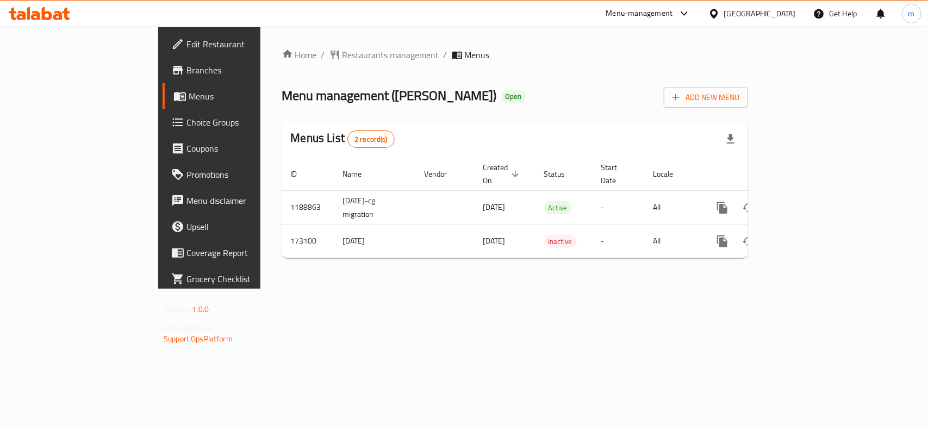
click at [791, 10] on div "[GEOGRAPHIC_DATA]" at bounding box center [760, 14] width 72 height 12
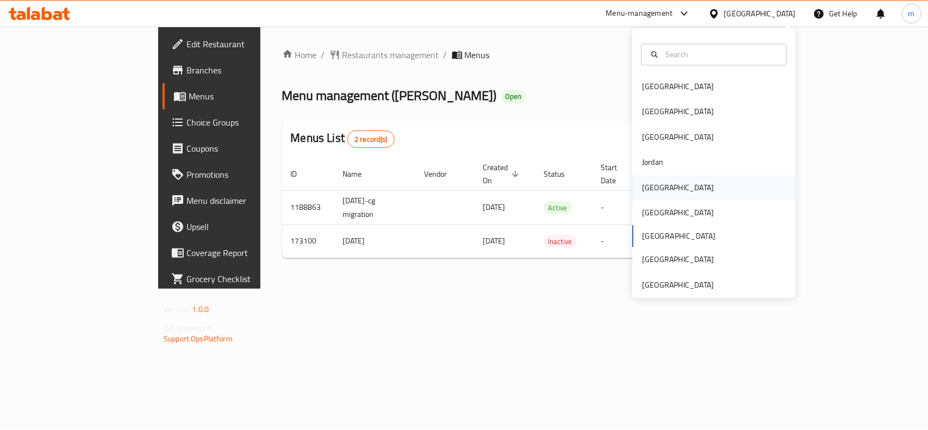
click at [644, 193] on div "[GEOGRAPHIC_DATA]" at bounding box center [678, 187] width 72 height 12
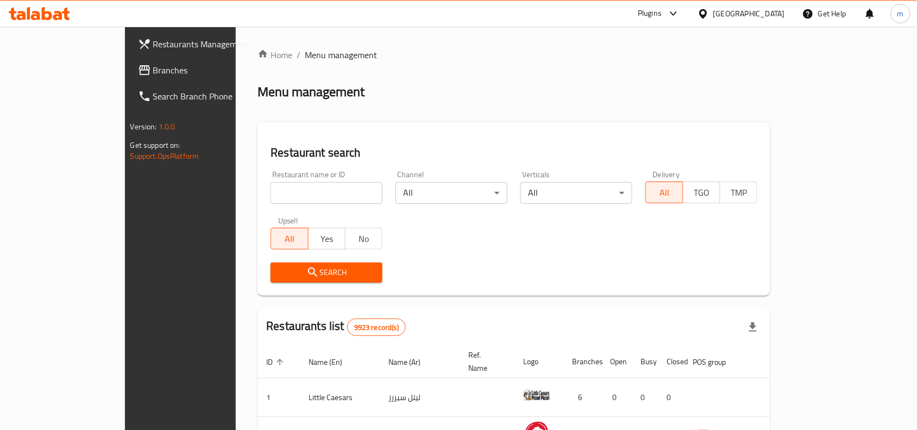
click at [153, 70] on span "Branches" at bounding box center [211, 70] width 116 height 13
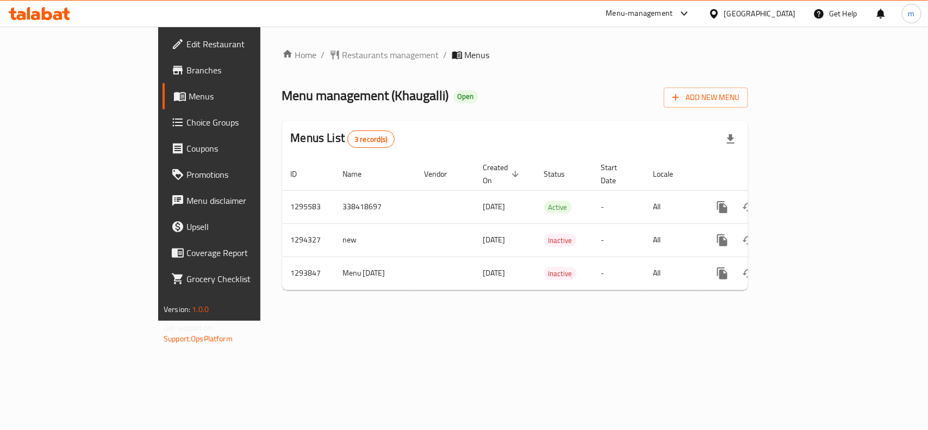
click at [780, 15] on div "[GEOGRAPHIC_DATA]" at bounding box center [760, 14] width 72 height 12
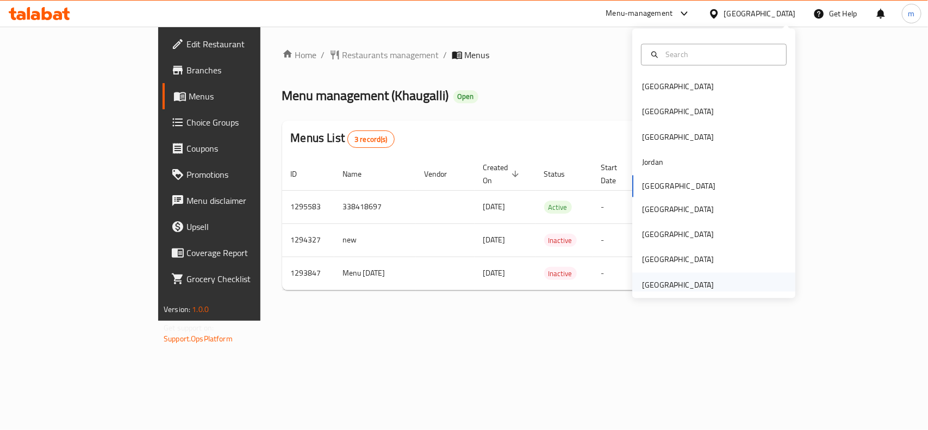
click at [686, 284] on div "[GEOGRAPHIC_DATA]" at bounding box center [678, 285] width 72 height 12
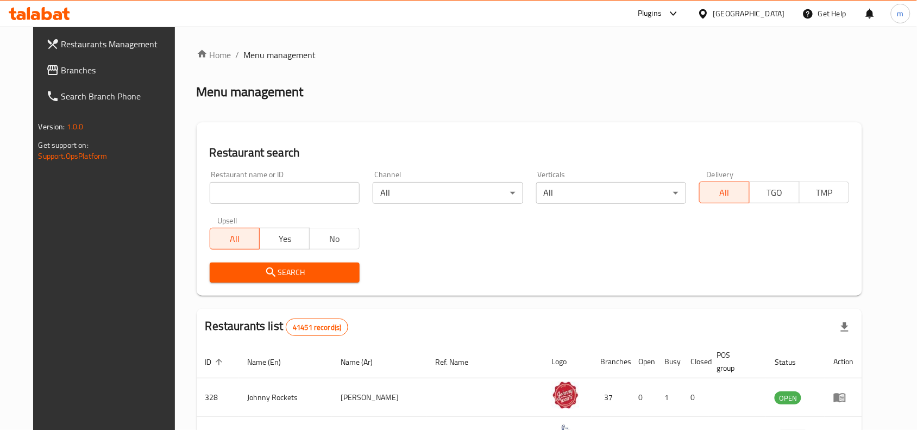
click at [61, 68] on span "Branches" at bounding box center [119, 70] width 116 height 13
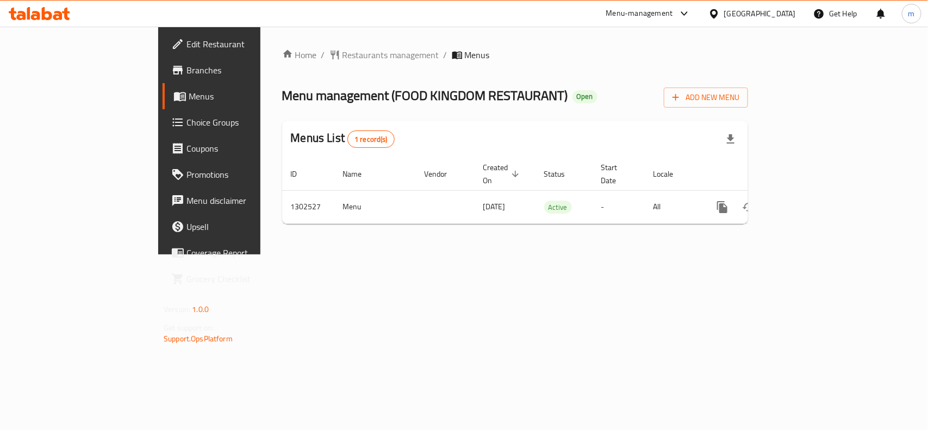
click at [759, 11] on div "[GEOGRAPHIC_DATA]" at bounding box center [760, 14] width 72 height 12
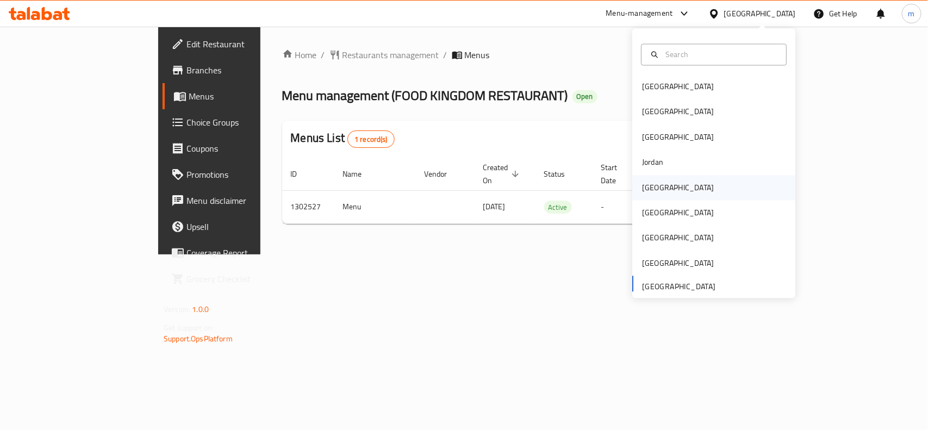
click at [654, 182] on div "[GEOGRAPHIC_DATA]" at bounding box center [678, 187] width 72 height 12
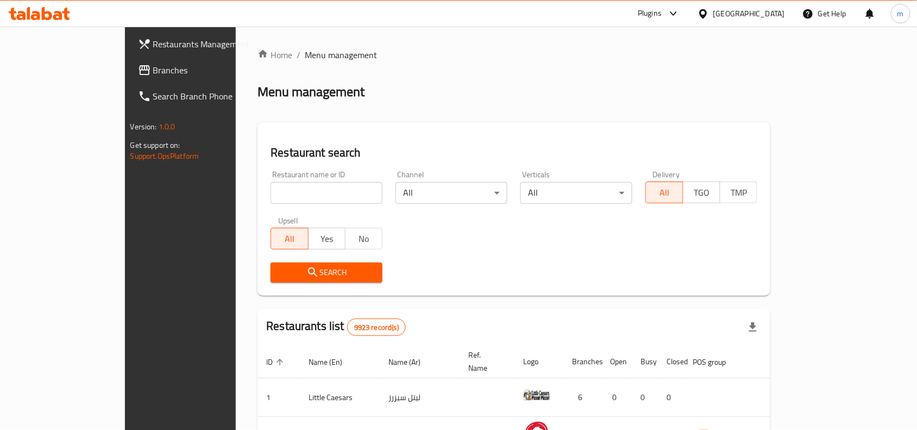
click at [153, 64] on span "Branches" at bounding box center [211, 70] width 116 height 13
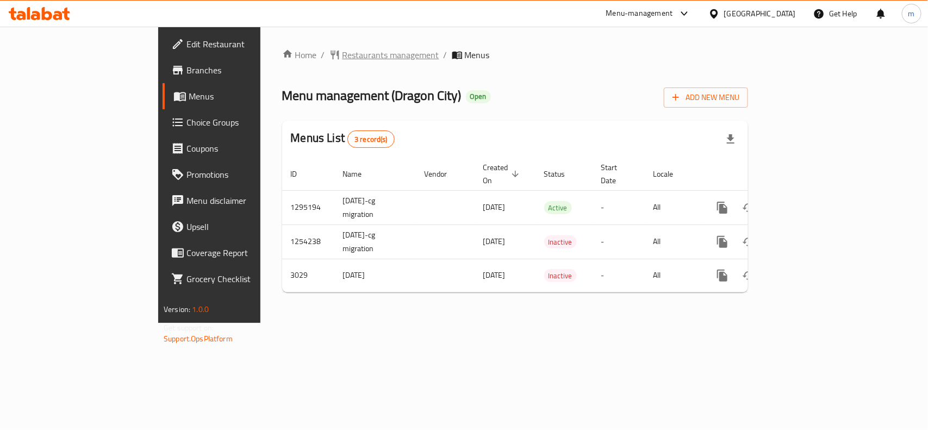
click at [342, 48] on span "Restaurants management" at bounding box center [390, 54] width 97 height 13
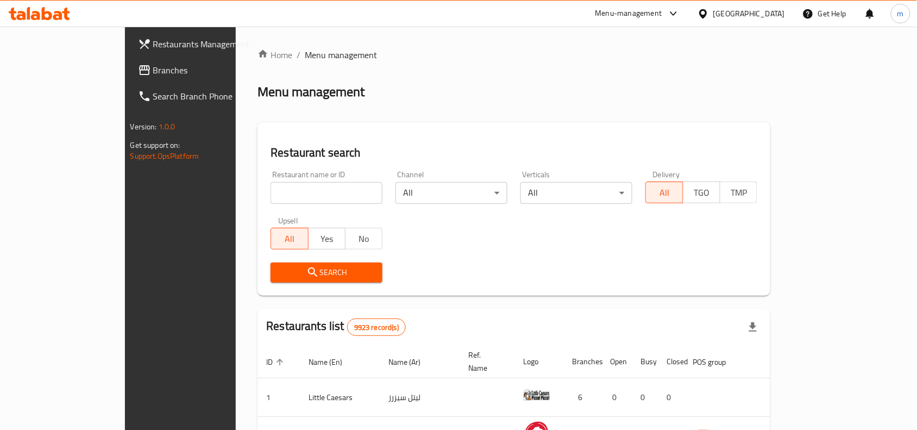
click at [271, 185] on input "search" at bounding box center [327, 193] width 112 height 22
paste input "2012"
type input "2012"
click button "Search" at bounding box center [327, 272] width 112 height 20
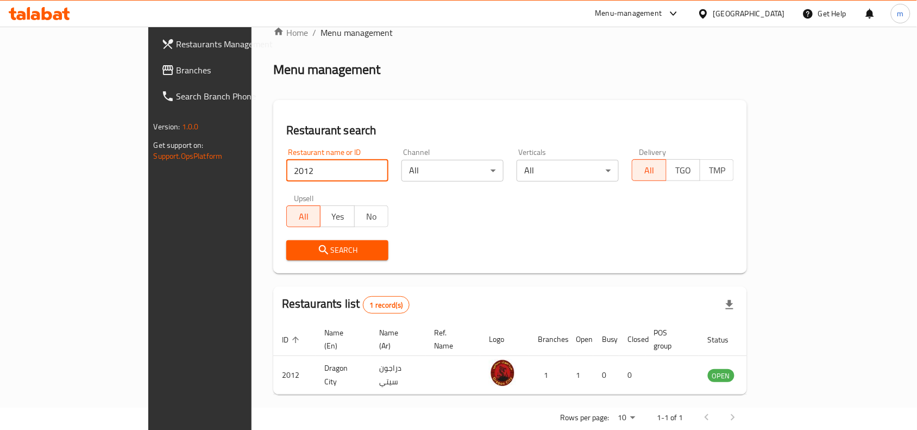
scroll to position [34, 0]
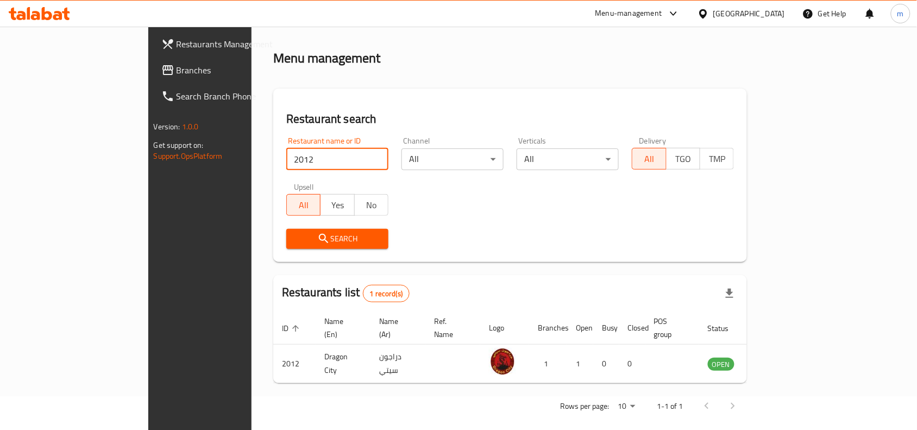
click at [709, 14] on icon at bounding box center [703, 13] width 11 height 11
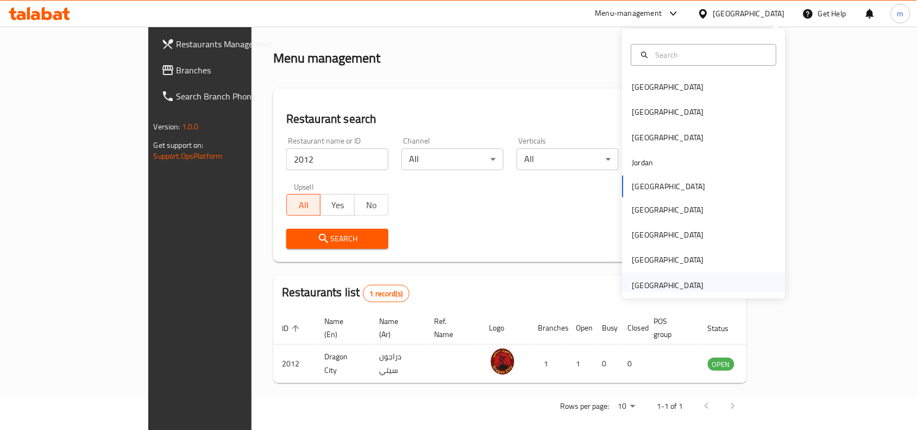
click at [680, 288] on div "[GEOGRAPHIC_DATA]" at bounding box center [668, 285] width 72 height 12
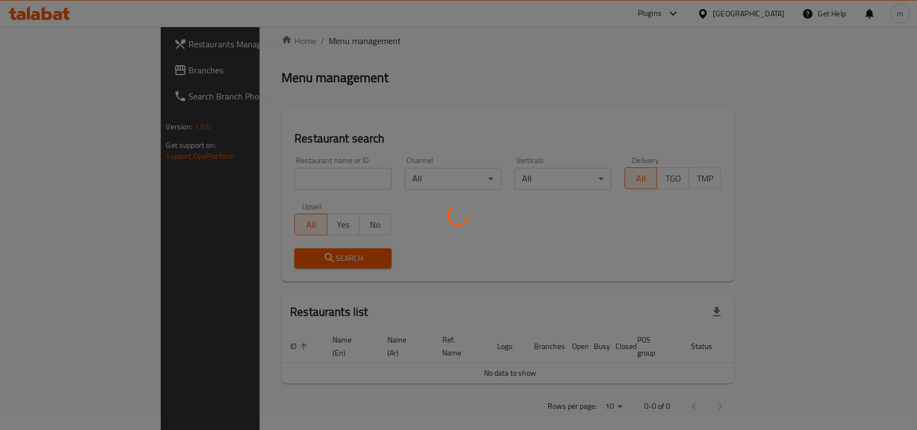
scroll to position [34, 0]
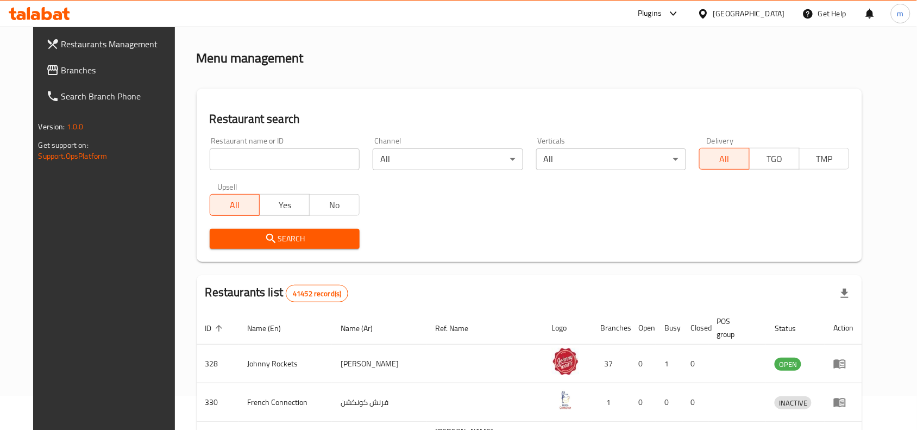
click at [61, 74] on span "Branches" at bounding box center [119, 70] width 116 height 13
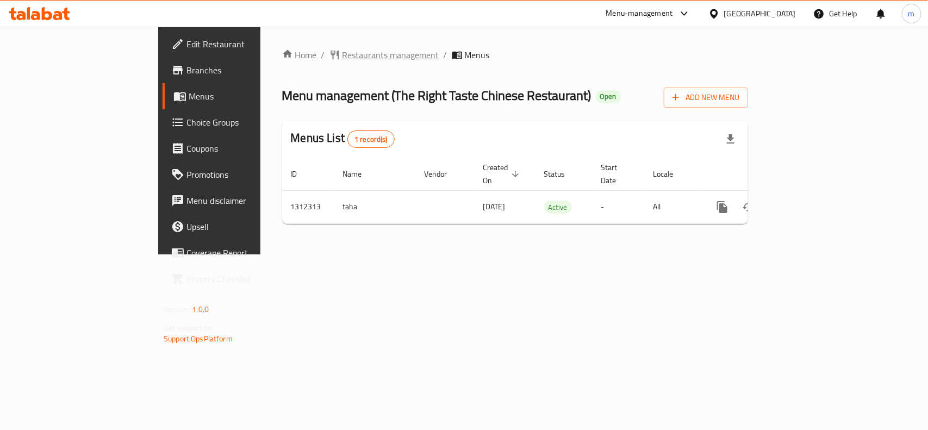
click at [342, 56] on span "Restaurants management" at bounding box center [390, 54] width 97 height 13
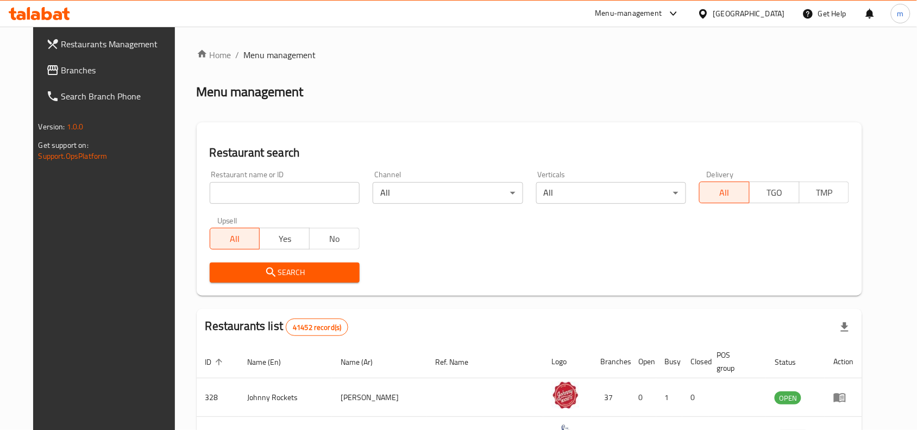
click at [61, 73] on span "Branches" at bounding box center [119, 70] width 116 height 13
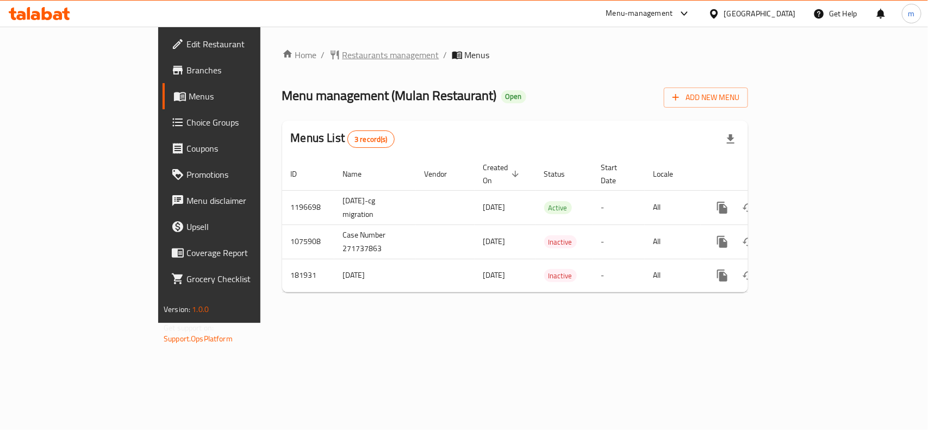
click at [342, 49] on span "Restaurants management" at bounding box center [390, 54] width 97 height 13
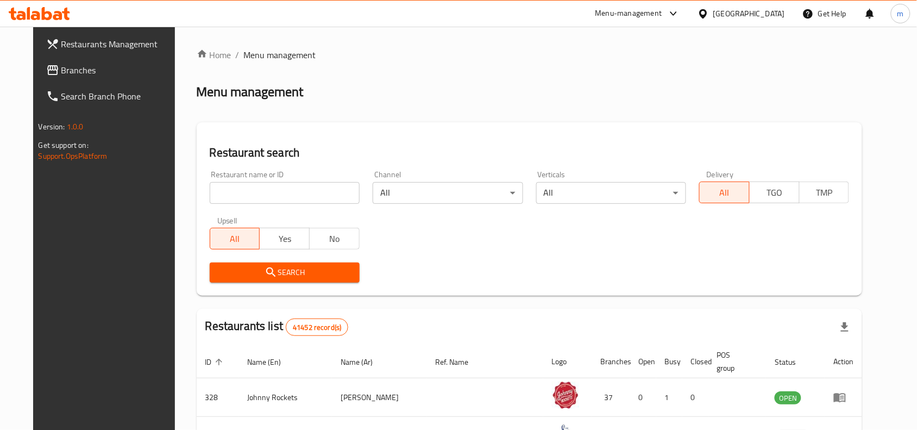
drag, startPoint x: 45, startPoint y: 72, endPoint x: 42, endPoint y: 80, distance: 9.1
click at [61, 72] on span "Branches" at bounding box center [119, 70] width 116 height 13
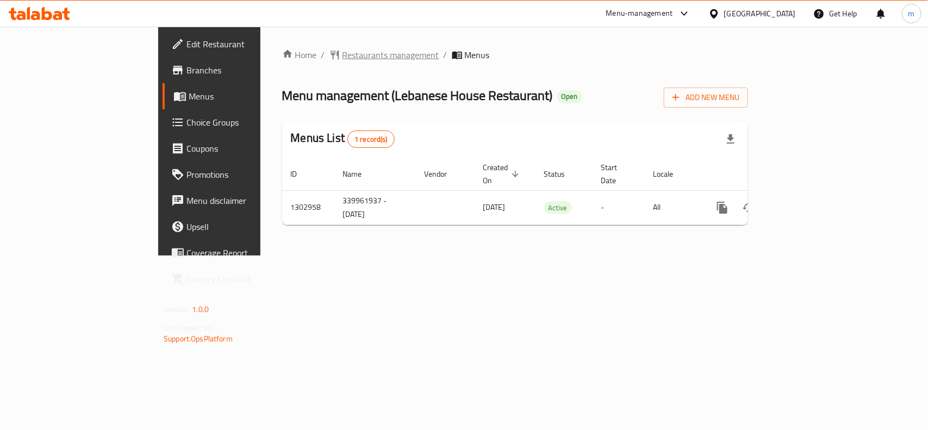
click at [342, 55] on span "Restaurants management" at bounding box center [390, 54] width 97 height 13
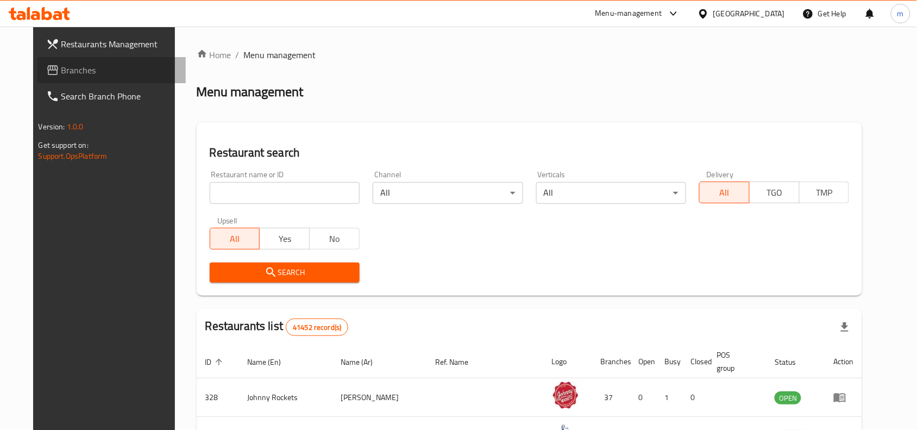
click at [64, 71] on span "Branches" at bounding box center [119, 70] width 116 height 13
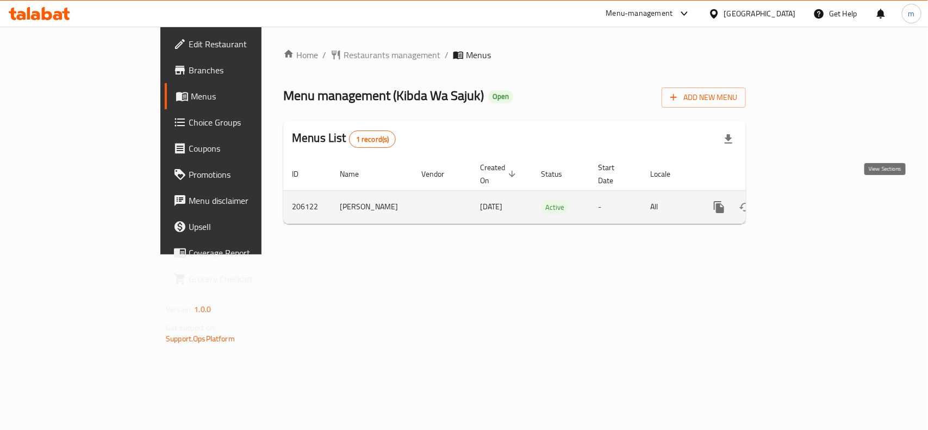
click at [804, 201] on icon "enhanced table" at bounding box center [797, 207] width 13 height 13
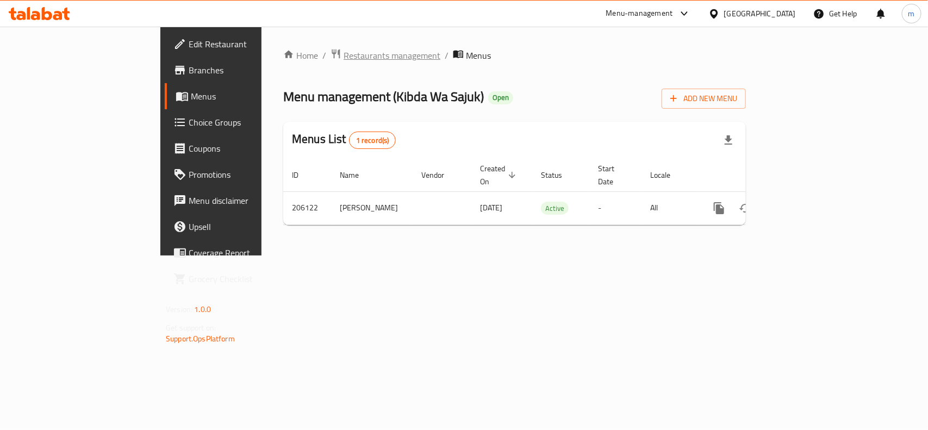
click at [343, 52] on span "Restaurants management" at bounding box center [391, 55] width 97 height 13
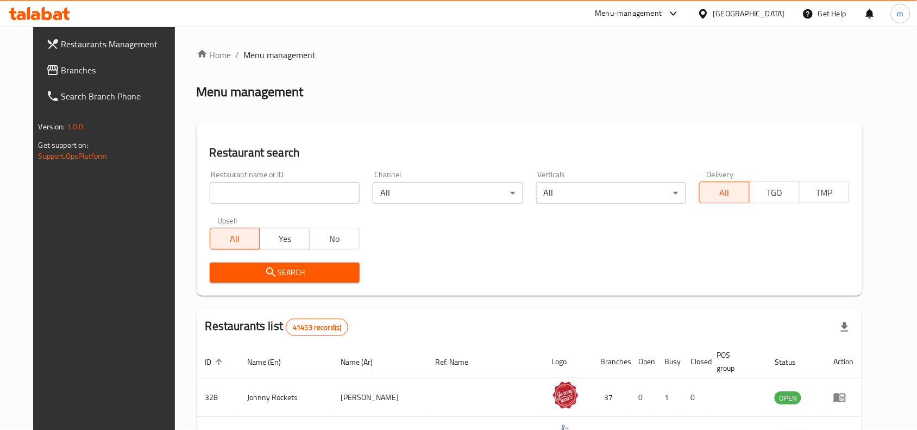
drag, startPoint x: 44, startPoint y: 74, endPoint x: 38, endPoint y: 86, distance: 12.9
click at [61, 74] on span "Branches" at bounding box center [119, 70] width 116 height 13
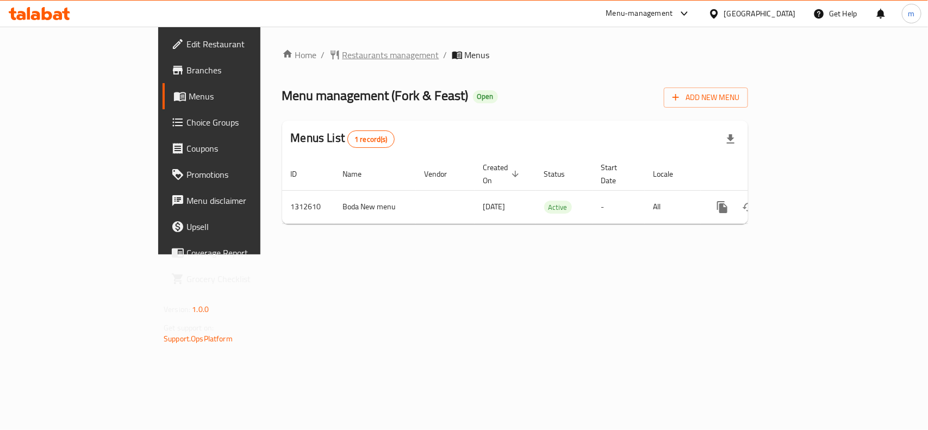
click at [342, 52] on span "Restaurants management" at bounding box center [390, 54] width 97 height 13
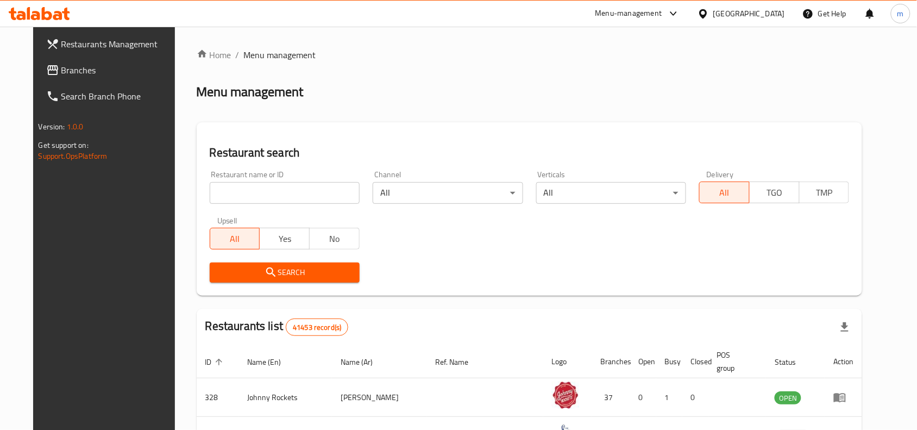
click at [215, 192] on input "search" at bounding box center [285, 193] width 150 height 22
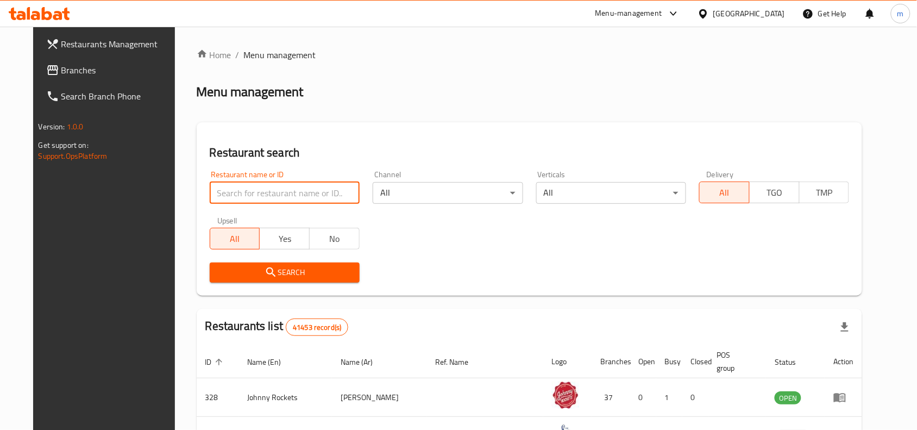
paste input "706082"
type input "706082"
click button "Search" at bounding box center [285, 272] width 150 height 20
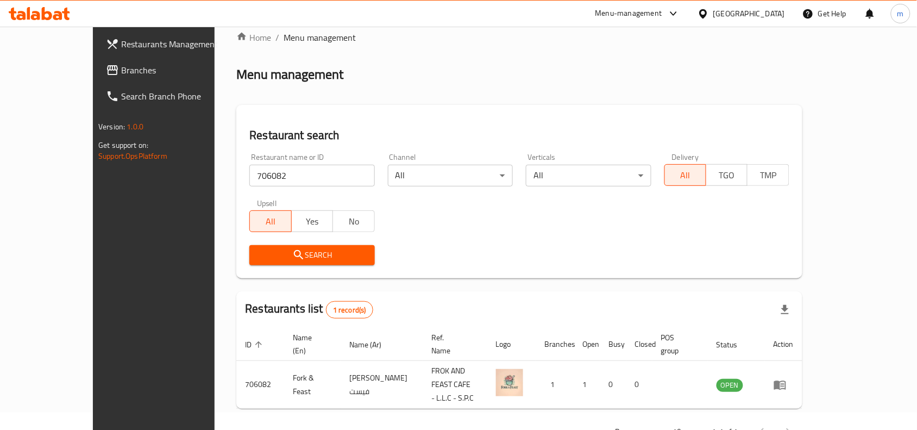
scroll to position [34, 0]
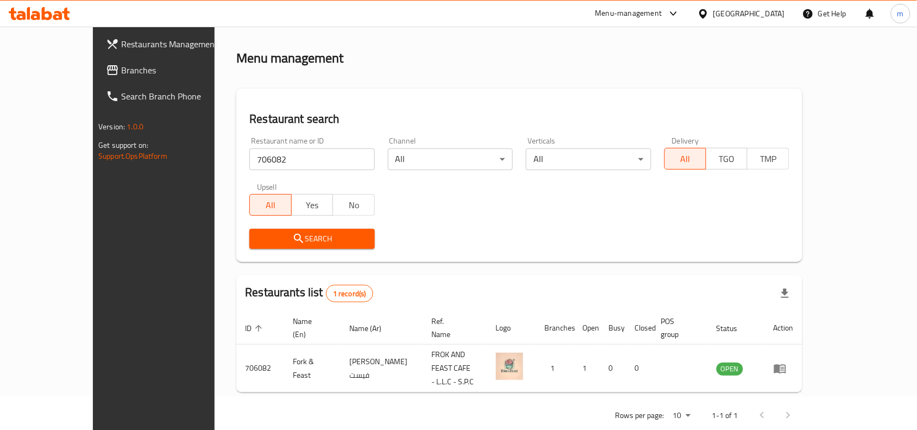
drag, startPoint x: 47, startPoint y: 71, endPoint x: 1, endPoint y: 85, distance: 48.1
click at [121, 71] on span "Branches" at bounding box center [179, 70] width 116 height 13
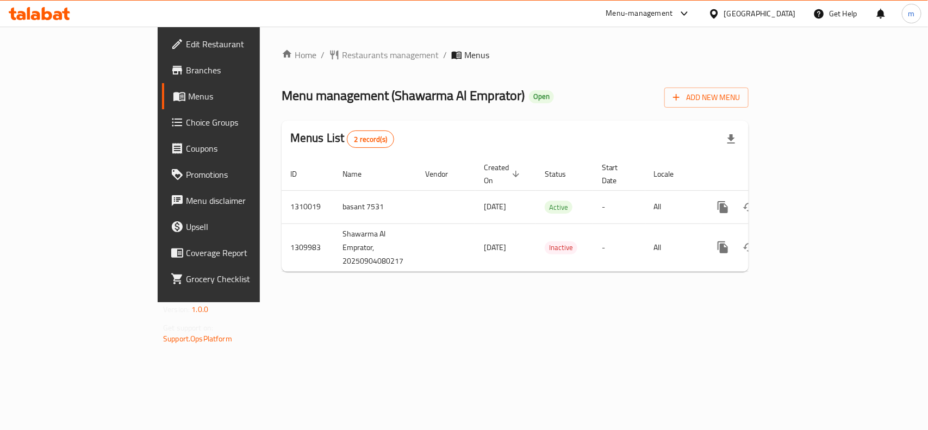
click at [747, 0] on div "Menu-management [GEOGRAPHIC_DATA] Get Help m" at bounding box center [464, 13] width 928 height 27
click at [751, 9] on div "[GEOGRAPHIC_DATA]" at bounding box center [760, 14] width 72 height 12
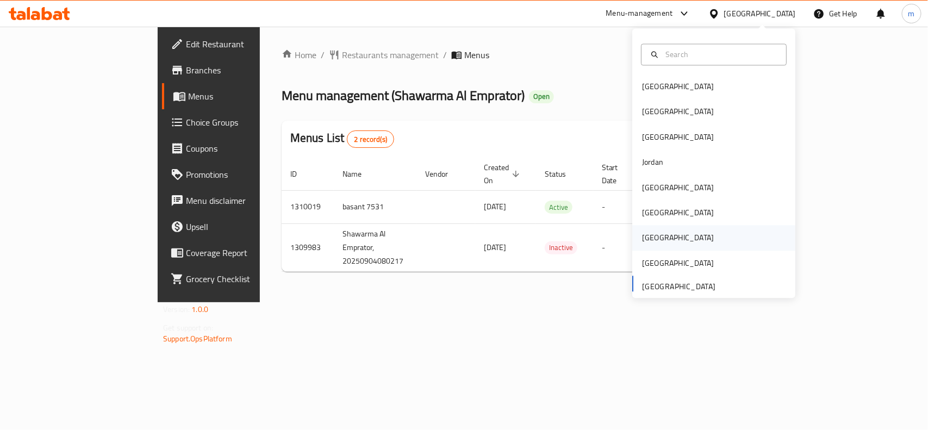
click at [655, 238] on div "[GEOGRAPHIC_DATA]" at bounding box center [677, 237] width 89 height 25
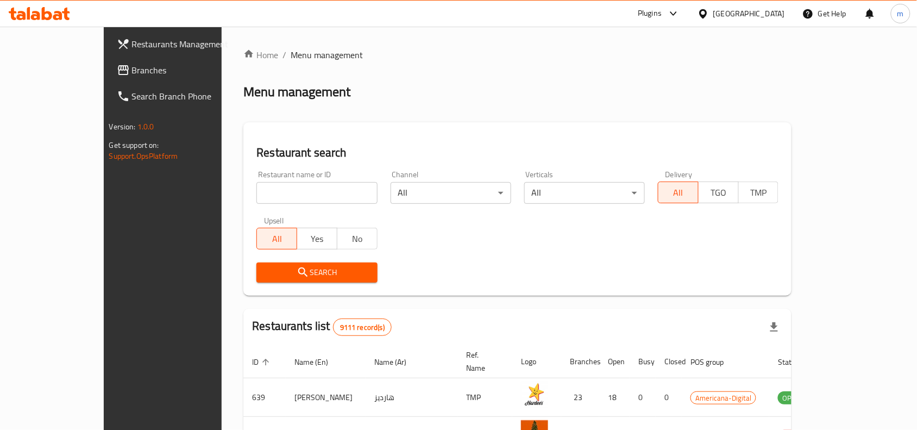
drag, startPoint x: 23, startPoint y: 70, endPoint x: 34, endPoint y: 80, distance: 15.4
click at [118, 70] on icon at bounding box center [123, 70] width 11 height 10
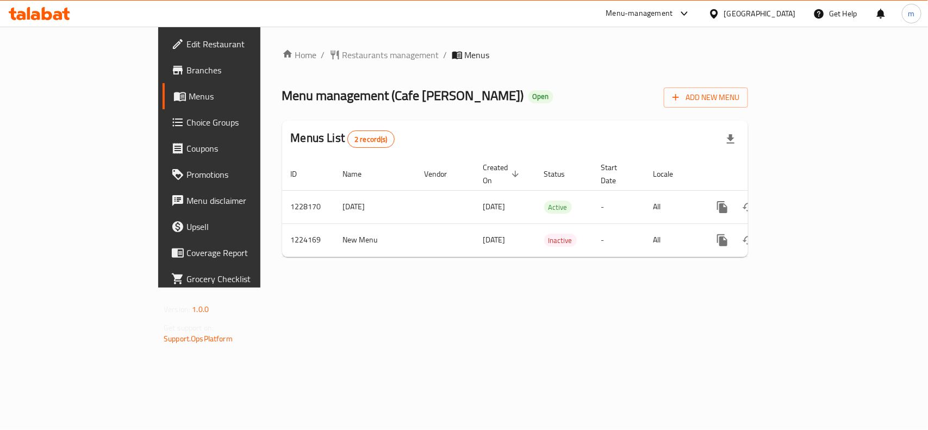
click at [719, 18] on icon at bounding box center [713, 13] width 11 height 11
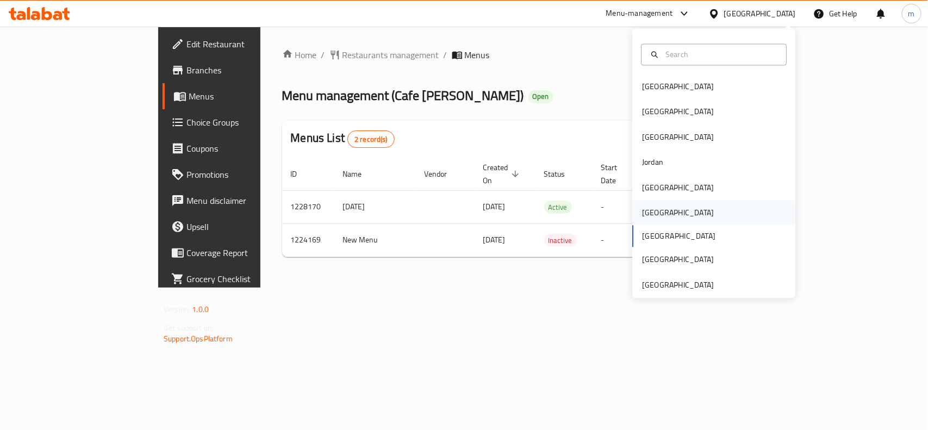
click at [637, 202] on div "[GEOGRAPHIC_DATA]" at bounding box center [677, 213] width 89 height 25
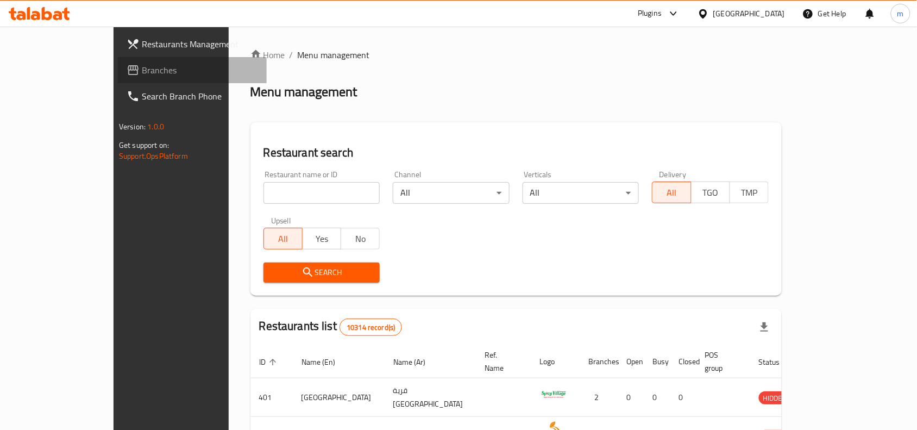
drag, startPoint x: 72, startPoint y: 70, endPoint x: 93, endPoint y: 58, distance: 23.9
click at [142, 70] on span "Branches" at bounding box center [200, 70] width 116 height 13
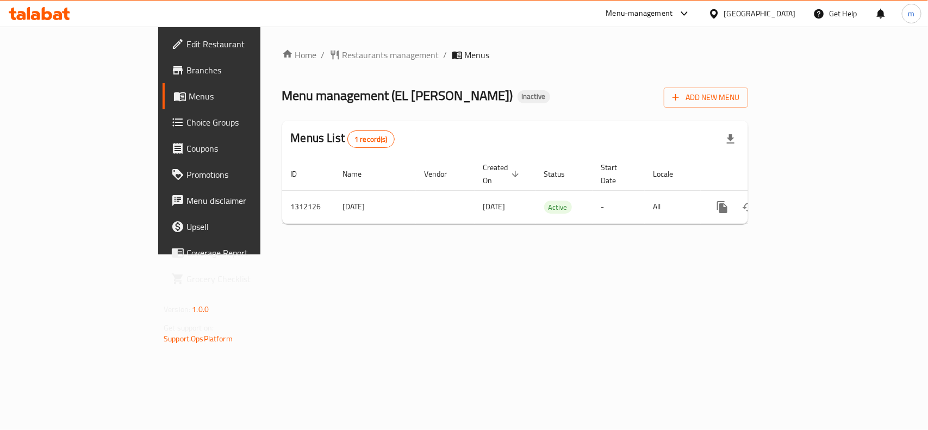
click at [717, 12] on icon at bounding box center [714, 13] width 8 height 9
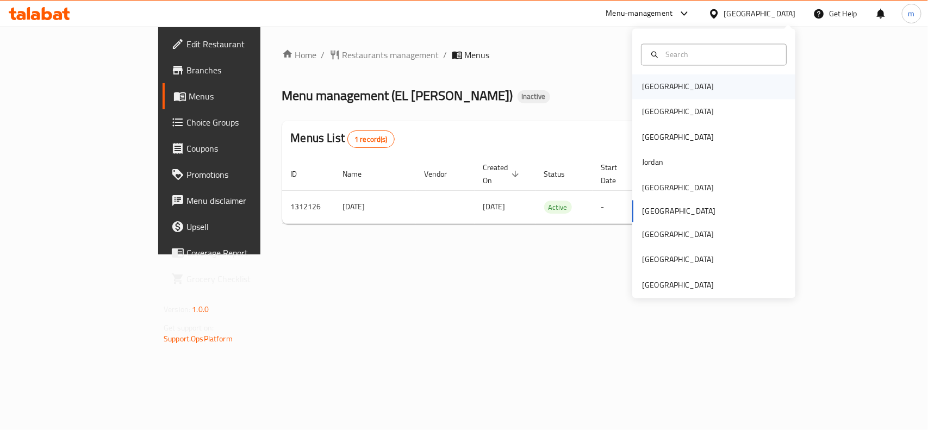
click at [653, 92] on div "[GEOGRAPHIC_DATA]" at bounding box center [678, 87] width 72 height 12
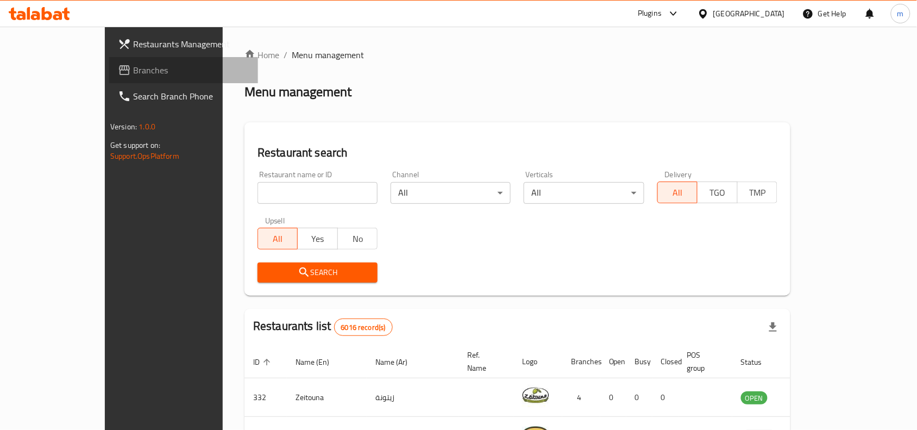
click at [133, 66] on span "Branches" at bounding box center [191, 70] width 116 height 13
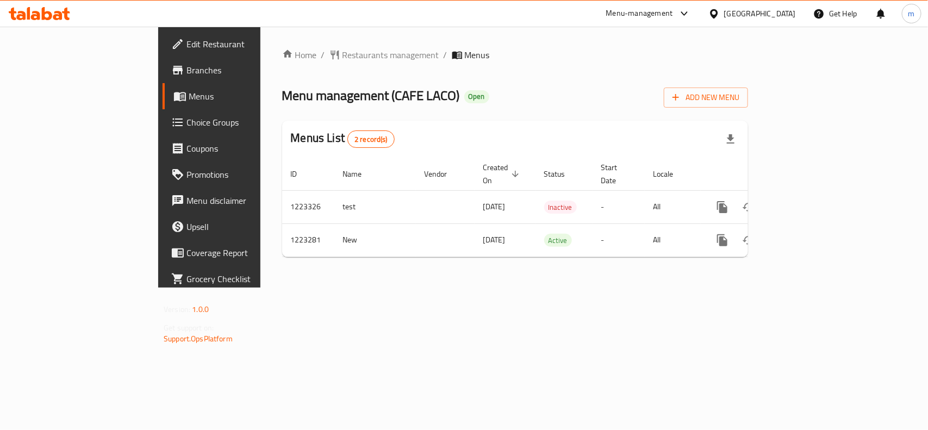
click at [717, 15] on icon at bounding box center [714, 13] width 8 height 9
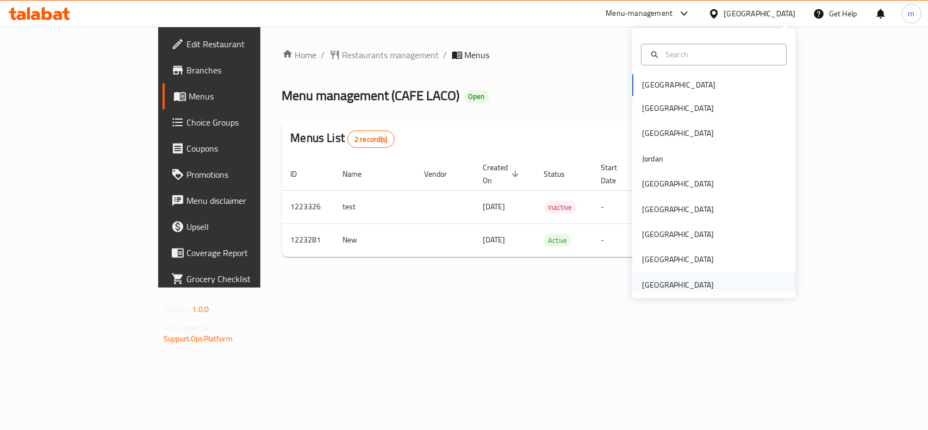
click at [648, 280] on div "[GEOGRAPHIC_DATA]" at bounding box center [678, 285] width 72 height 12
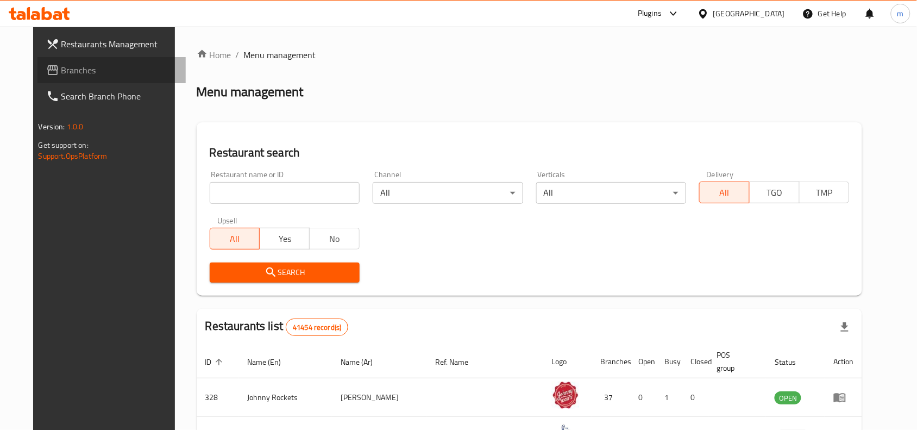
drag, startPoint x: 50, startPoint y: 63, endPoint x: 44, endPoint y: 63, distance: 6.0
click at [61, 64] on span "Branches" at bounding box center [119, 70] width 116 height 13
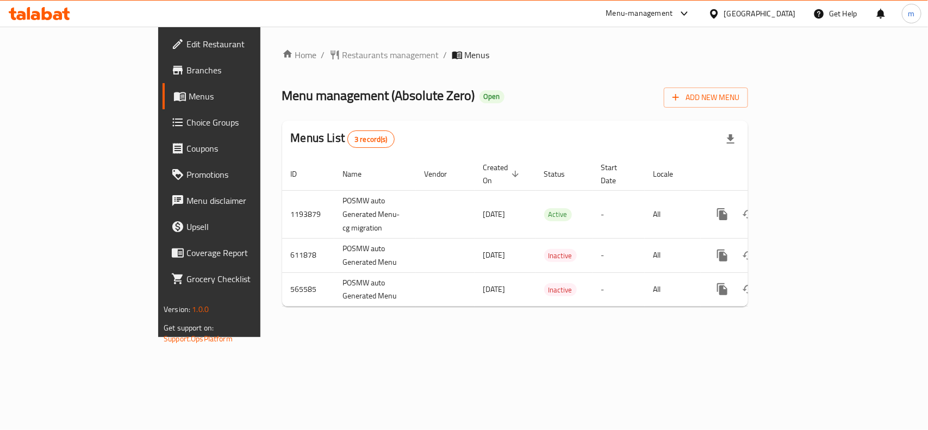
click at [476, 74] on div "Home / Restaurants management / Menus Menu management ( Absolute Zero ) Open Ad…" at bounding box center [515, 181] width 466 height 267
click at [342, 49] on span "Restaurants management" at bounding box center [390, 54] width 97 height 13
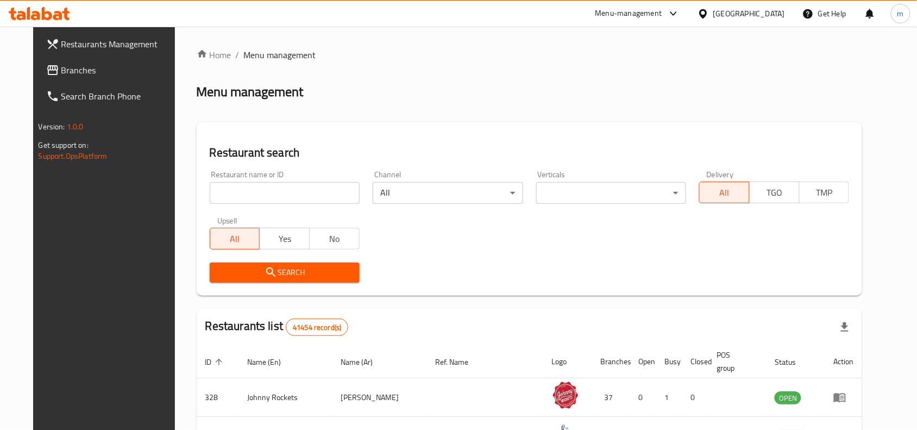
click at [220, 188] on input "search" at bounding box center [285, 193] width 150 height 22
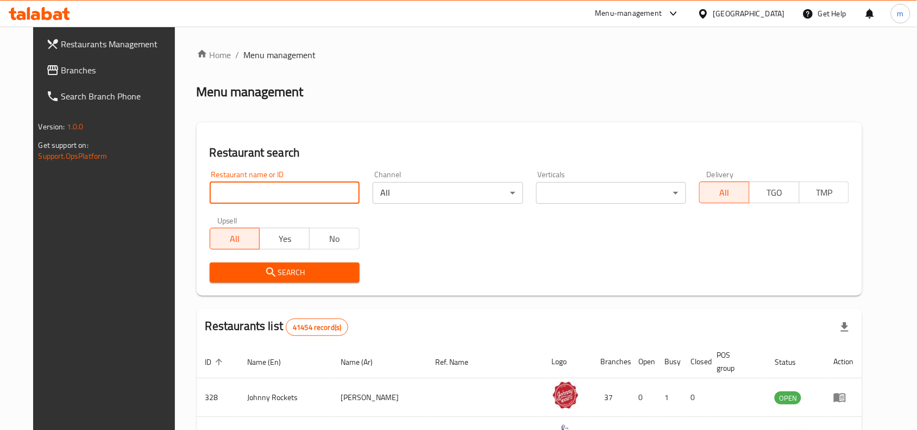
paste input "24693"
type input "24693"
click button "Search" at bounding box center [285, 272] width 150 height 20
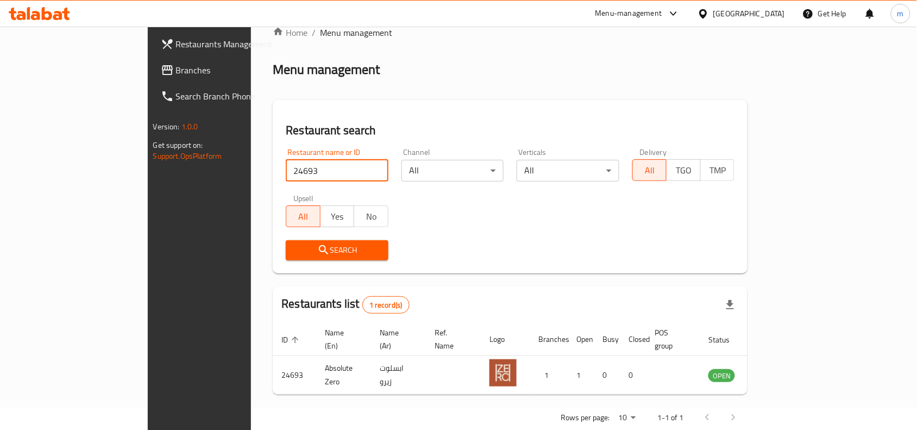
scroll to position [34, 0]
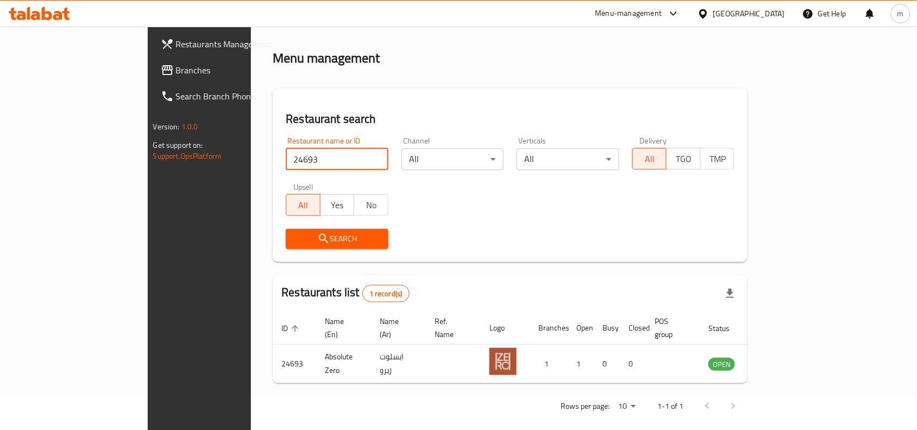
click at [756, 9] on div "[GEOGRAPHIC_DATA]" at bounding box center [749, 14] width 72 height 12
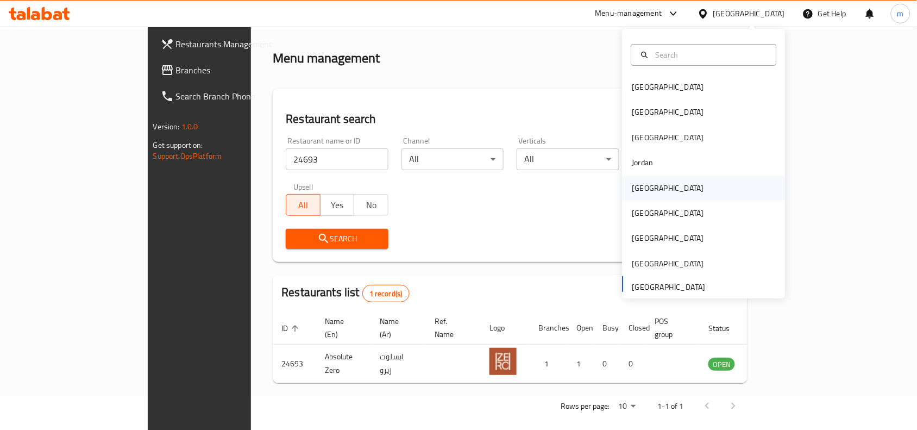
click at [642, 186] on div "[GEOGRAPHIC_DATA]" at bounding box center [668, 188] width 72 height 12
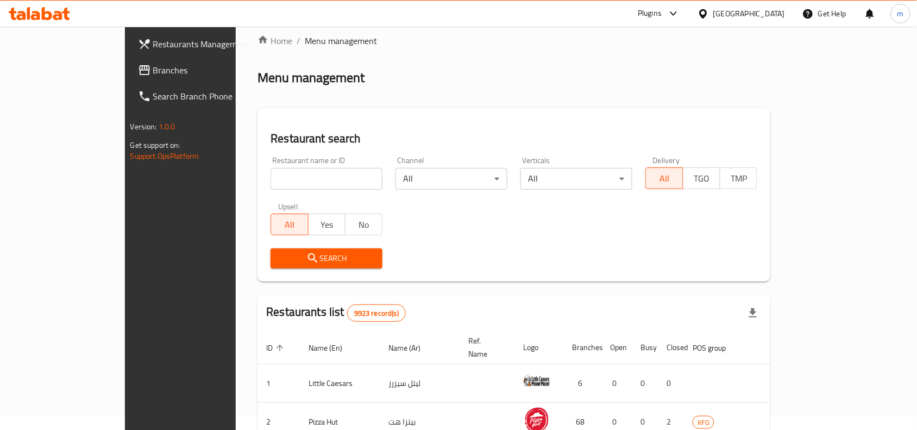
scroll to position [34, 0]
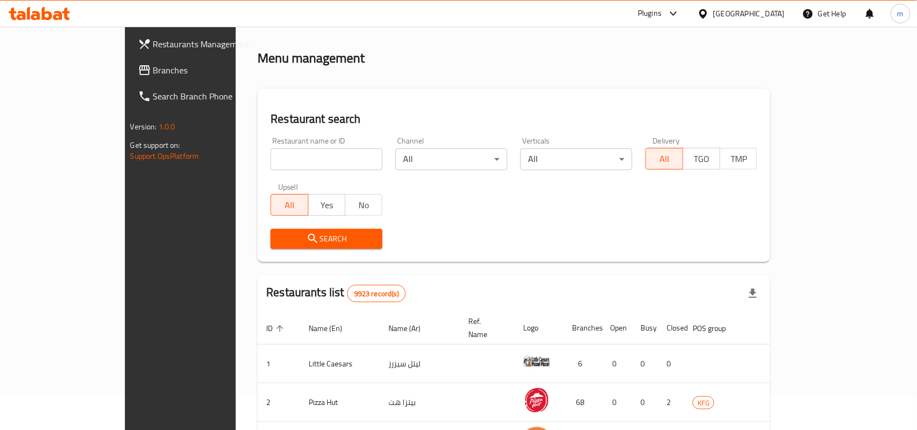
click at [153, 69] on span "Branches" at bounding box center [211, 70] width 116 height 13
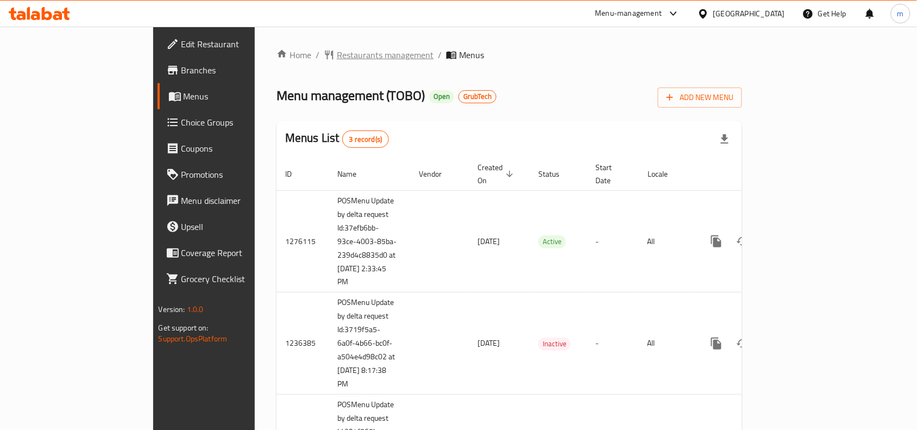
click at [337, 55] on span "Restaurants management" at bounding box center [385, 54] width 97 height 13
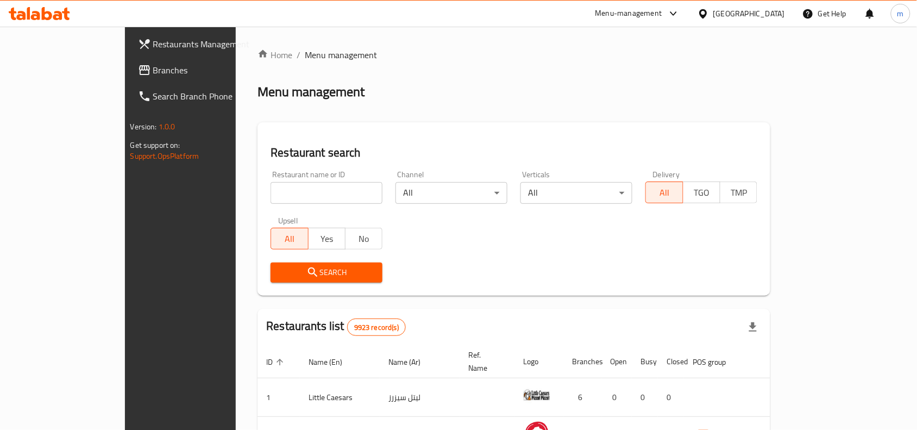
click at [271, 194] on input "search" at bounding box center [327, 193] width 112 height 22
paste input "642351"
type input "642351"
click button "Search" at bounding box center [327, 272] width 112 height 20
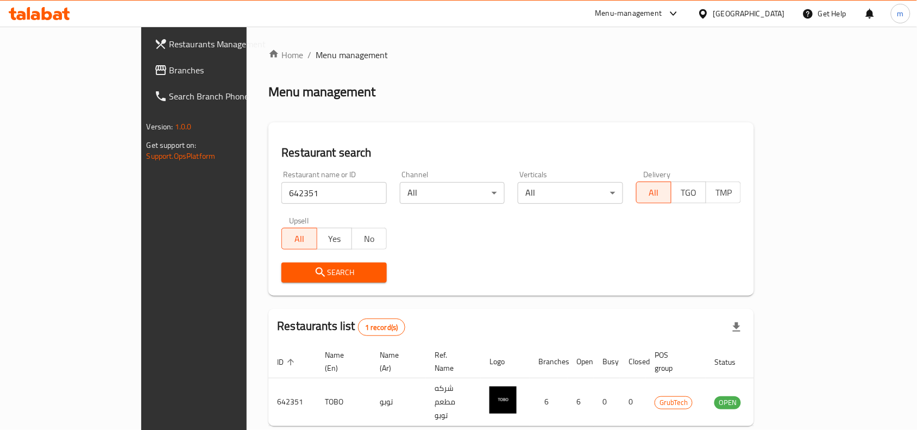
click at [709, 15] on icon at bounding box center [703, 13] width 11 height 11
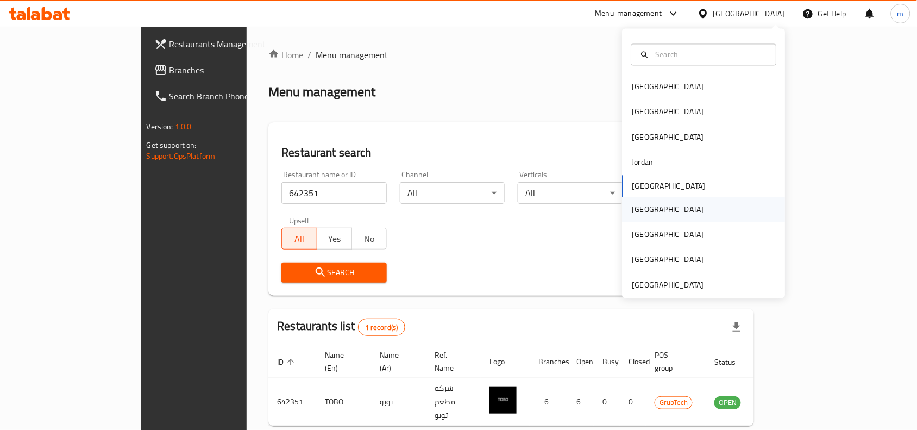
click at [632, 210] on div "[GEOGRAPHIC_DATA]" at bounding box center [668, 209] width 72 height 12
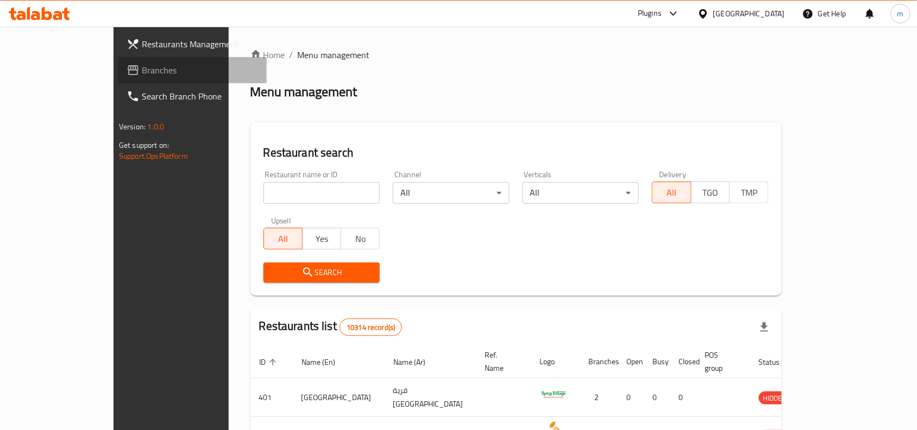
click at [142, 71] on span "Branches" at bounding box center [200, 70] width 116 height 13
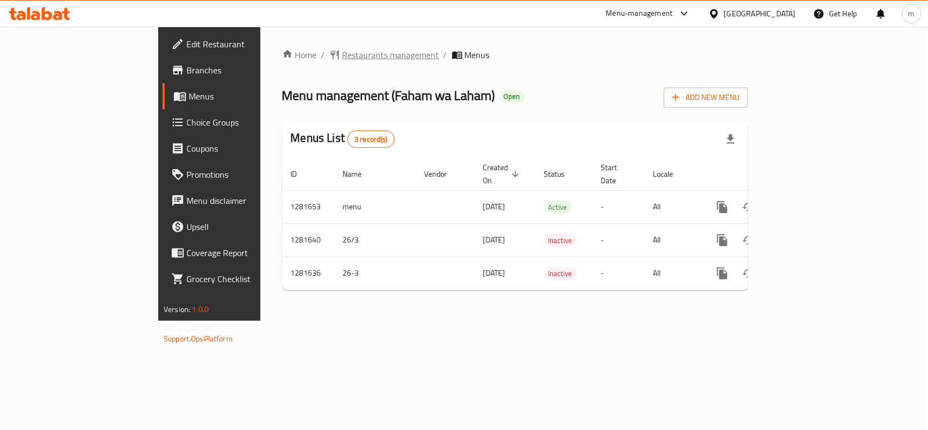
click at [342, 54] on span "Restaurants management" at bounding box center [390, 54] width 97 height 13
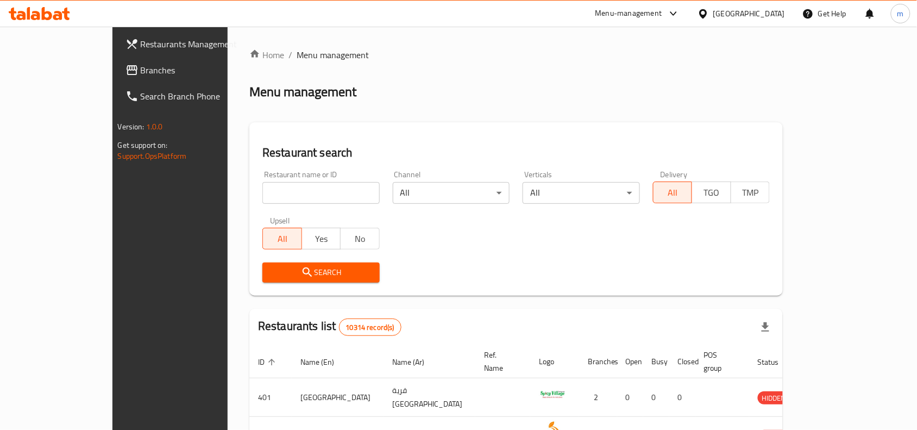
click at [262, 196] on input "search" at bounding box center [320, 193] width 117 height 22
click button "Search" at bounding box center [320, 272] width 117 height 20
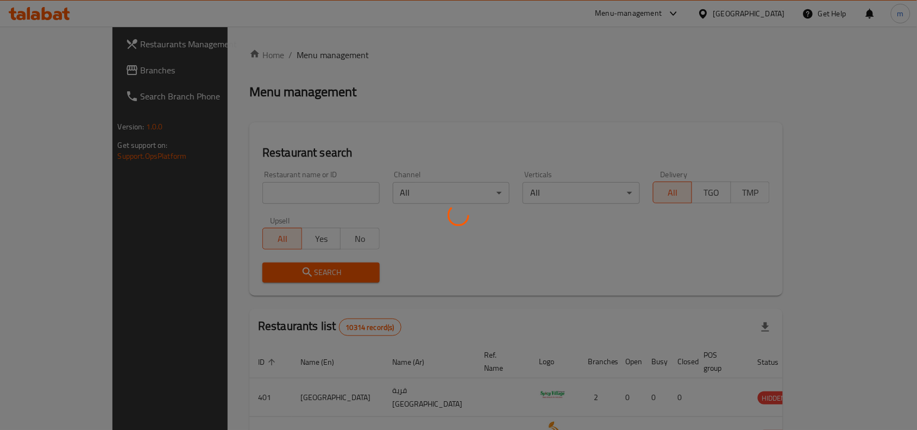
click at [208, 189] on div at bounding box center [458, 215] width 917 height 430
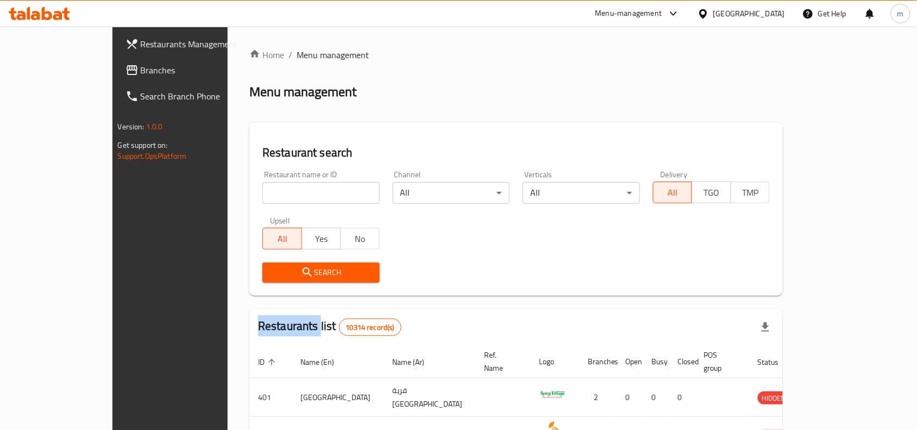
click at [249, 189] on div "Home / Menu management Menu management Restaurant search Restaurant name or ID …" at bounding box center [516, 387] width 534 height 678
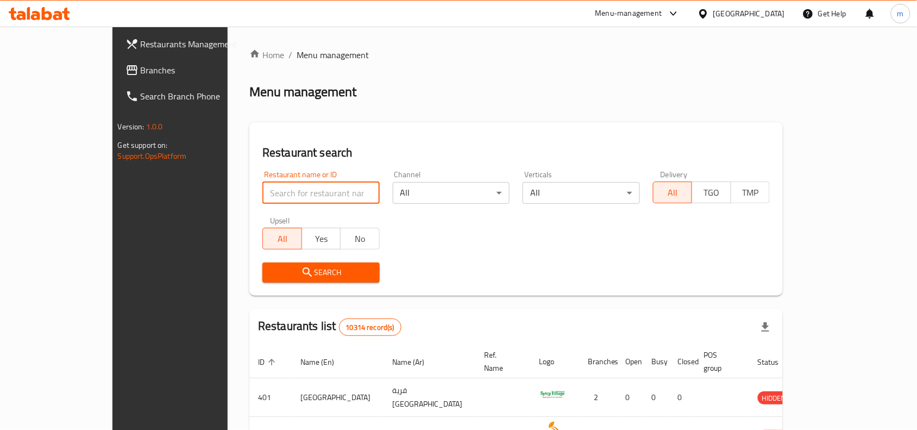
click at [262, 189] on input "search" at bounding box center [320, 193] width 117 height 22
paste input "694182"
type input "694182"
click button "Search" at bounding box center [320, 272] width 117 height 20
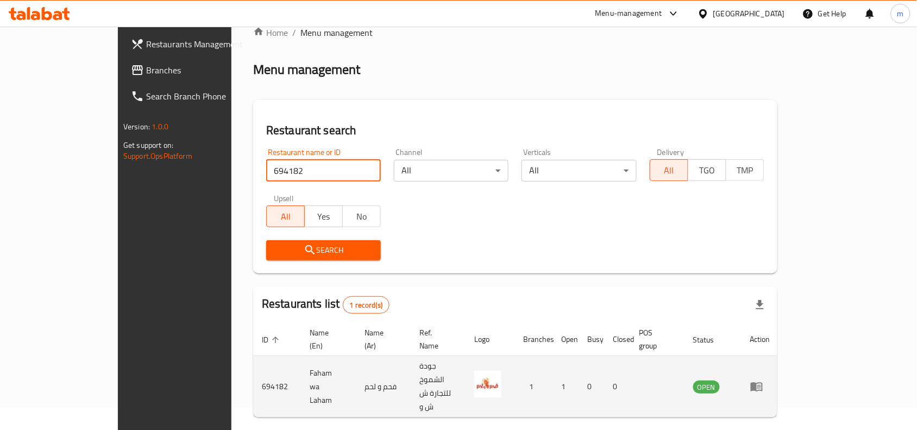
scroll to position [34, 0]
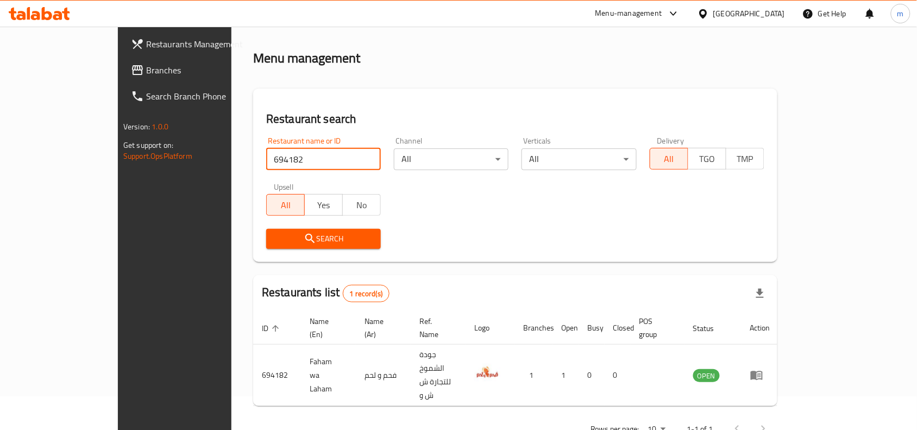
click at [778, 16] on div "Oman" at bounding box center [749, 14] width 72 height 12
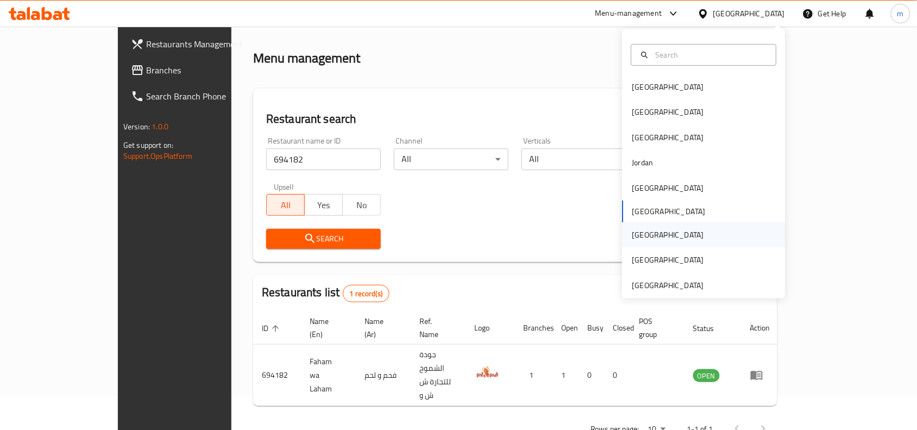
click at [632, 231] on div "[GEOGRAPHIC_DATA]" at bounding box center [668, 235] width 72 height 12
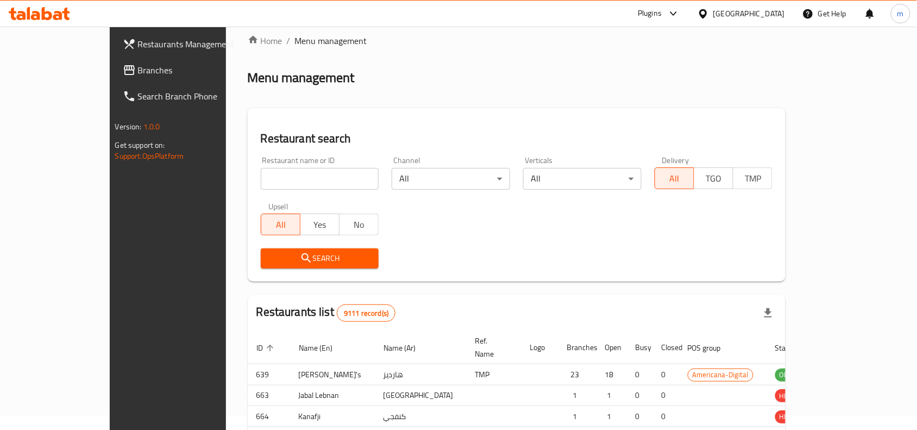
scroll to position [34, 0]
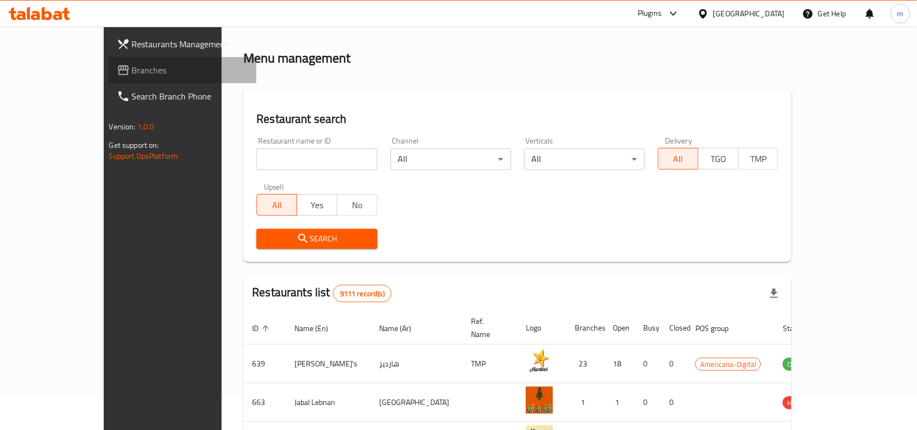
click at [108, 60] on link "Branches" at bounding box center [182, 70] width 149 height 26
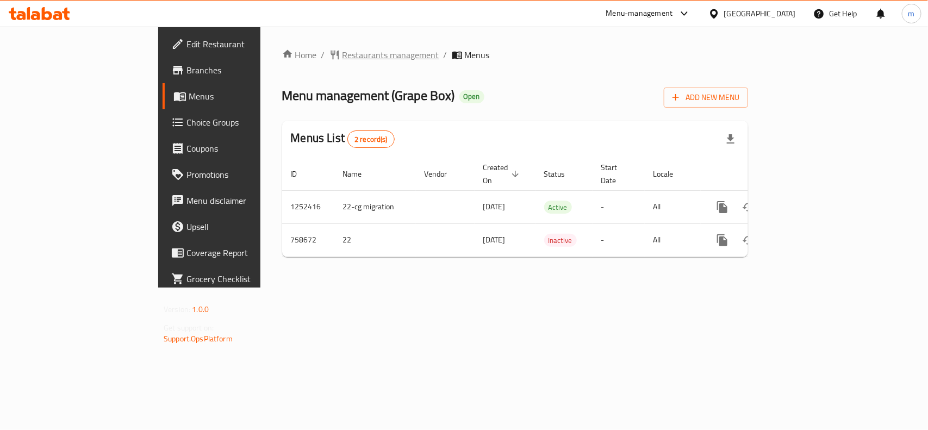
click at [342, 51] on span "Restaurants management" at bounding box center [390, 54] width 97 height 13
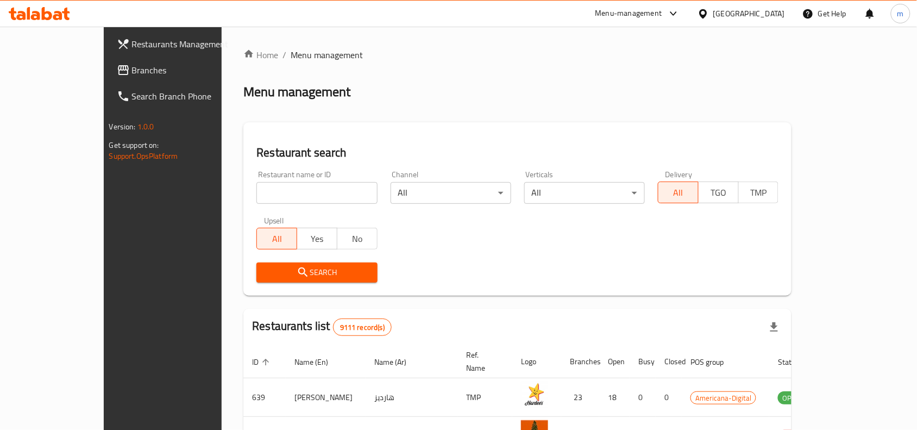
click at [132, 76] on span "Branches" at bounding box center [190, 70] width 116 height 13
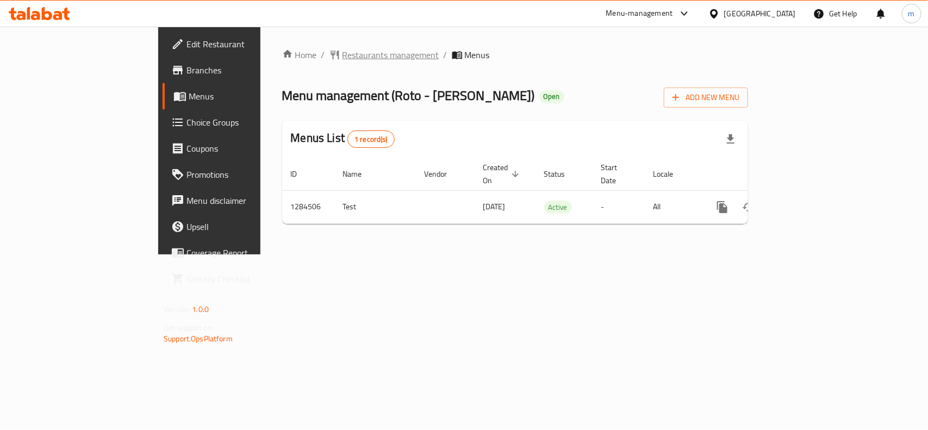
click at [342, 55] on span "Restaurants management" at bounding box center [390, 54] width 97 height 13
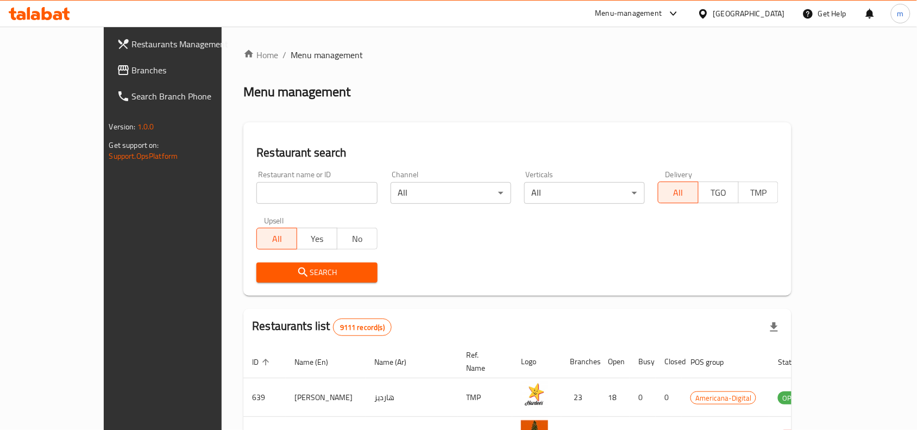
click at [327, 193] on input "search" at bounding box center [316, 193] width 121 height 22
paste input "695703"
type input "695703"
click at [330, 272] on span "Search" at bounding box center [316, 273] width 103 height 14
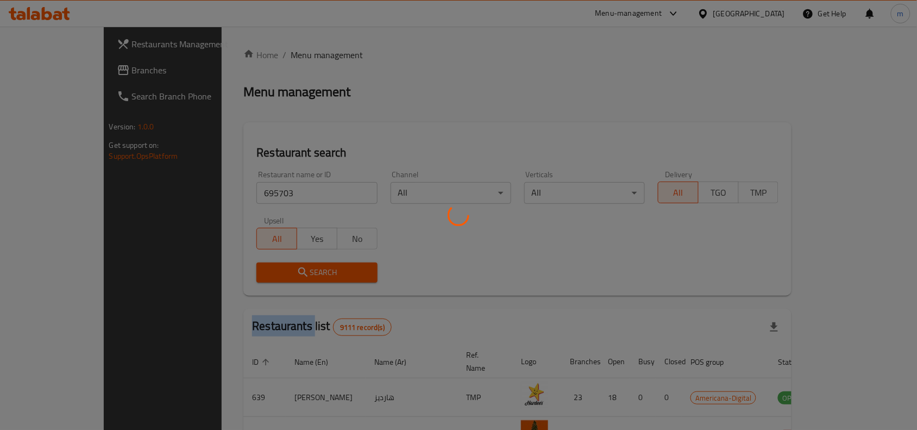
click at [330, 272] on div at bounding box center [458, 215] width 917 height 430
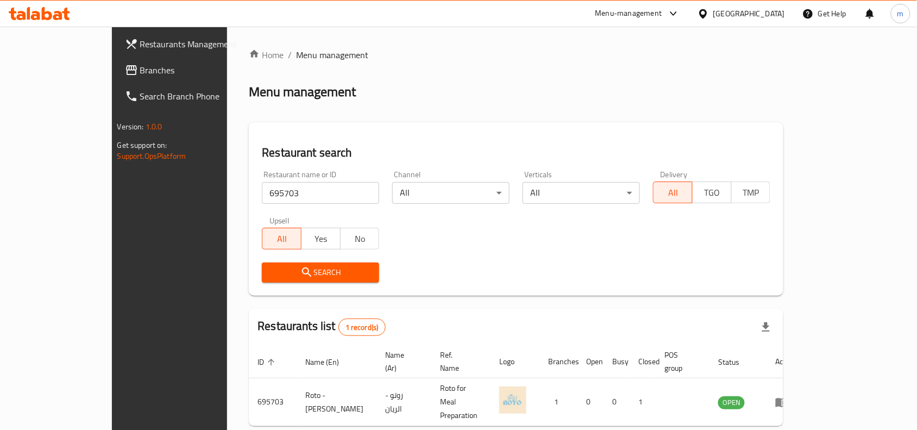
click at [596, 256] on div "Search" at bounding box center [516, 272] width 522 height 33
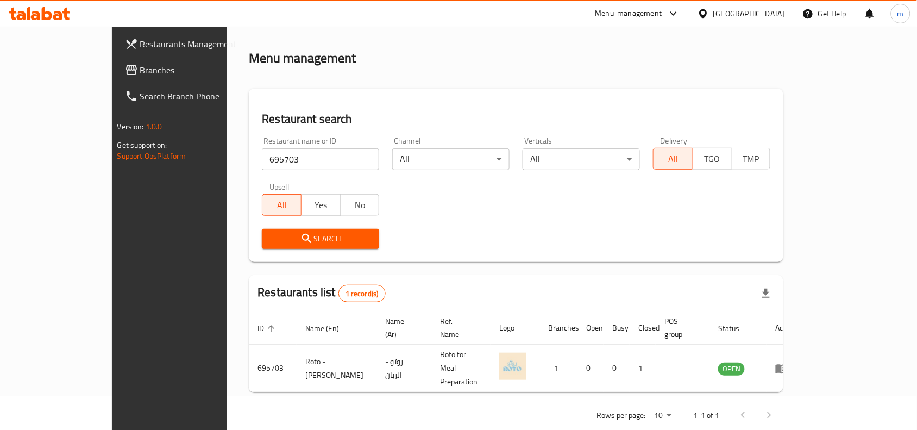
click at [771, 11] on div "Qatar" at bounding box center [749, 14] width 72 height 12
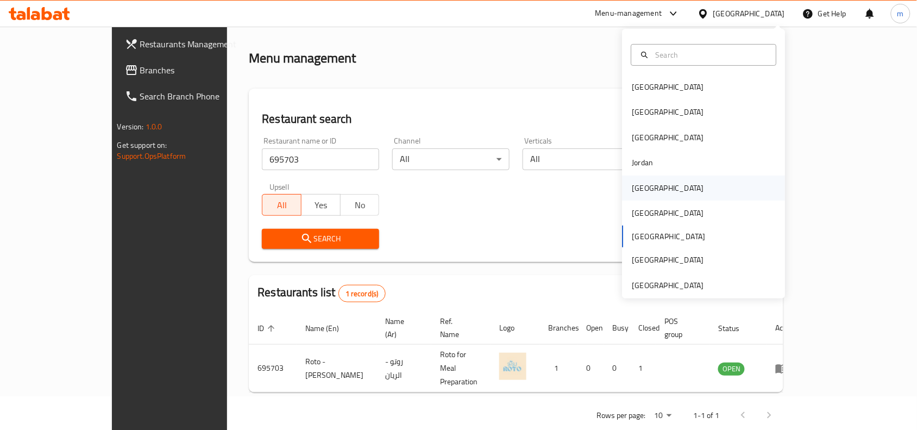
click at [637, 189] on div "Kuwait" at bounding box center [668, 188] width 72 height 12
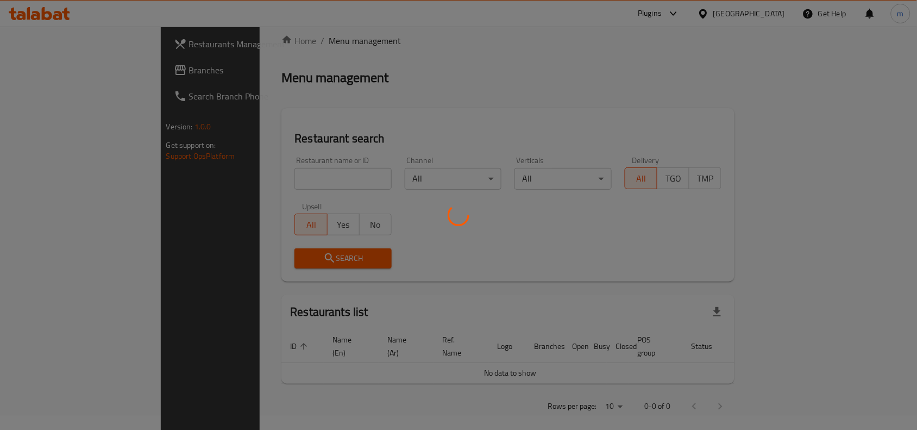
scroll to position [34, 0]
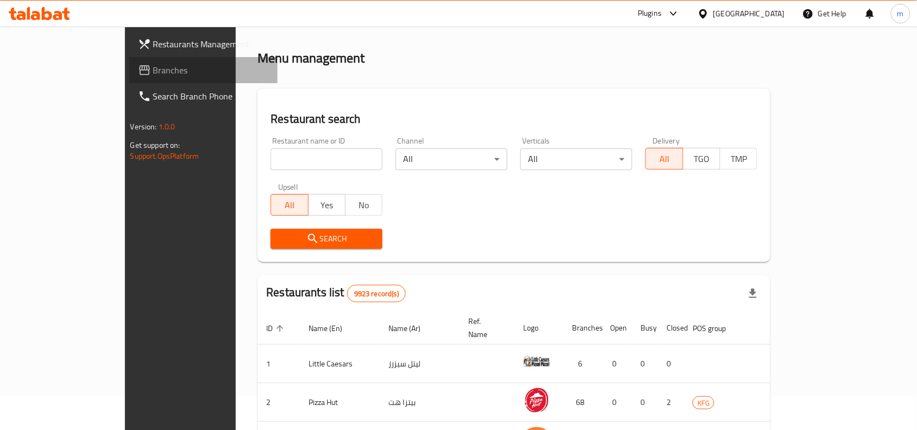
click at [153, 72] on span "Branches" at bounding box center [211, 70] width 116 height 13
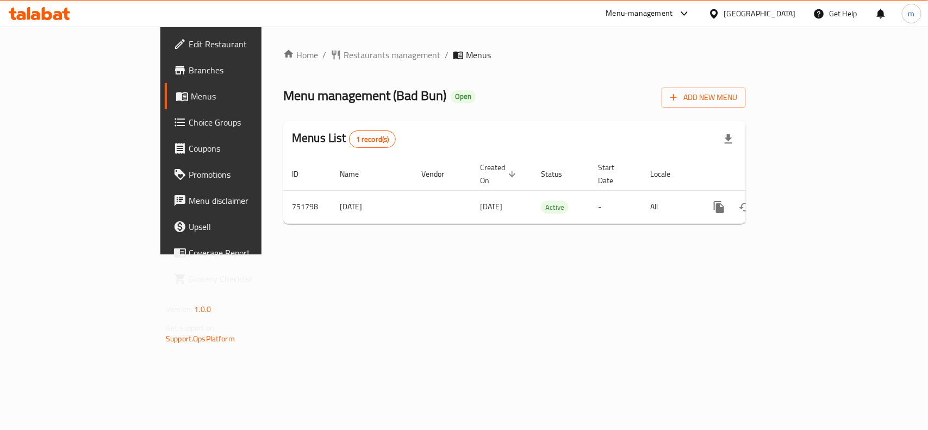
click at [772, 14] on div "[GEOGRAPHIC_DATA]" at bounding box center [760, 14] width 72 height 12
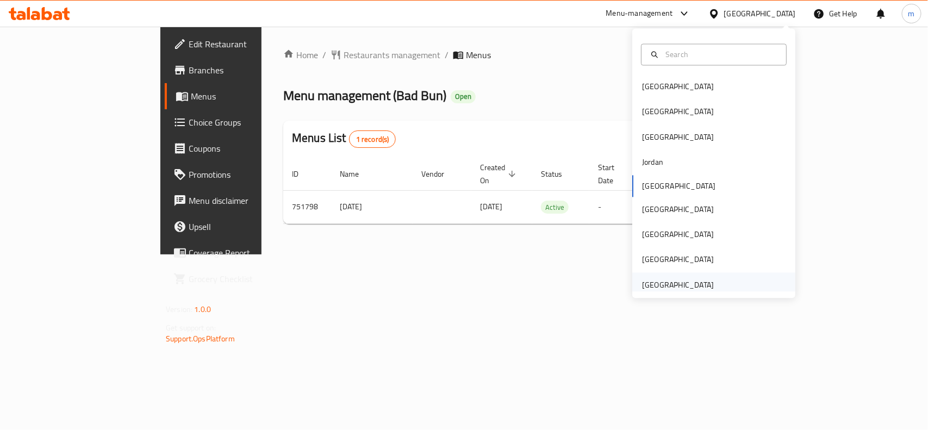
click at [680, 286] on div "[GEOGRAPHIC_DATA]" at bounding box center [678, 285] width 72 height 12
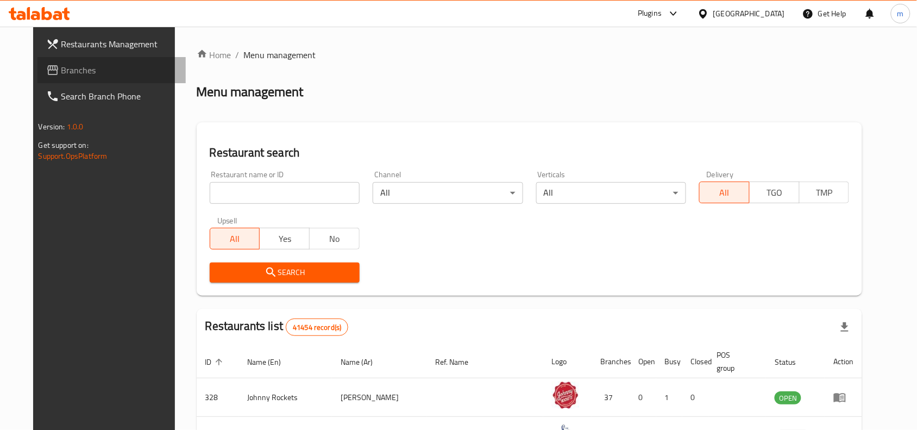
click at [68, 77] on link "Branches" at bounding box center [111, 70] width 149 height 26
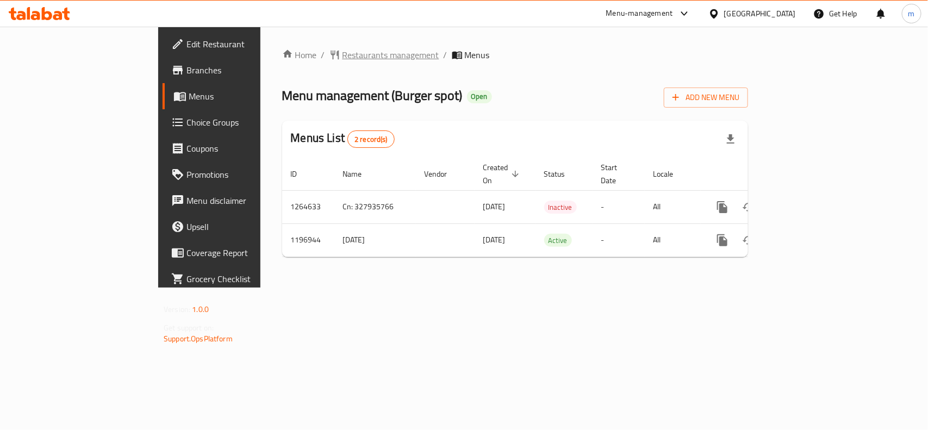
click at [342, 49] on span "Restaurants management" at bounding box center [390, 54] width 97 height 13
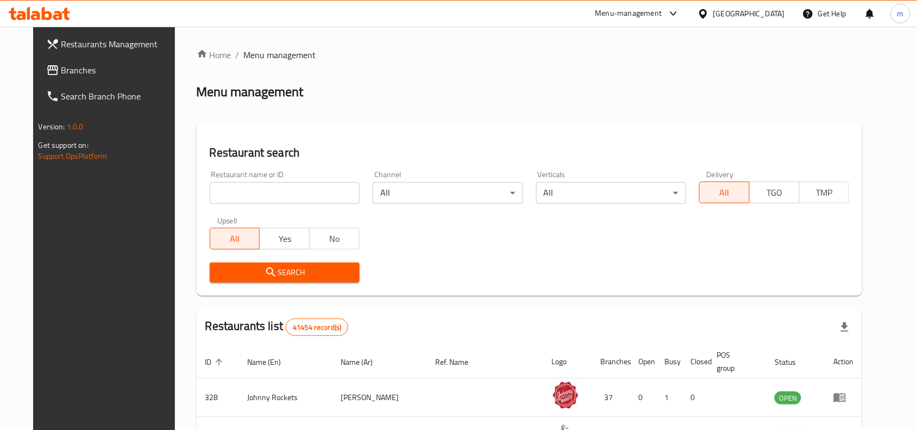
click at [79, 67] on span "Branches" at bounding box center [119, 70] width 116 height 13
